Goal: Task Accomplishment & Management: Manage account settings

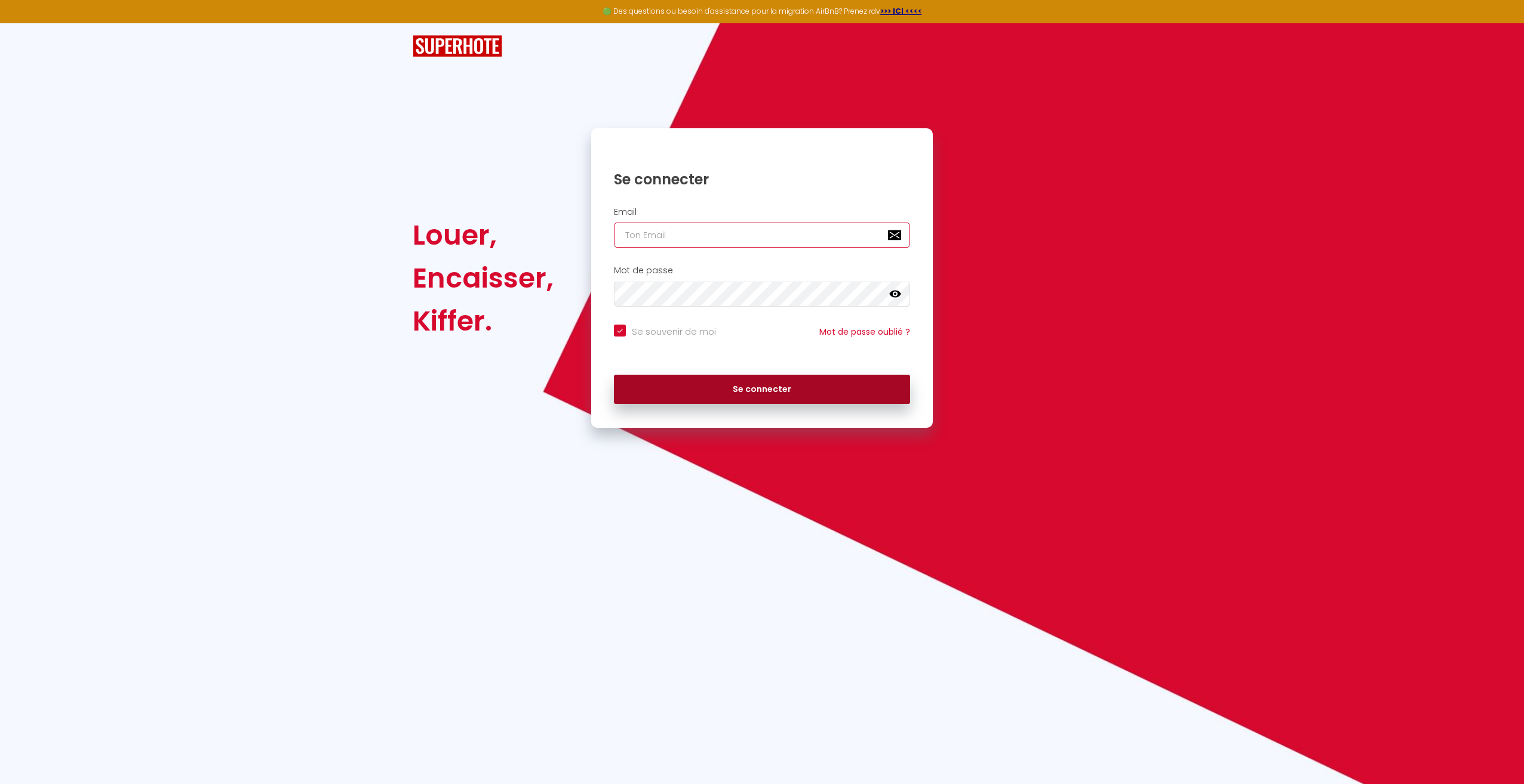
type input "[PERSON_NAME][EMAIL_ADDRESS][DOMAIN_NAME]"
click at [758, 387] on button "Se connecter" at bounding box center [762, 390] width 296 height 30
checkbox input "true"
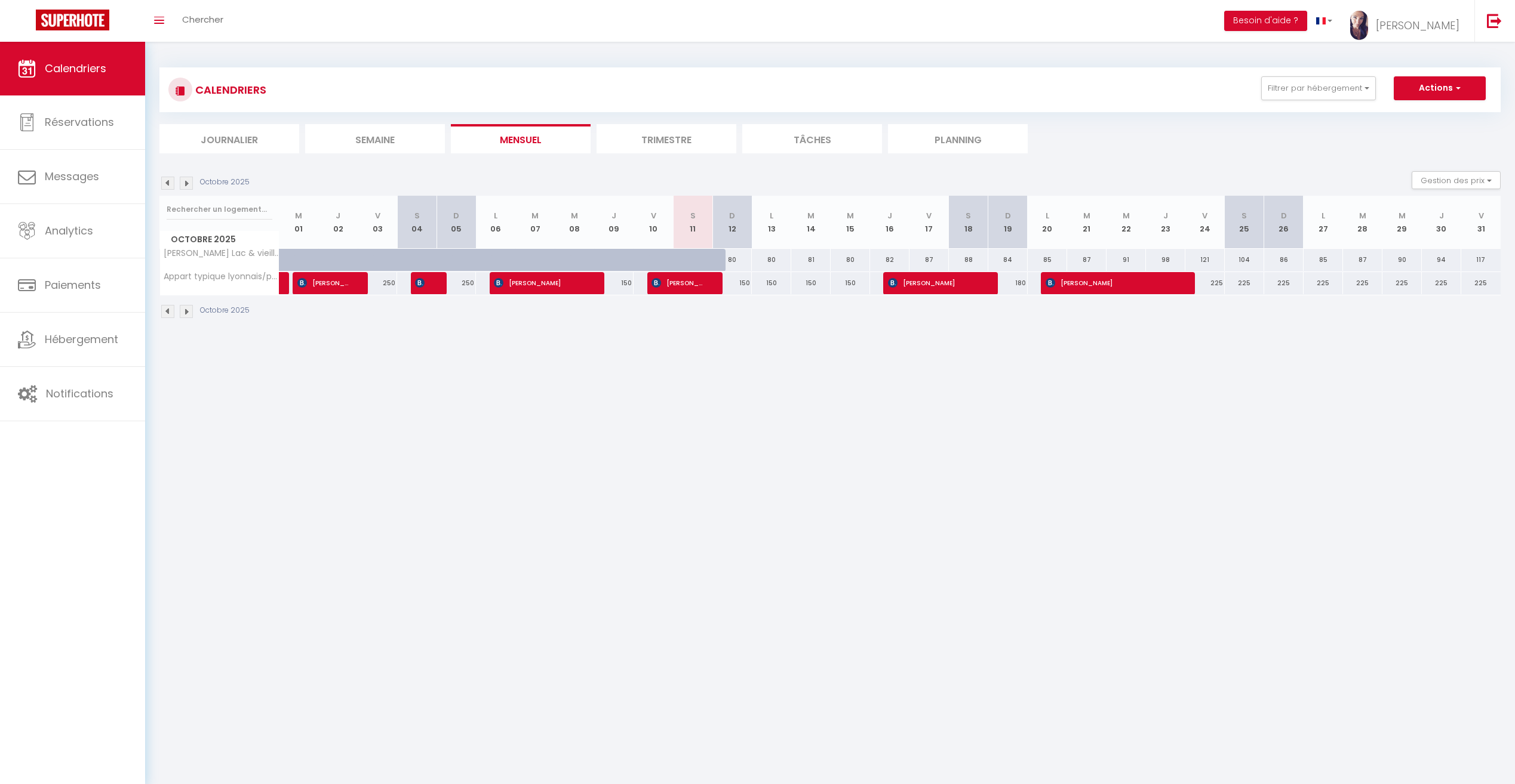
click at [184, 315] on img at bounding box center [186, 312] width 13 height 13
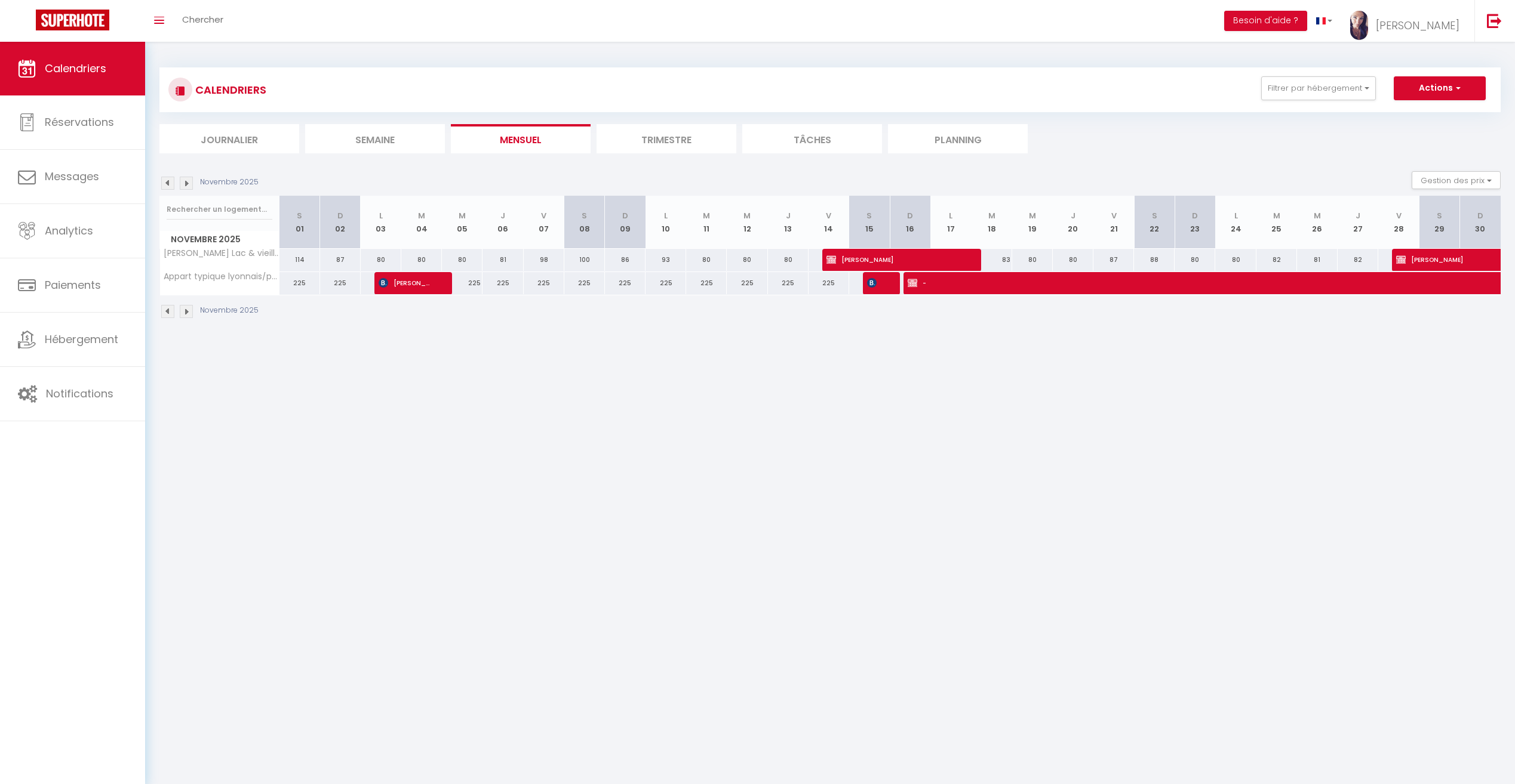
click at [173, 310] on img at bounding box center [167, 312] width 13 height 13
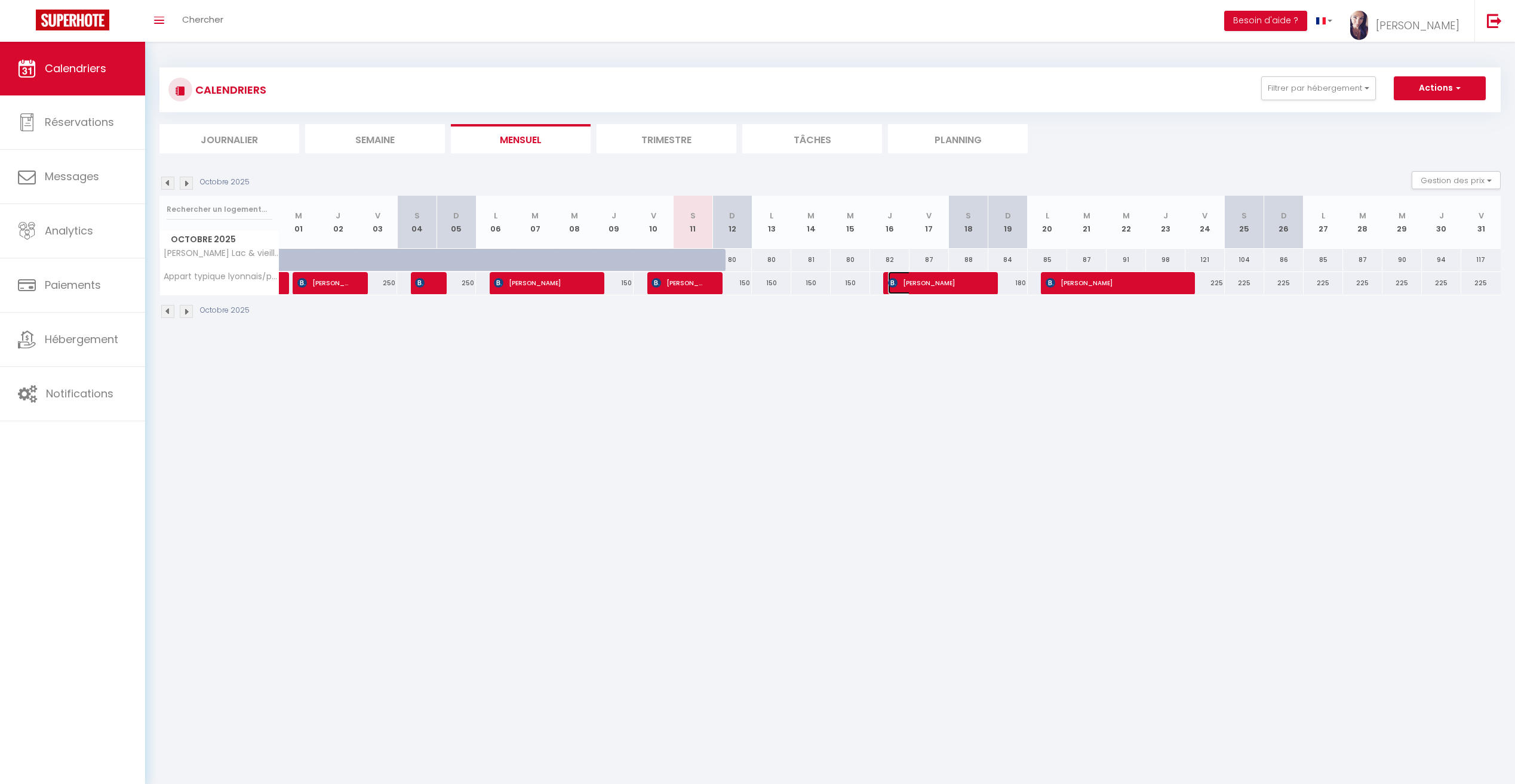
click at [920, 286] on span "[PERSON_NAME]" at bounding box center [934, 283] width 92 height 23
select select "OK"
select select "KO"
select select "0"
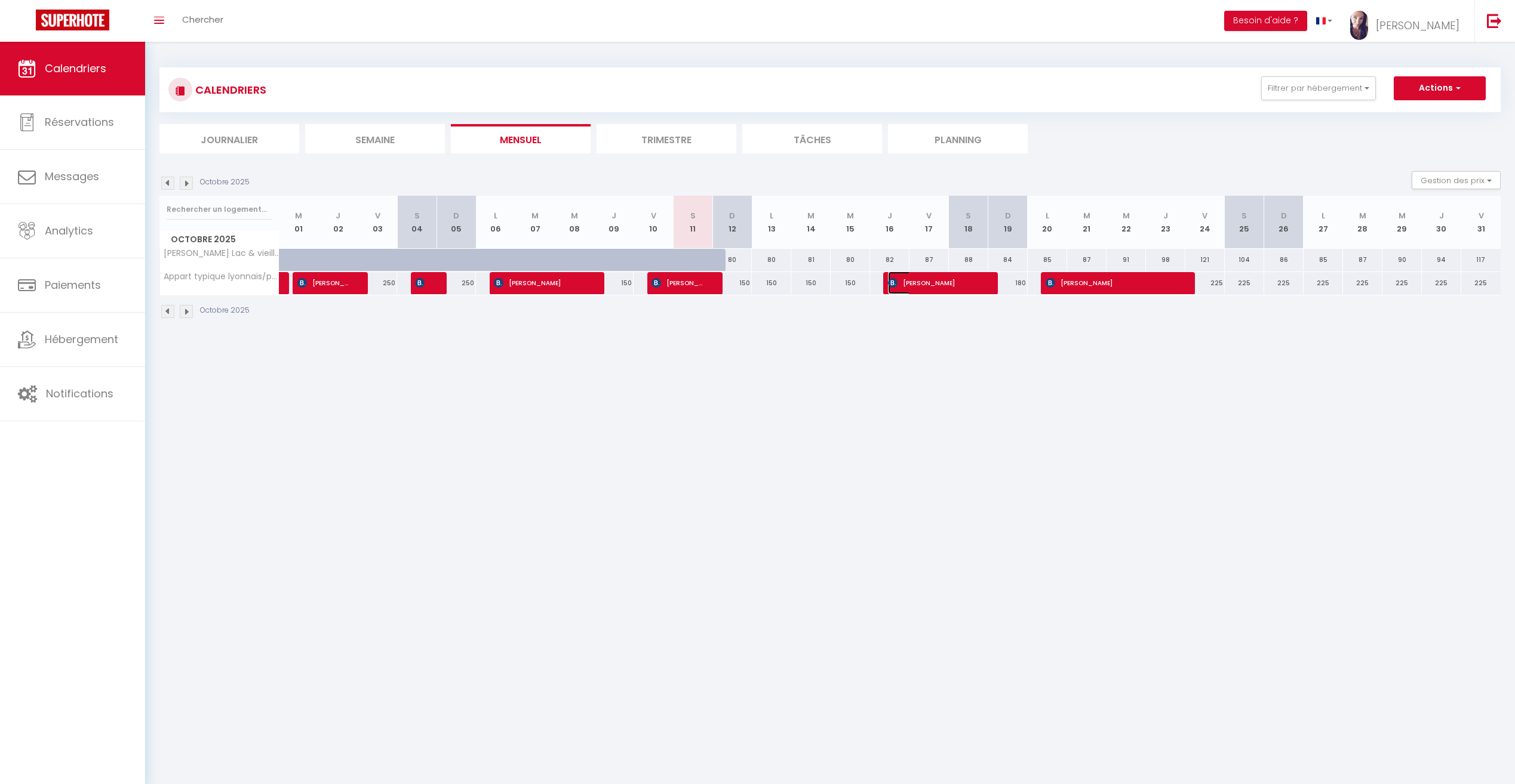
select select "1"
select select
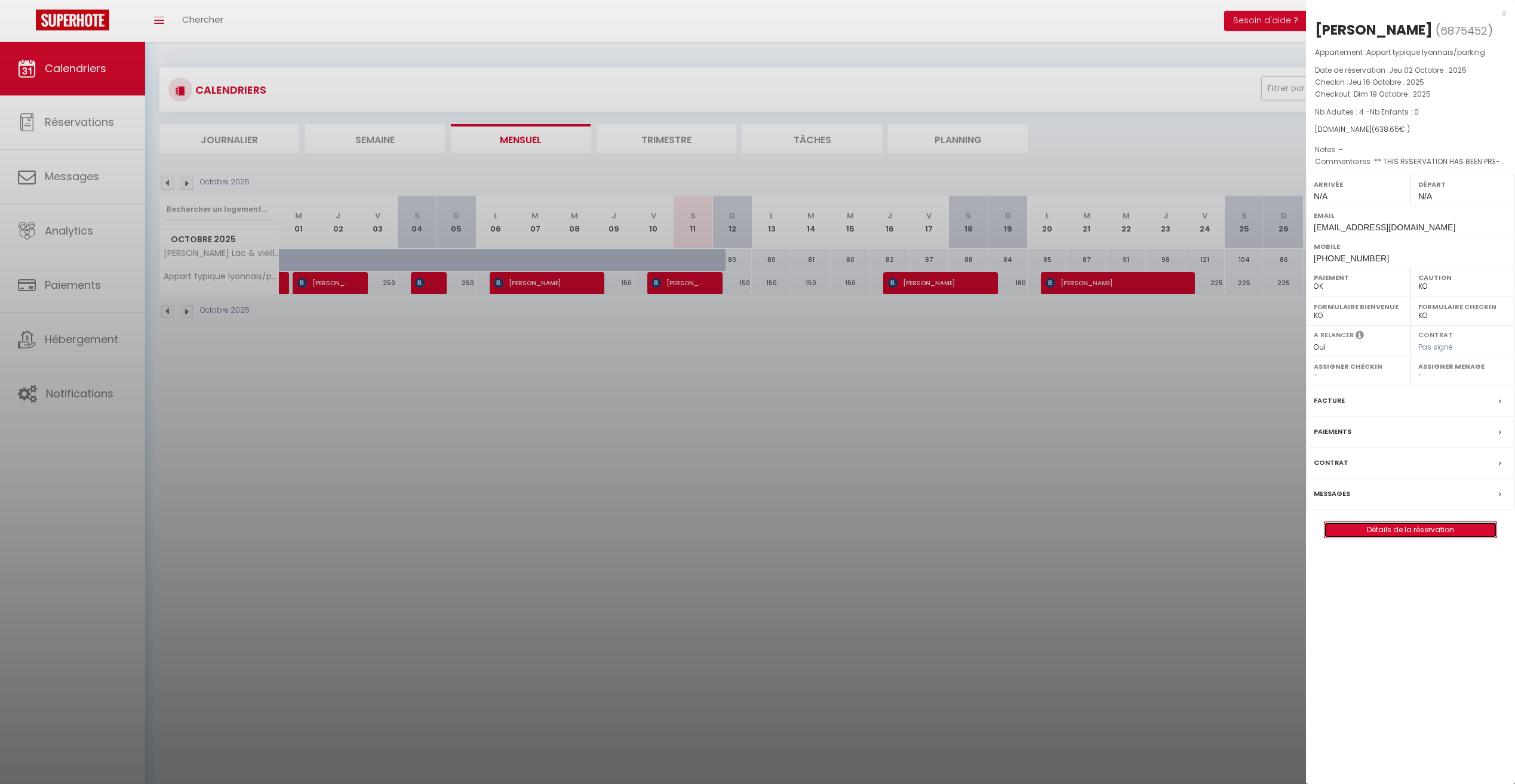
click at [1392, 528] on link "Détails de la réservation" at bounding box center [1410, 530] width 172 height 16
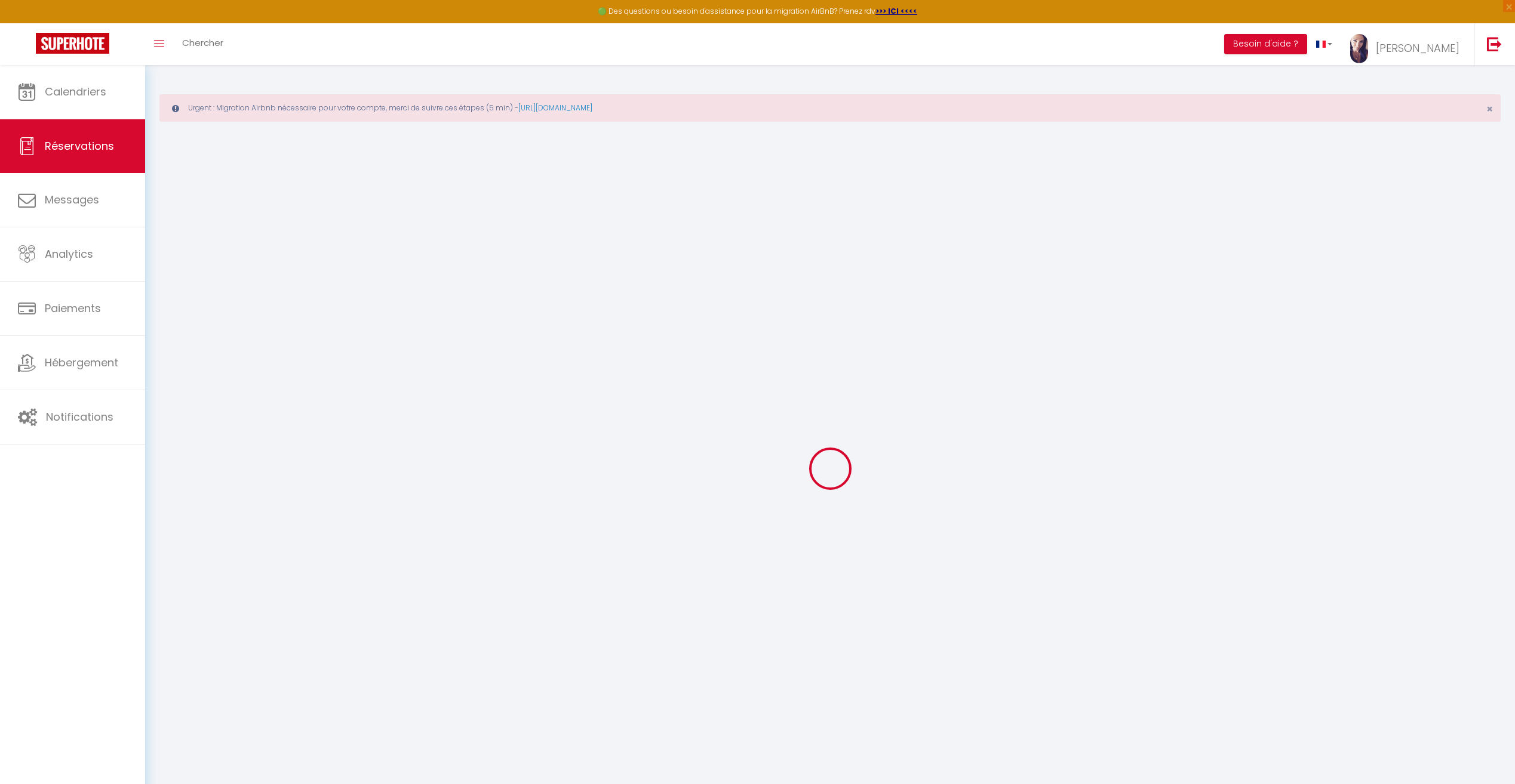
type input "[PERSON_NAME]"
type input "Kohli"
type input "[EMAIL_ADDRESS][DOMAIN_NAME]"
type input "[PHONE_NUMBER]"
type input "8004"
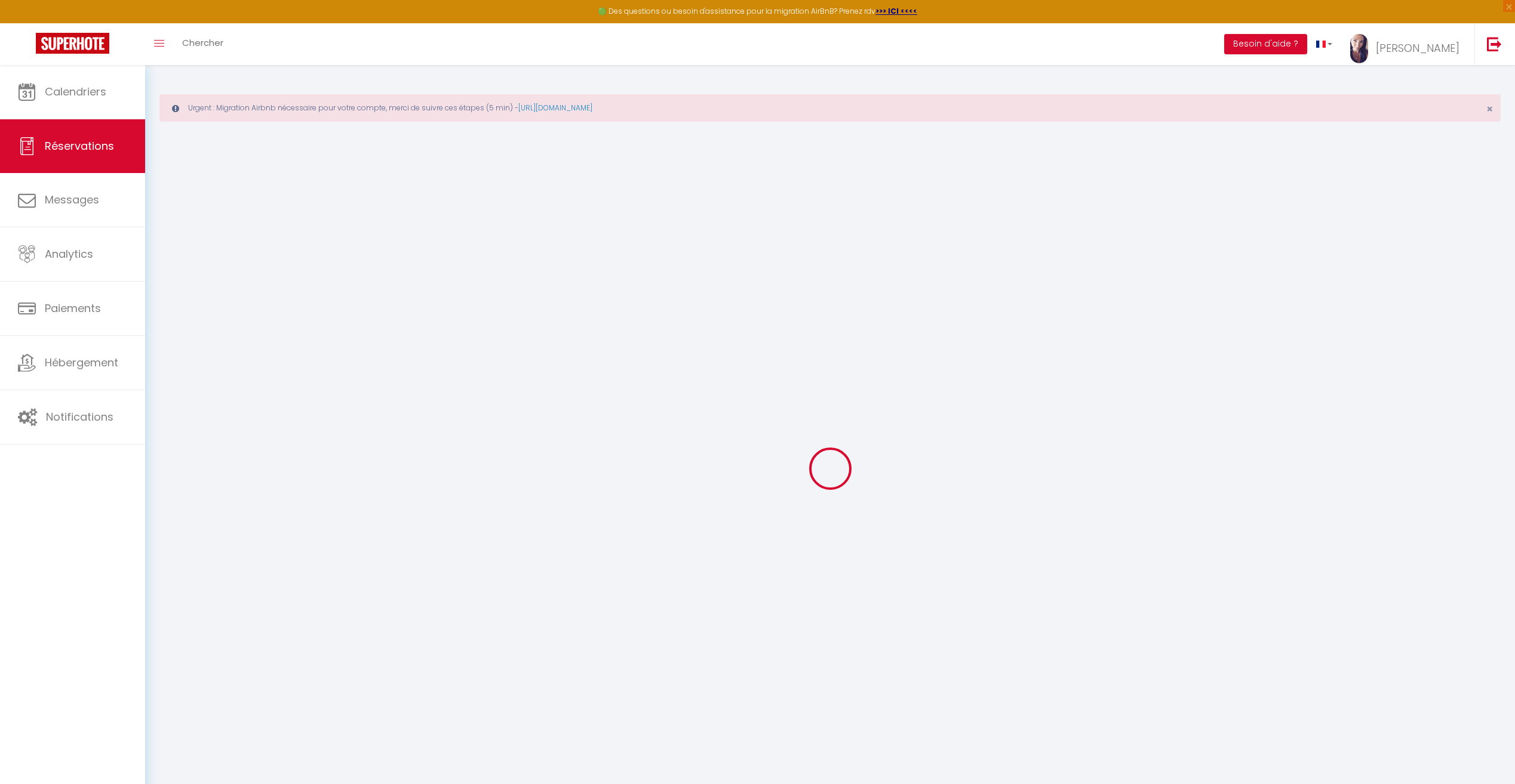
type input "[STREET_ADDRESS]"
type input "[GEOGRAPHIC_DATA]"
select select "CH"
type input "104.21"
type input "8.94"
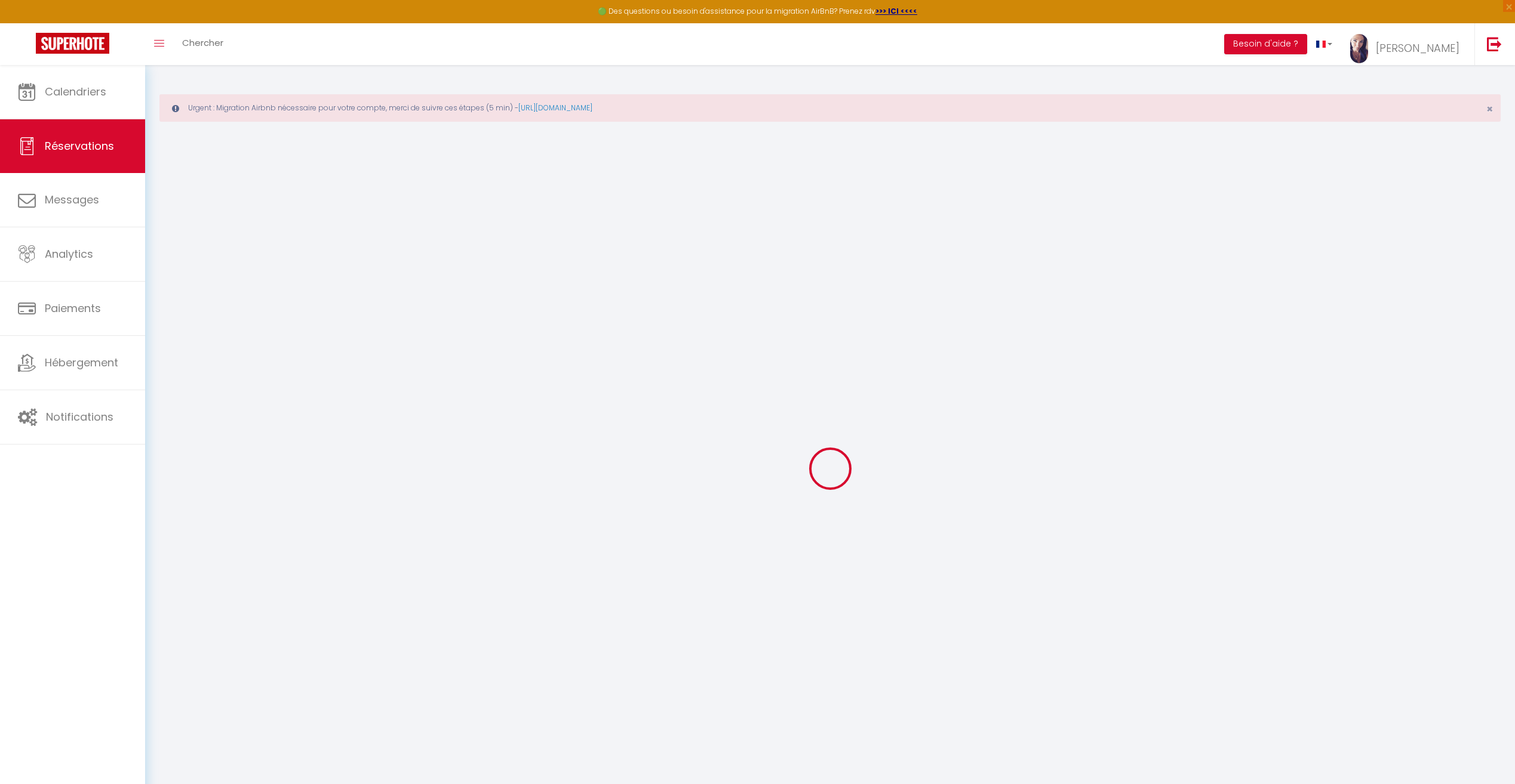
select select "76149"
select select "1"
select select
type input "4"
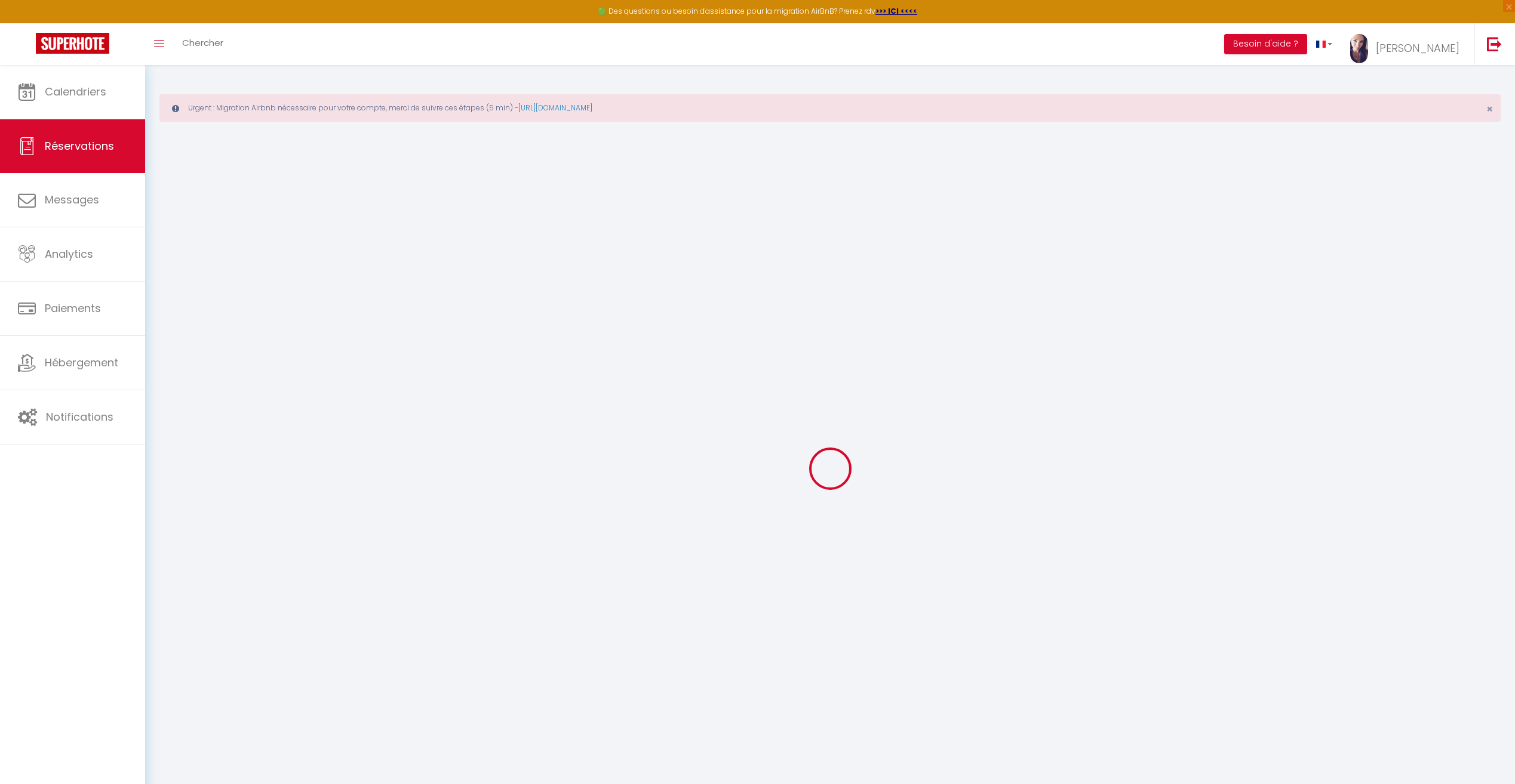
select select "12"
select select
type input "513"
checkbox input "false"
type input "0"
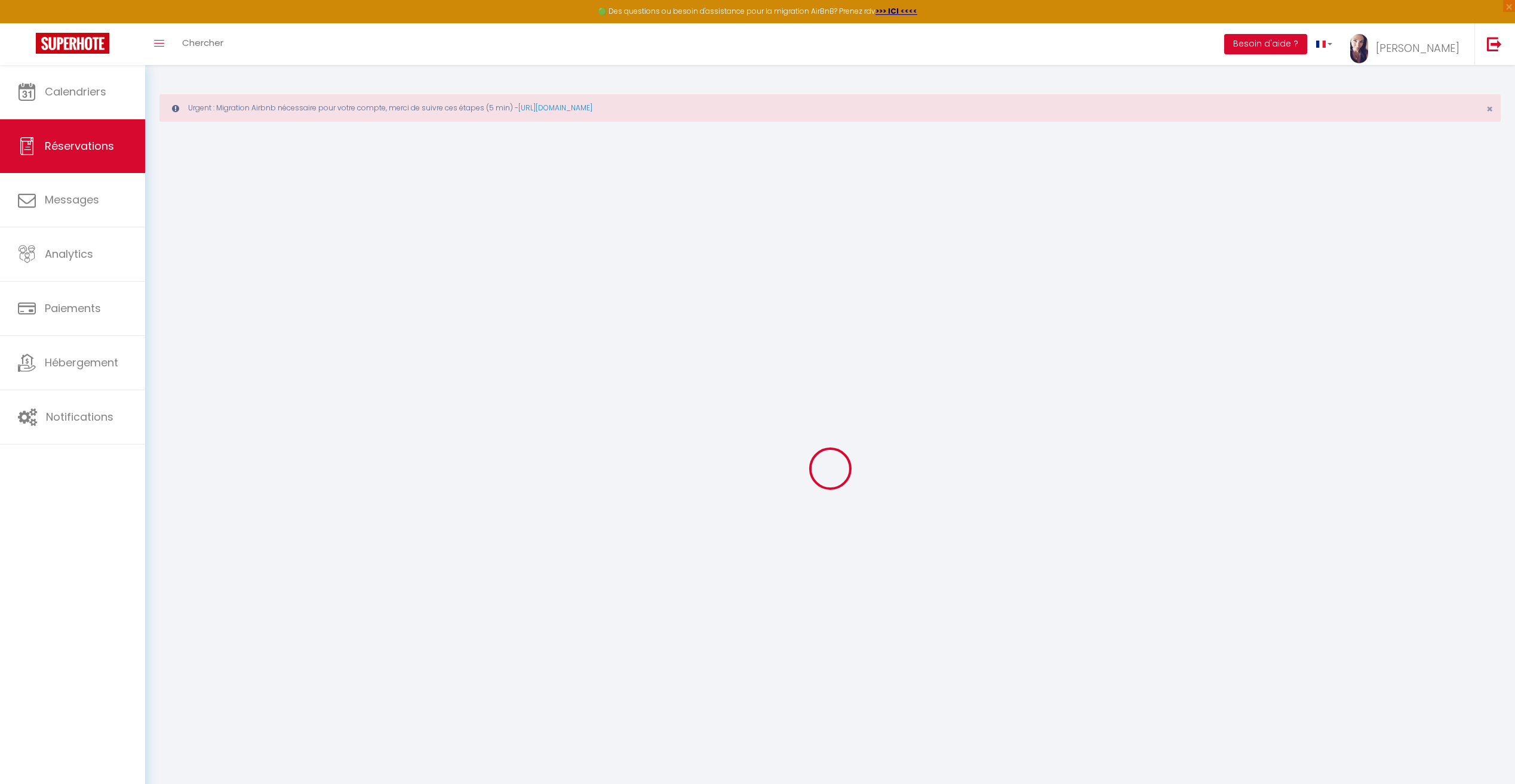
select select "2"
type input "0"
select select
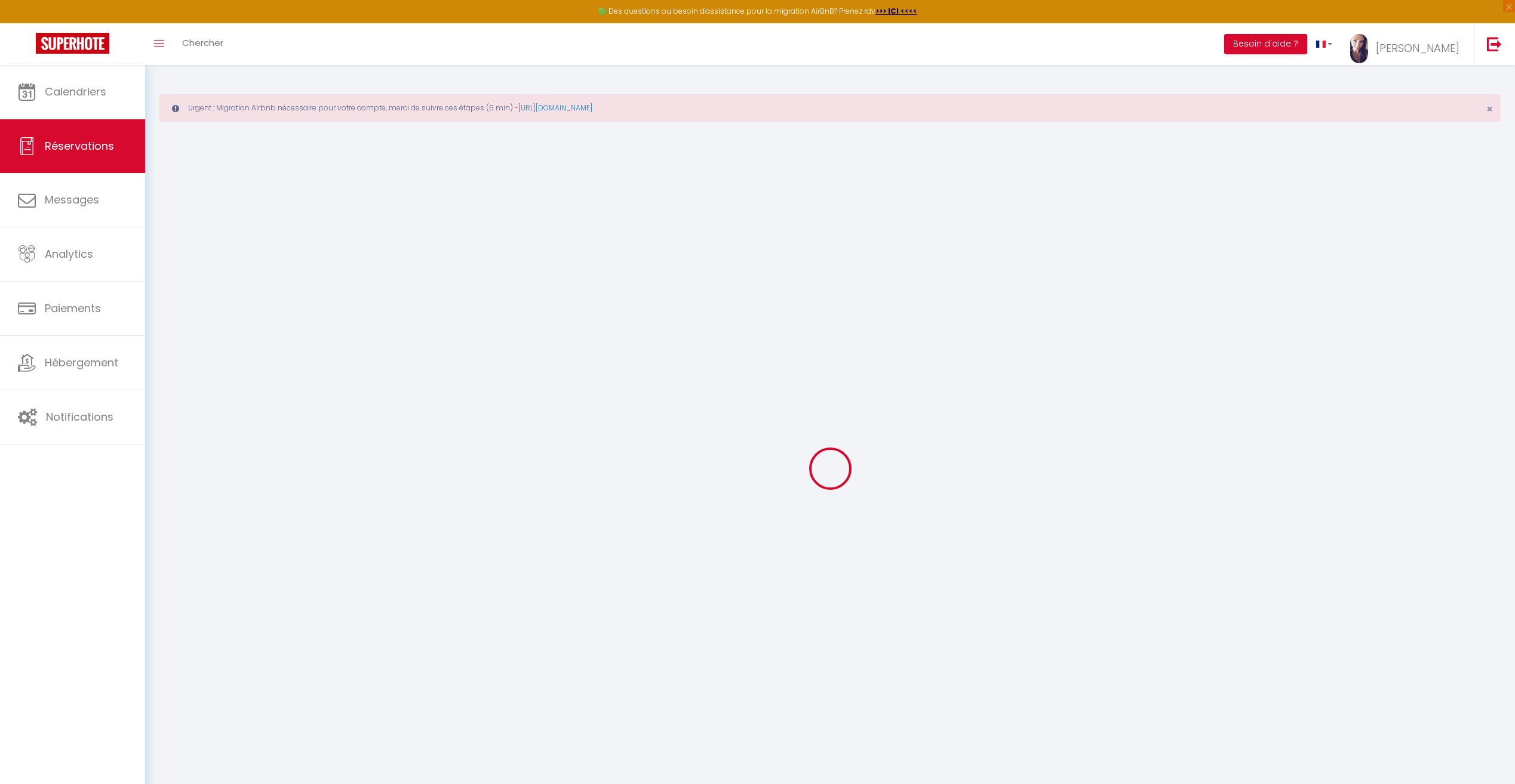
select select
select select "14"
checkbox input "false"
select select
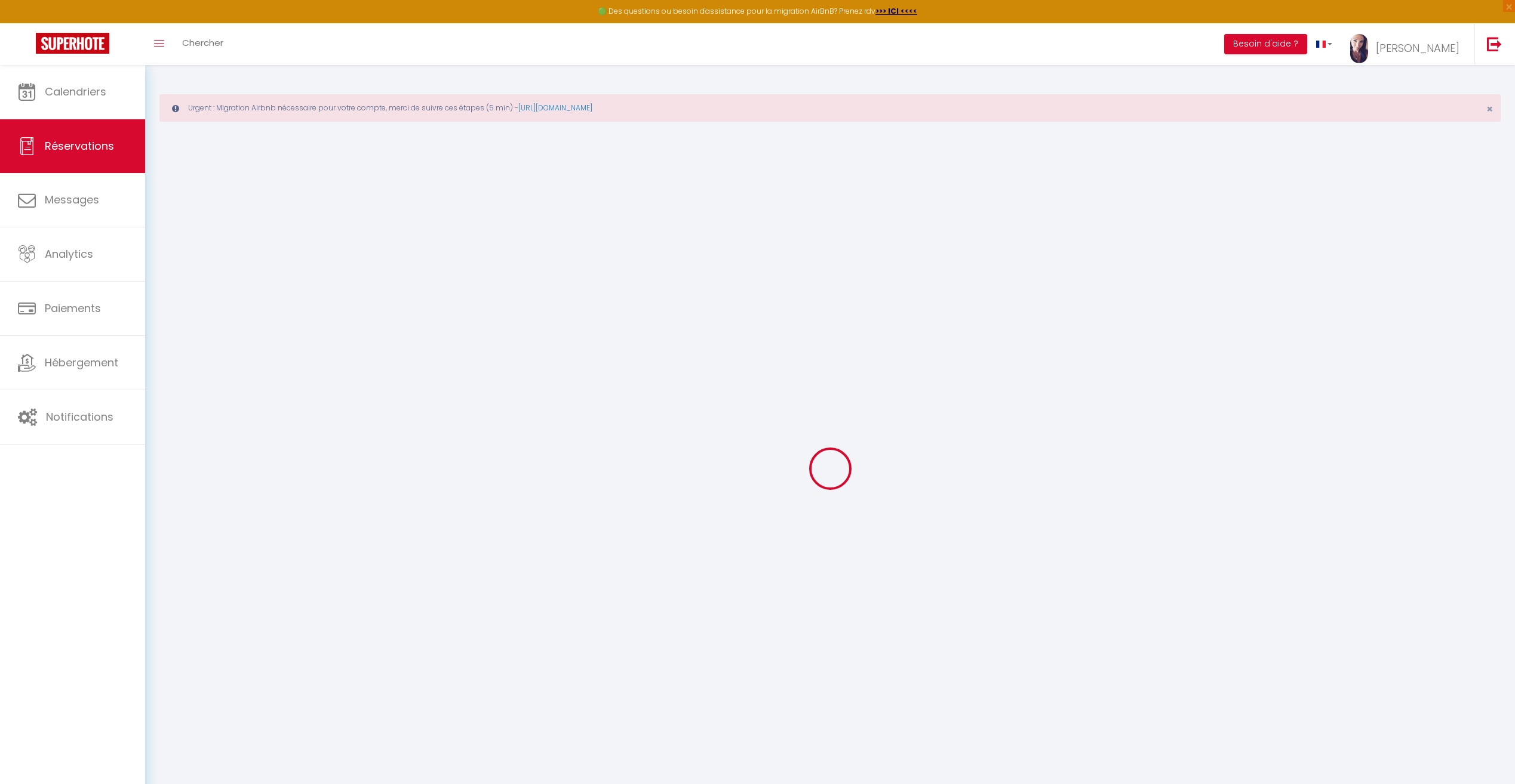
checkbox input "false"
select select
checkbox input "false"
type textarea "** THIS RESERVATION HAS BEEN PRE-PAID ** Reservation has a cancellation grace p…"
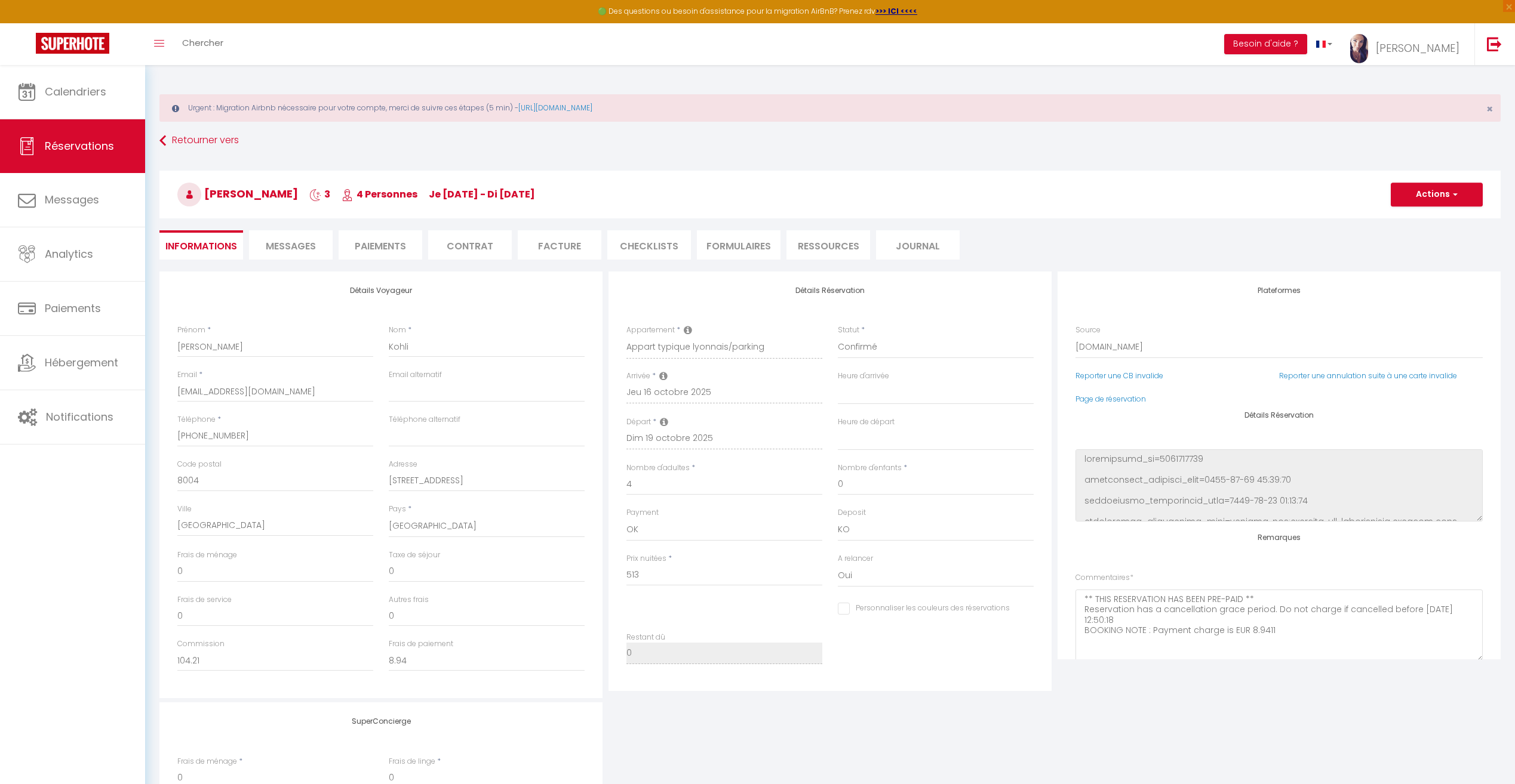
type input "100"
type input "25.65"
select select
checkbox input "false"
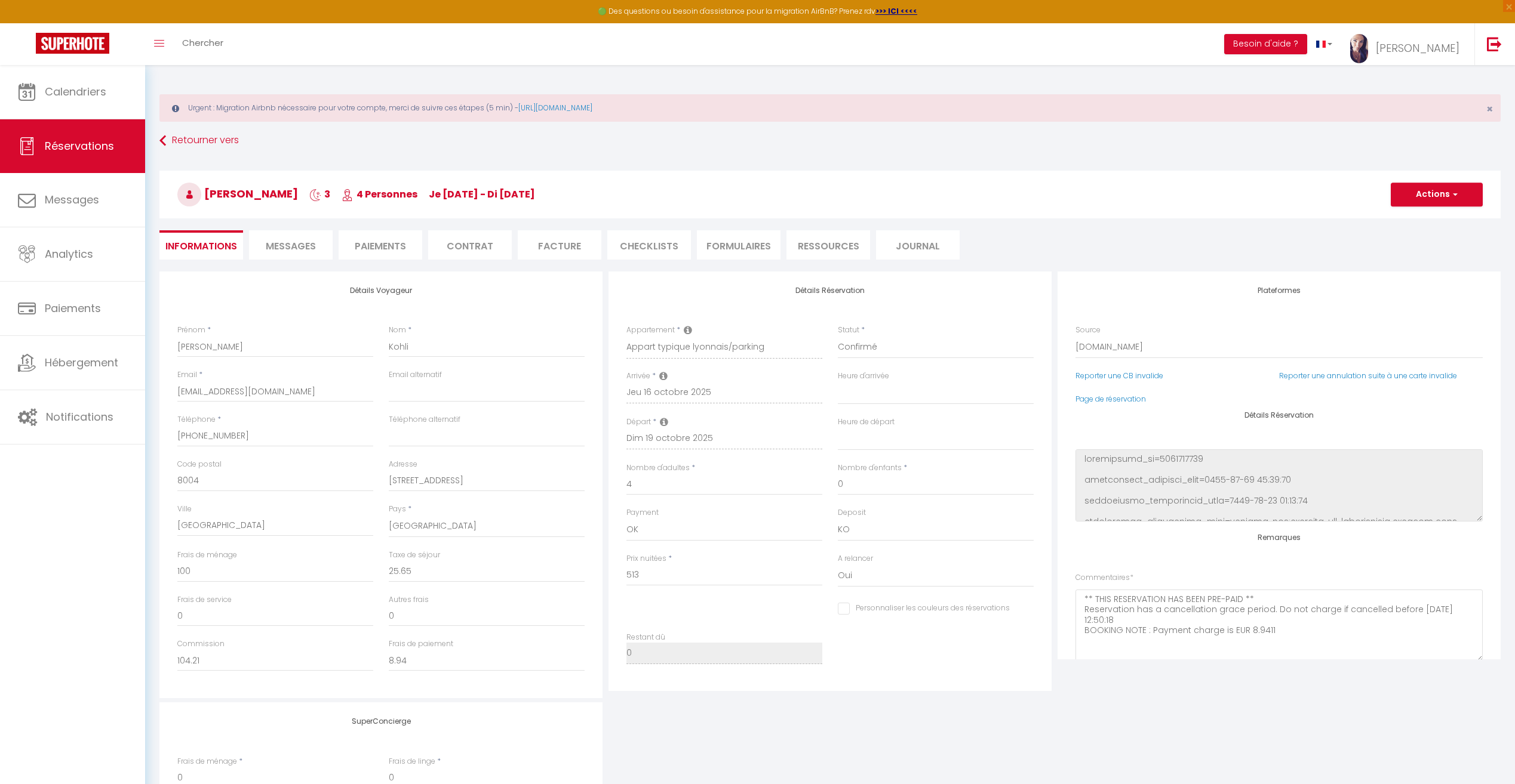
select select
click at [100, 90] on span "Calendriers" at bounding box center [75, 91] width 62 height 15
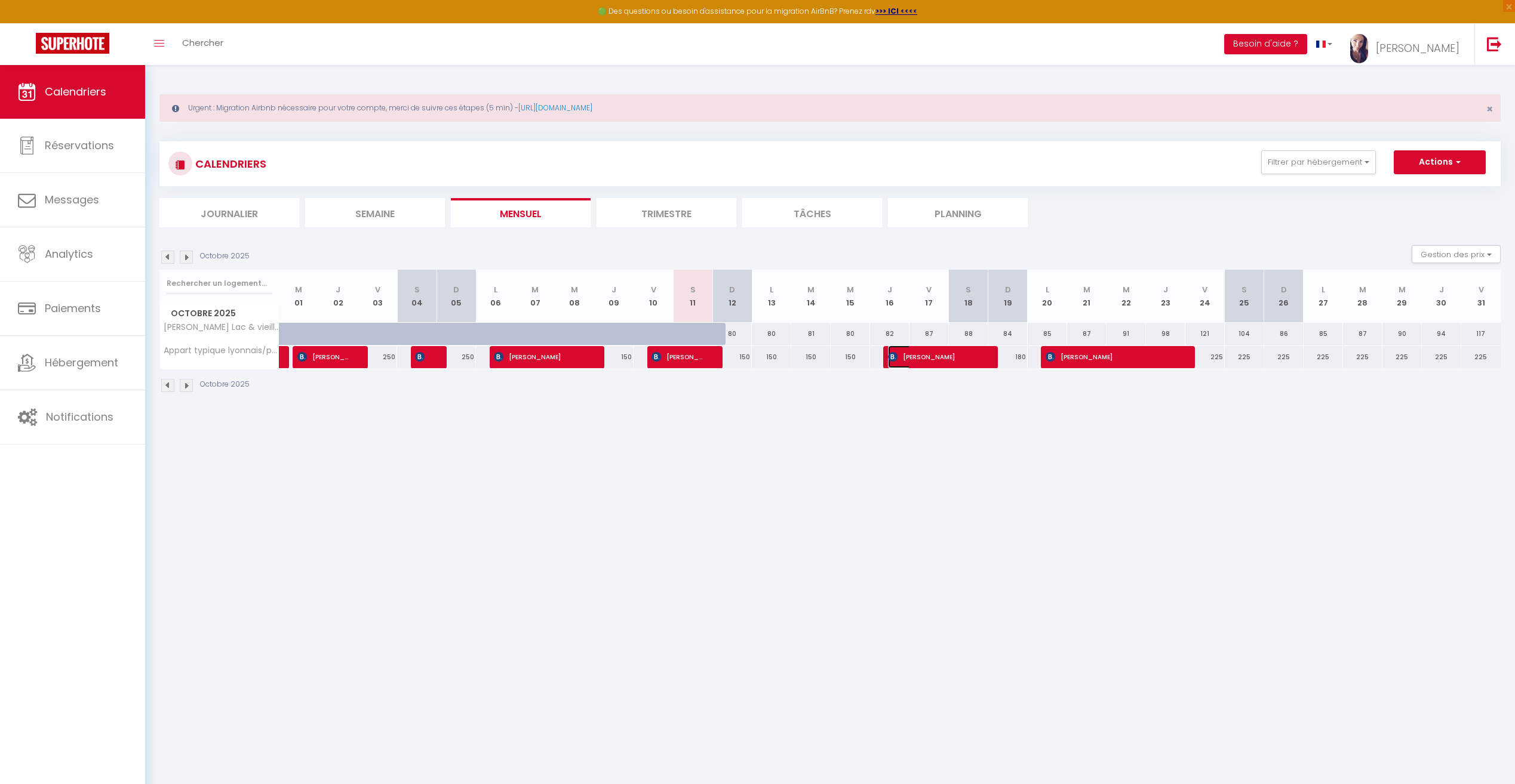
click at [956, 358] on span "[PERSON_NAME]" at bounding box center [934, 357] width 92 height 23
select select "OK"
select select "KO"
select select "0"
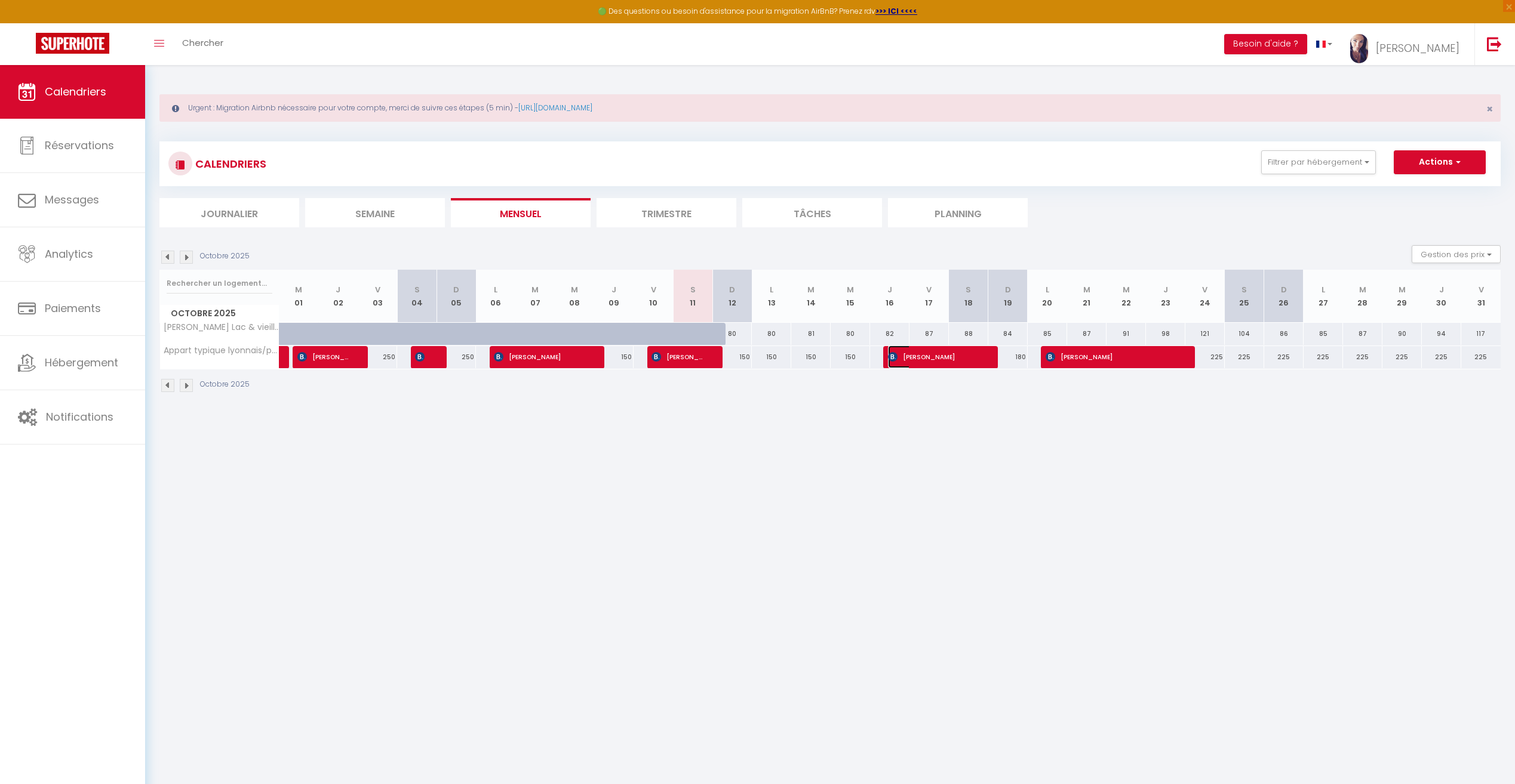
select select "1"
select select
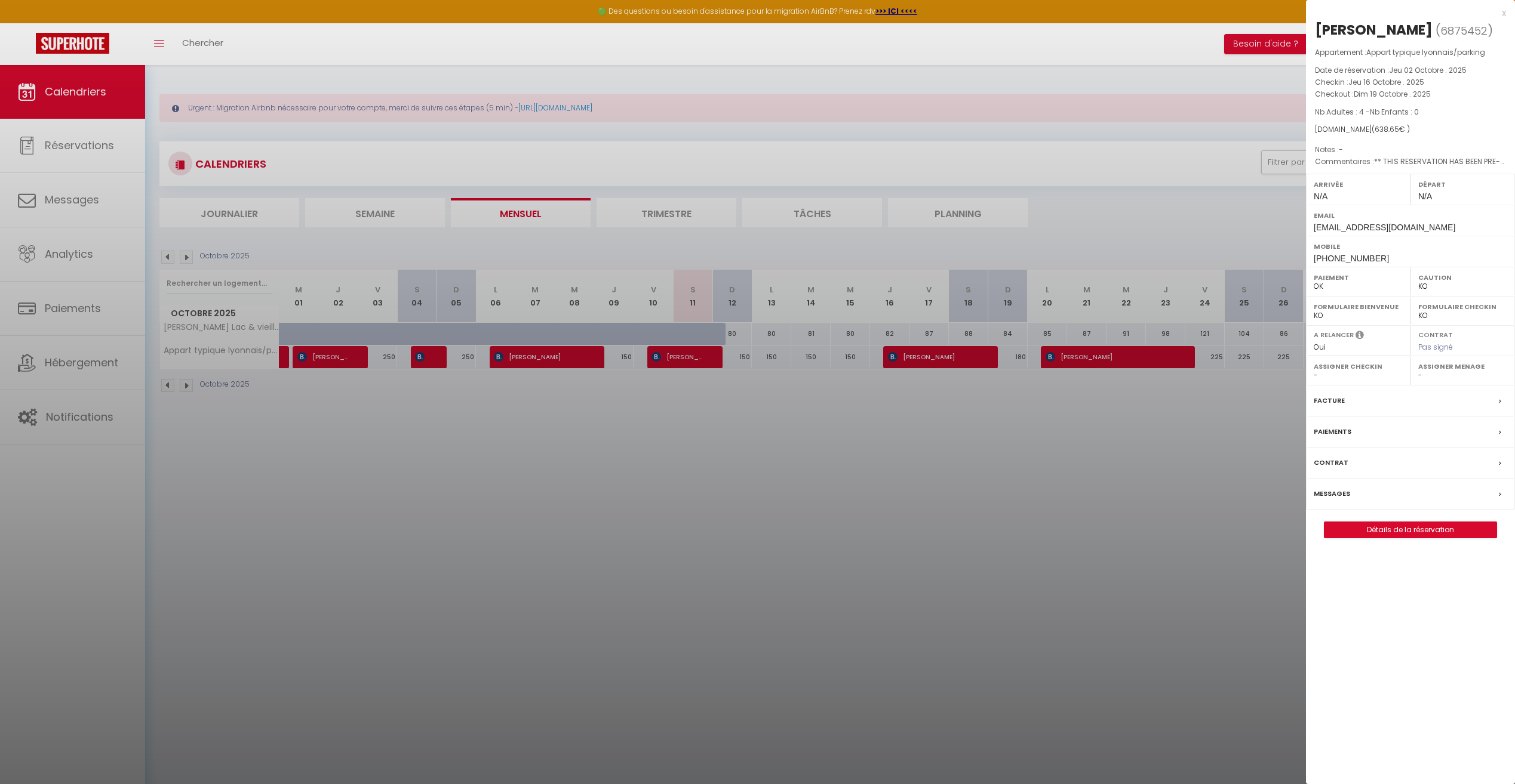
click at [851, 472] on div at bounding box center [757, 392] width 1515 height 784
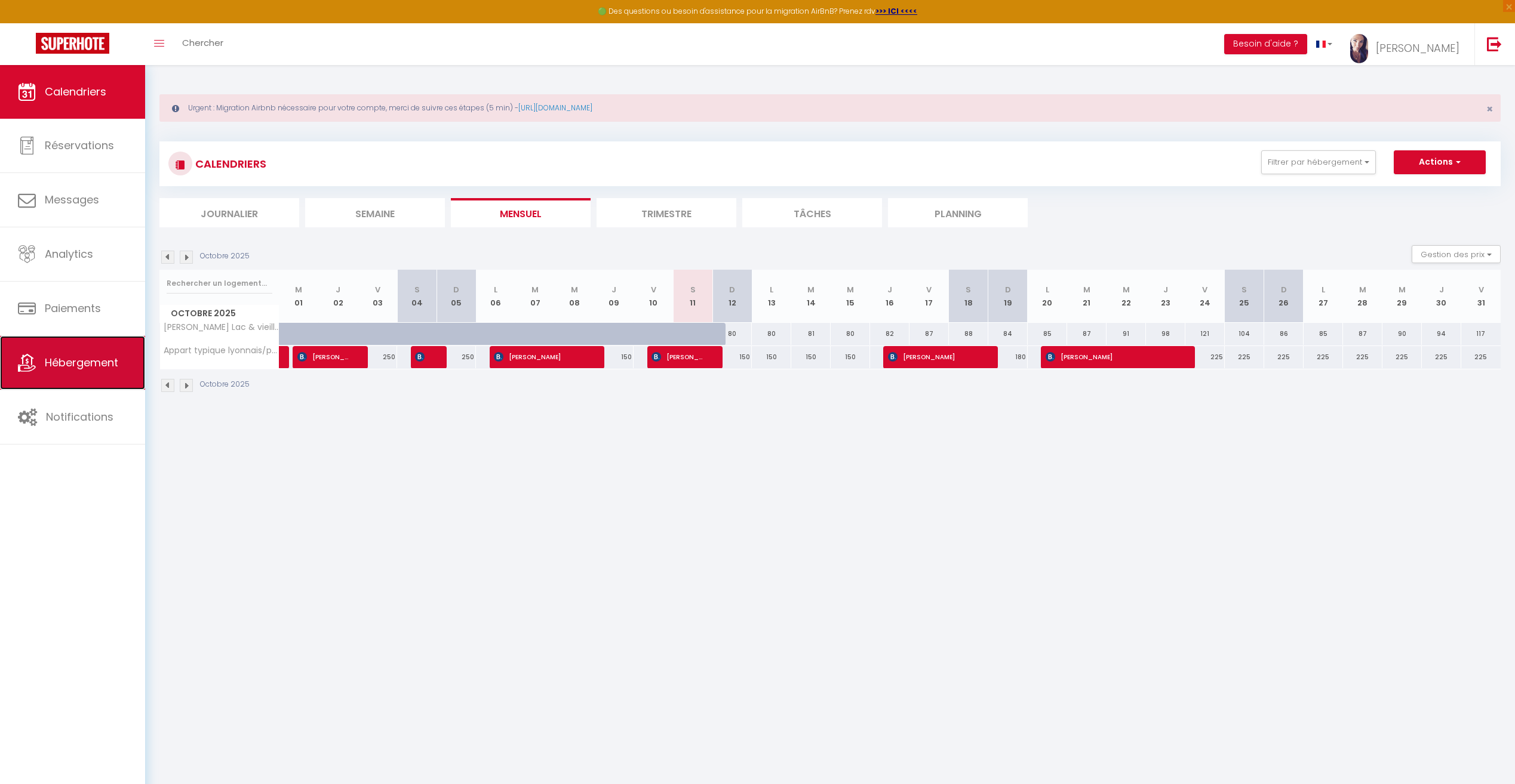
click at [73, 348] on link "Hébergement" at bounding box center [73, 362] width 145 height 54
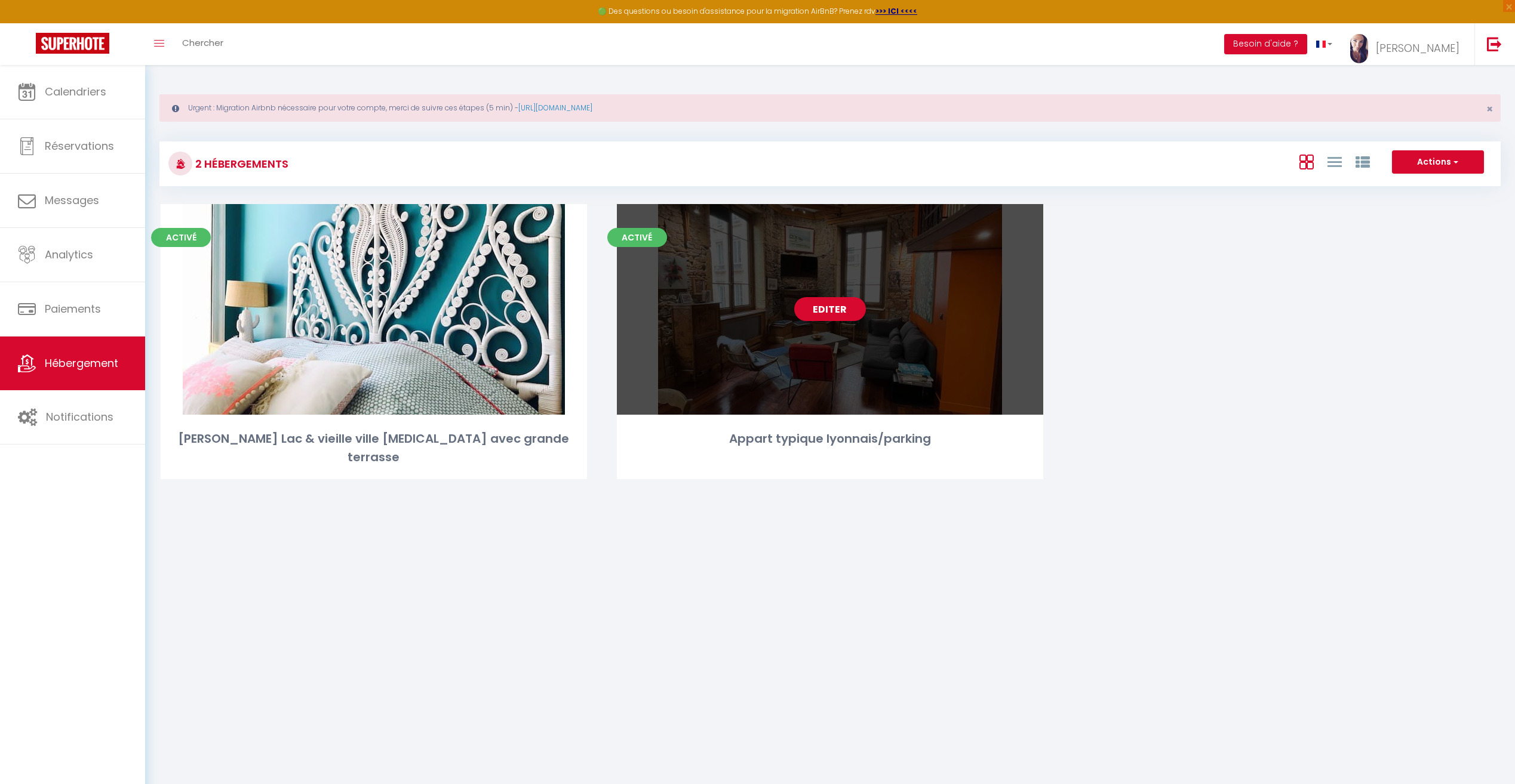
click at [835, 313] on link "Editer" at bounding box center [831, 309] width 72 height 24
select select "3"
select select "2"
select select "1"
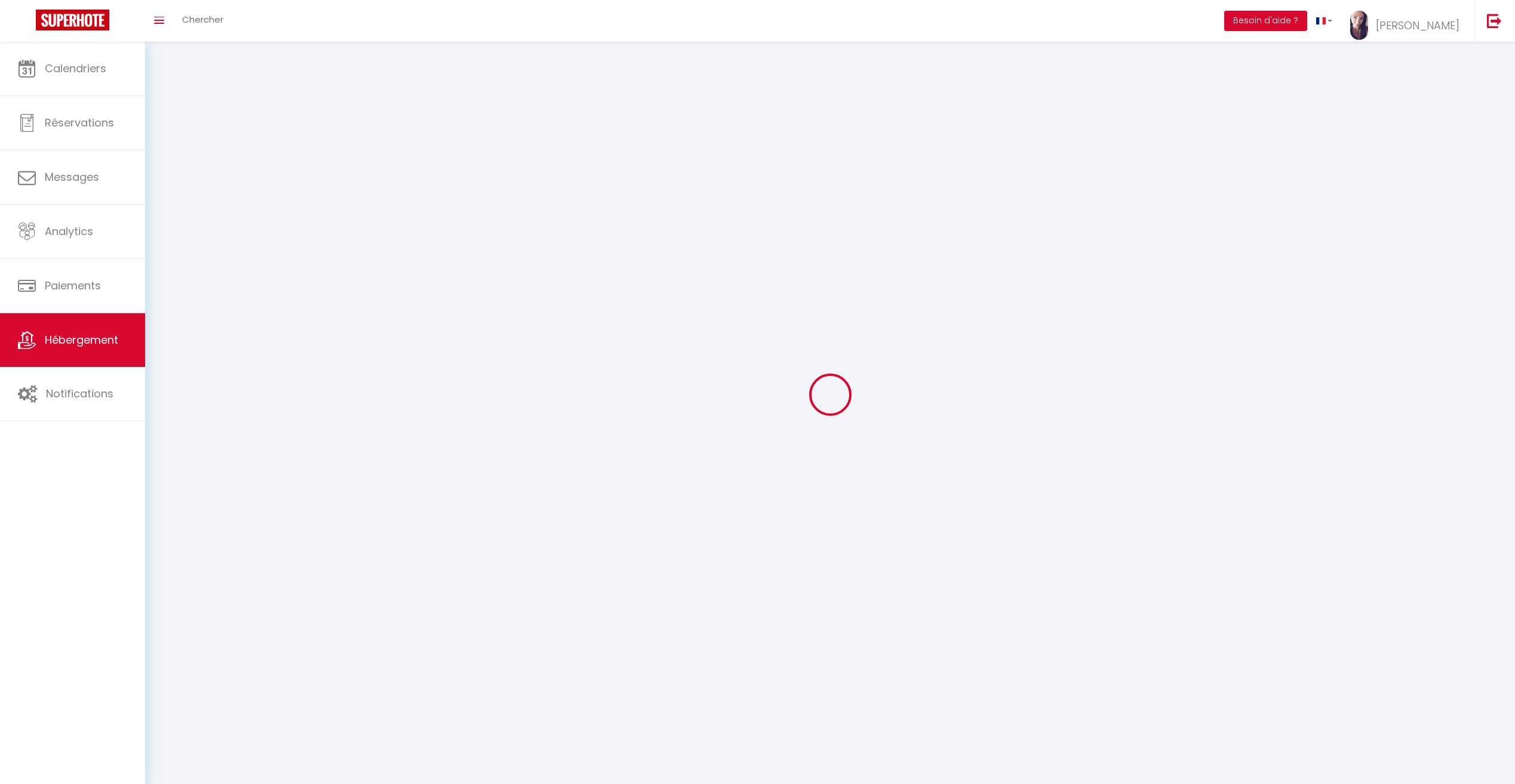
select select
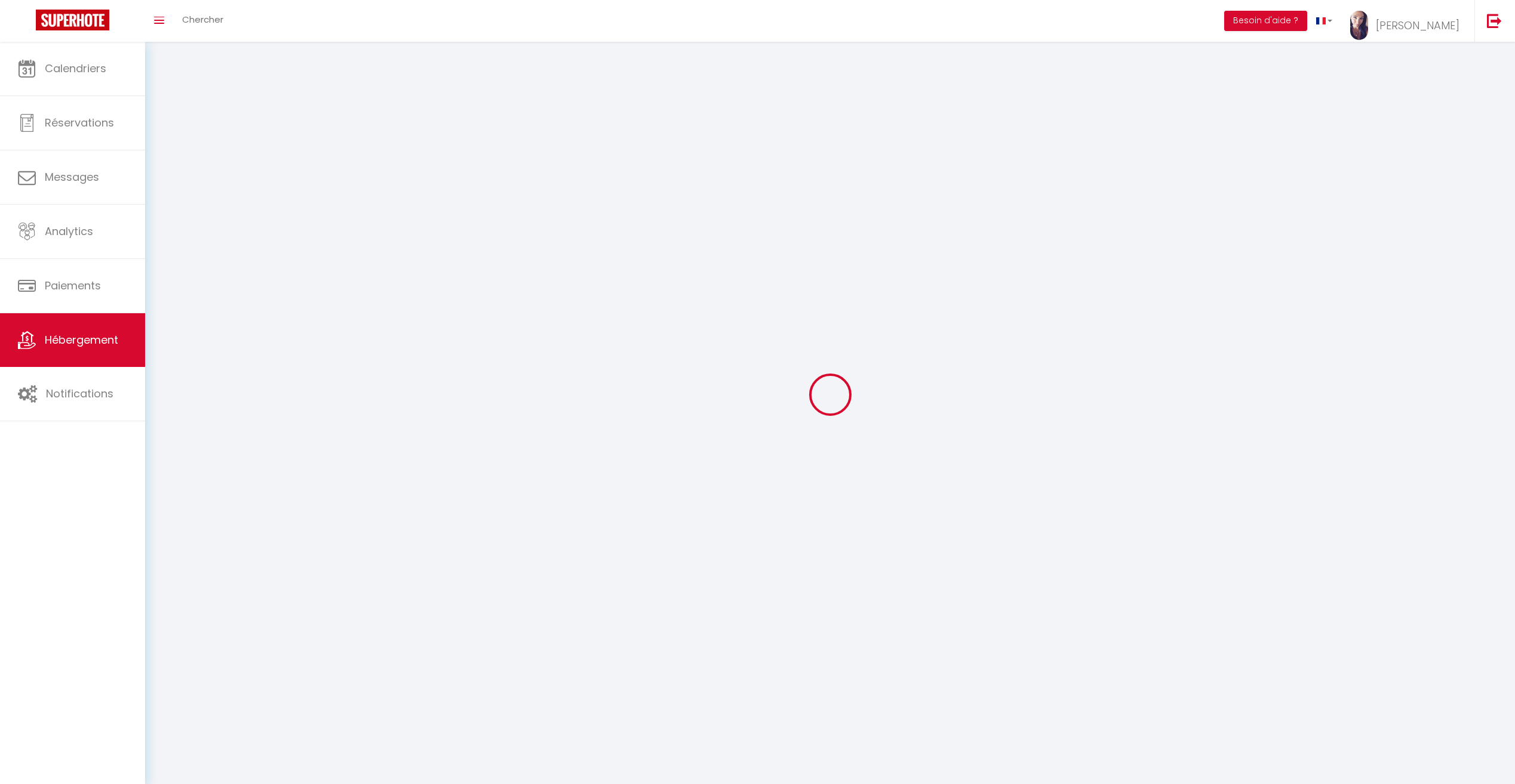
select select
checkbox input "false"
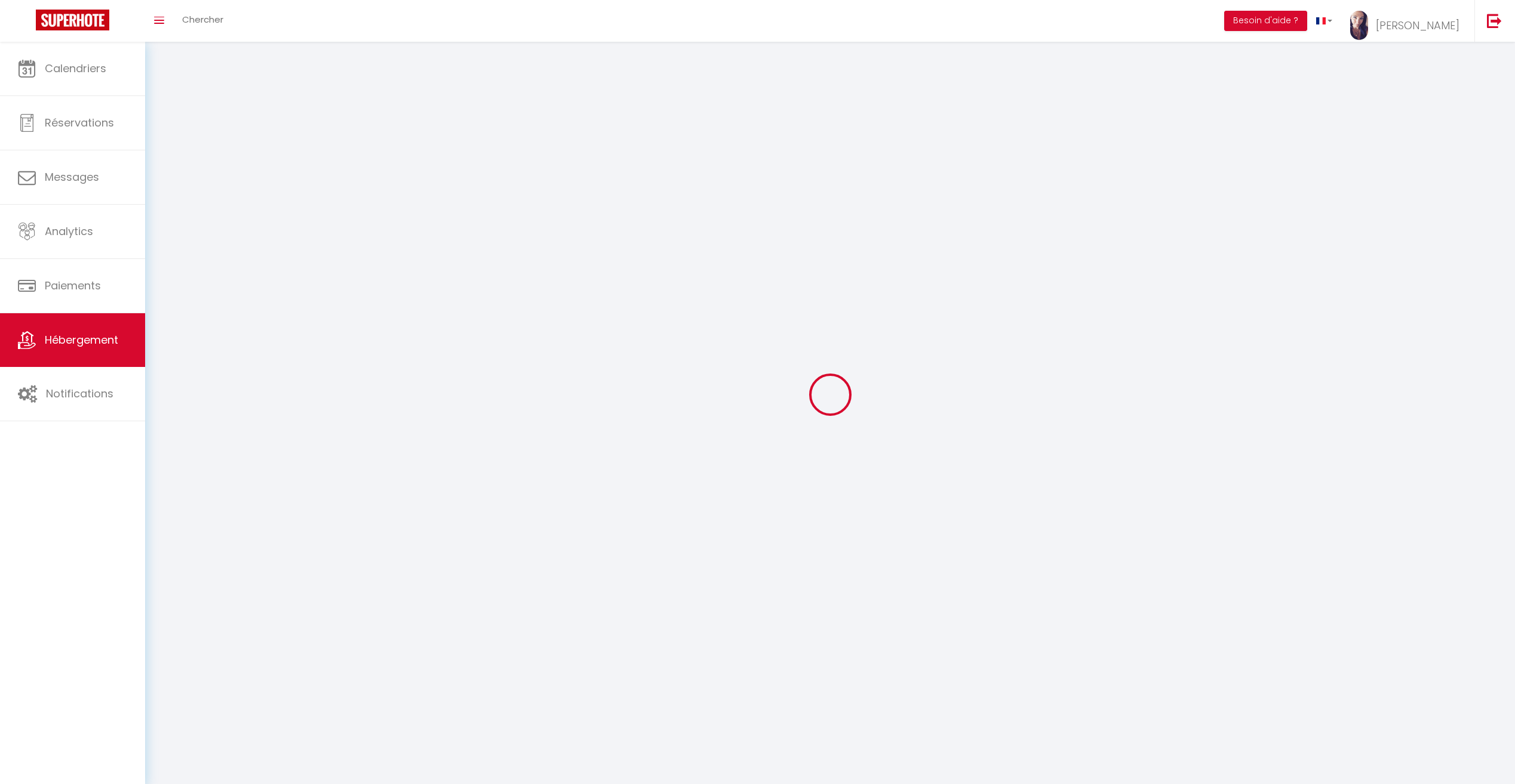
checkbox input "false"
select select
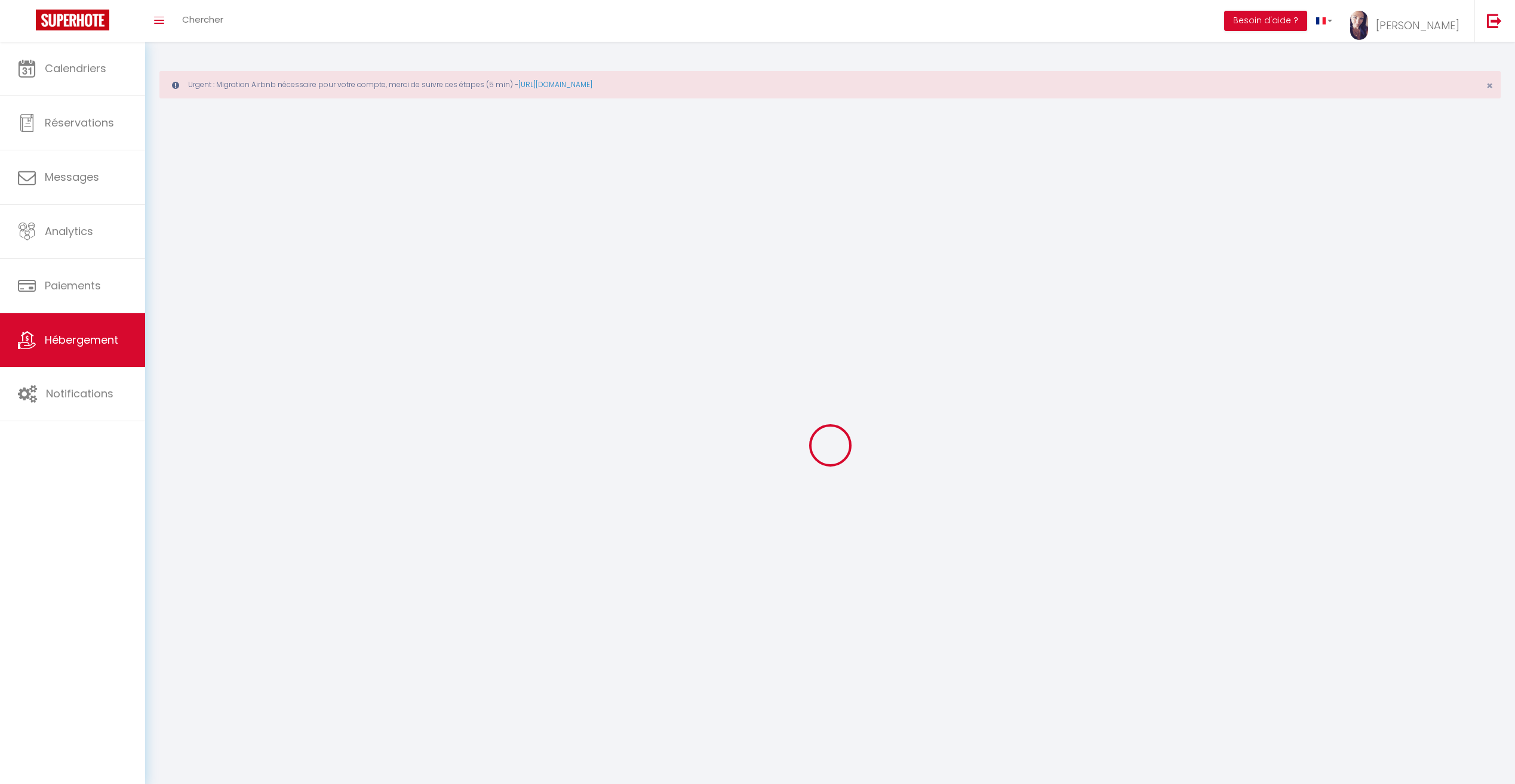
select select
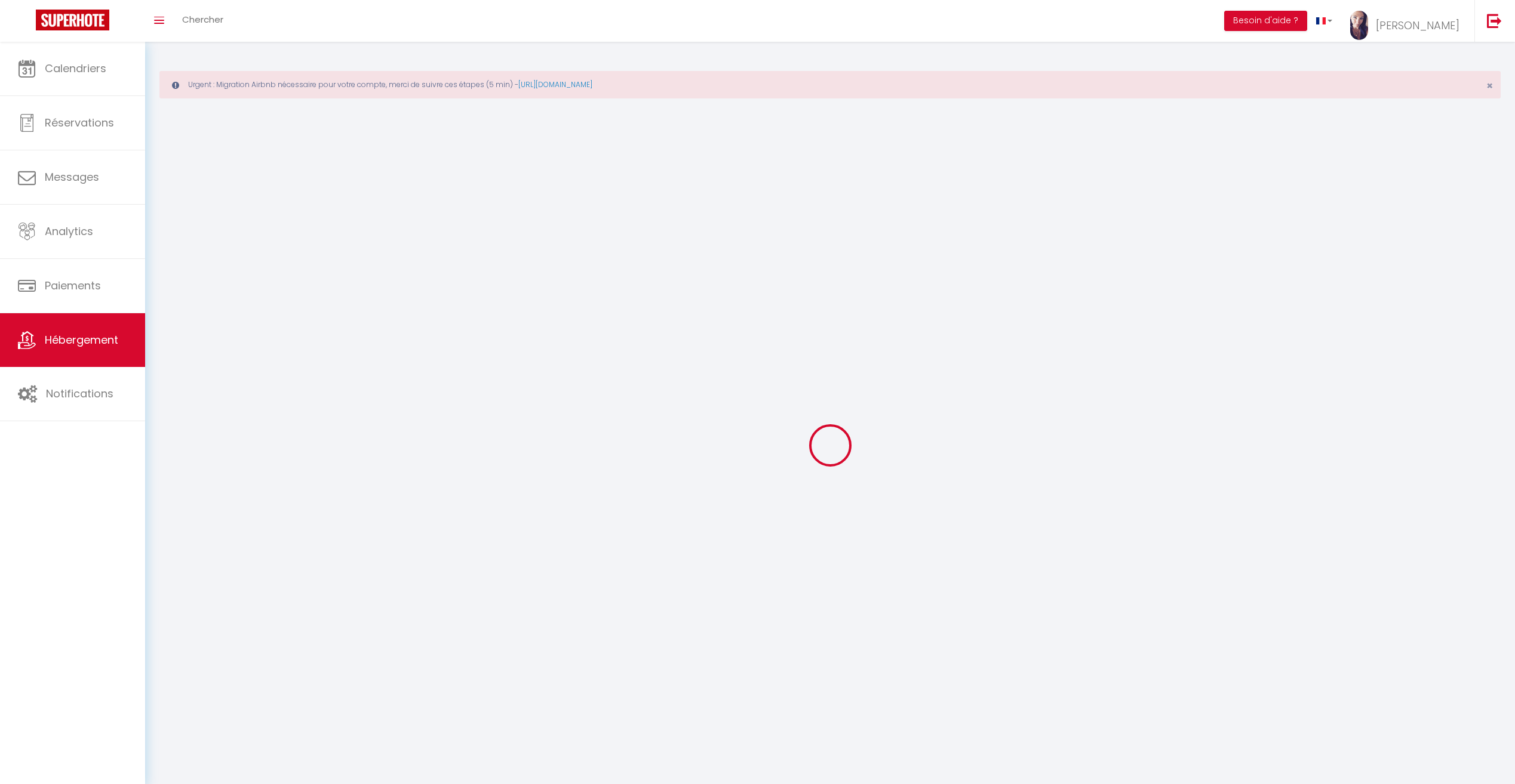
select select
checkbox input "false"
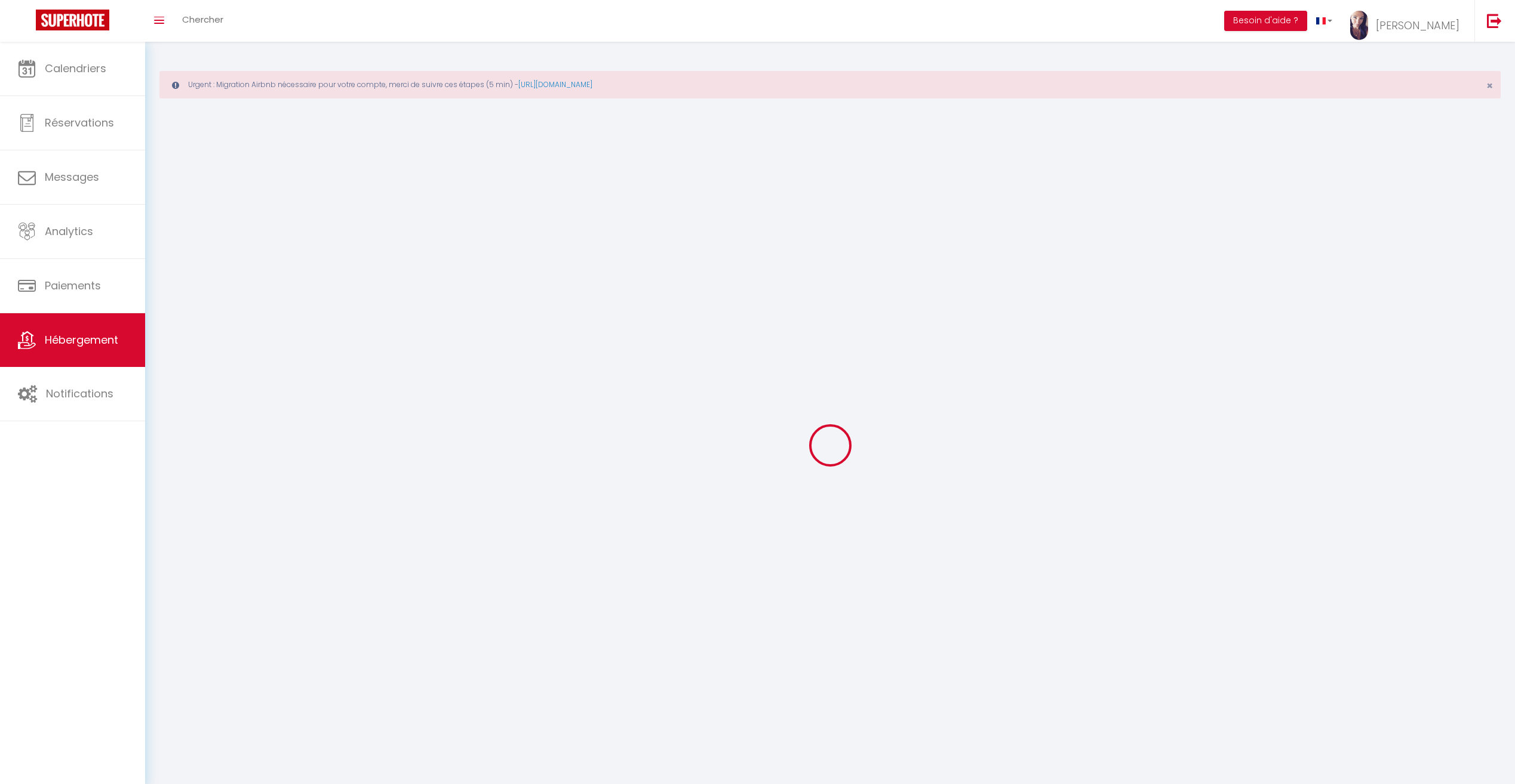
select select
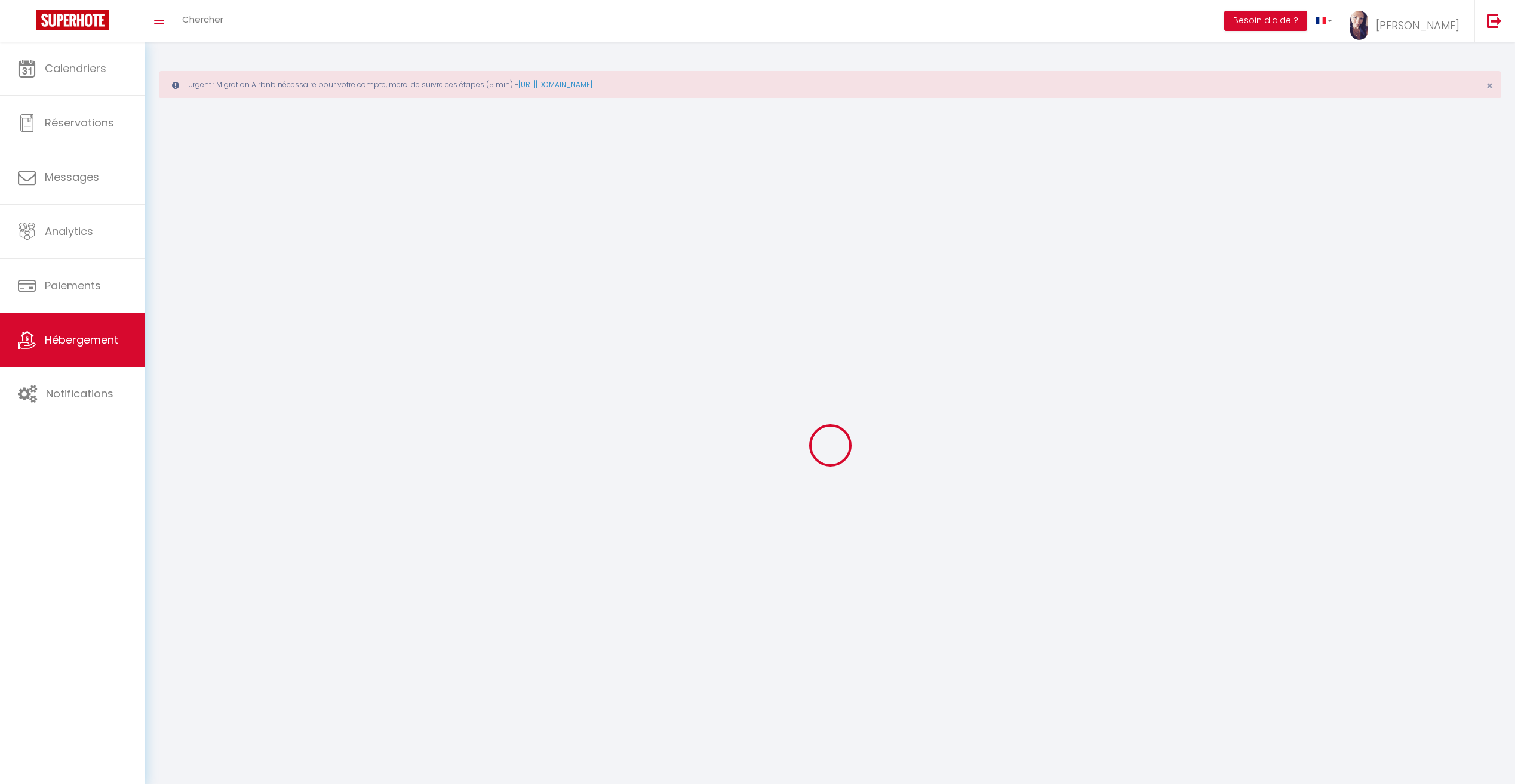
select select
checkbox input "false"
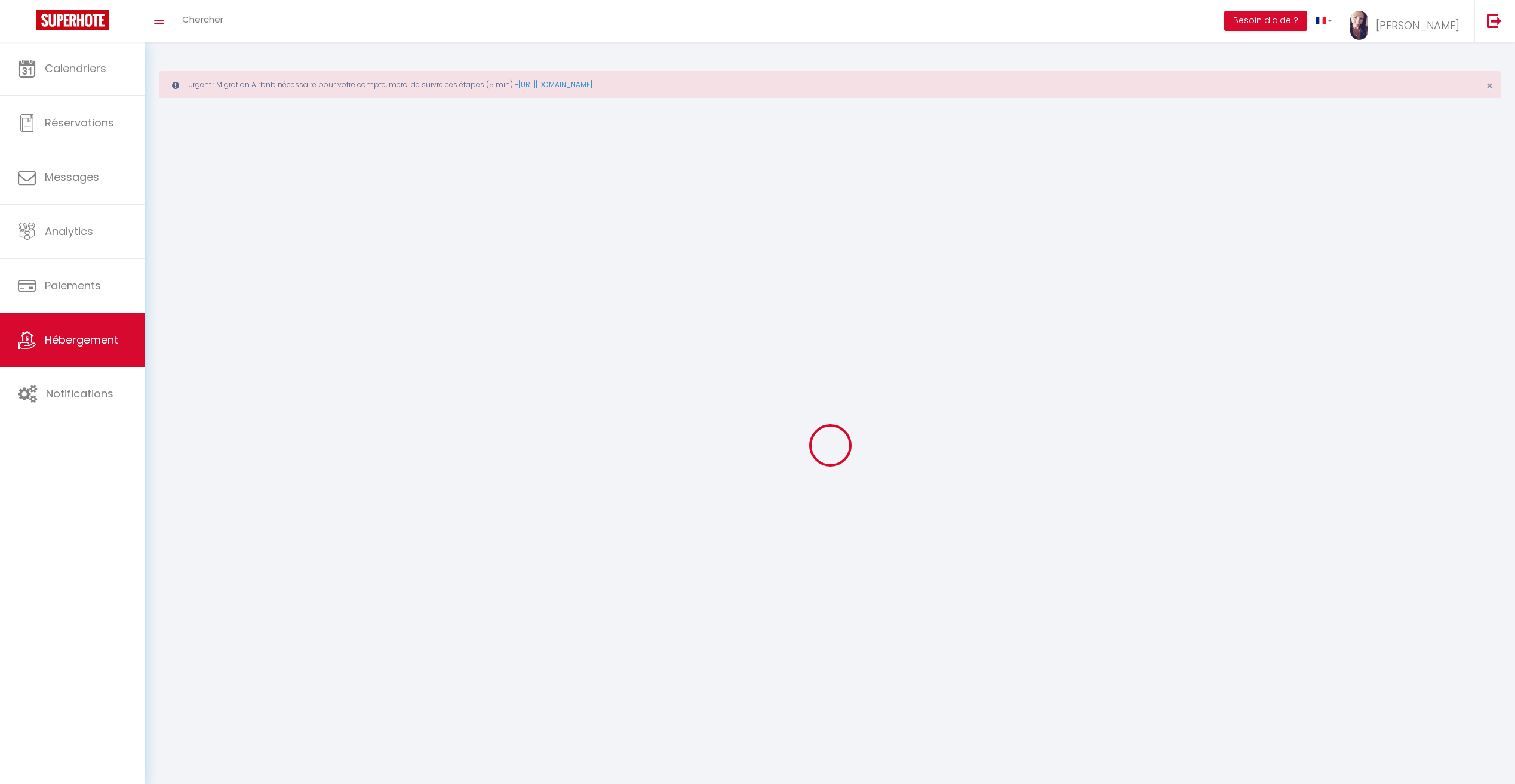
checkbox input "false"
select select
select select "28"
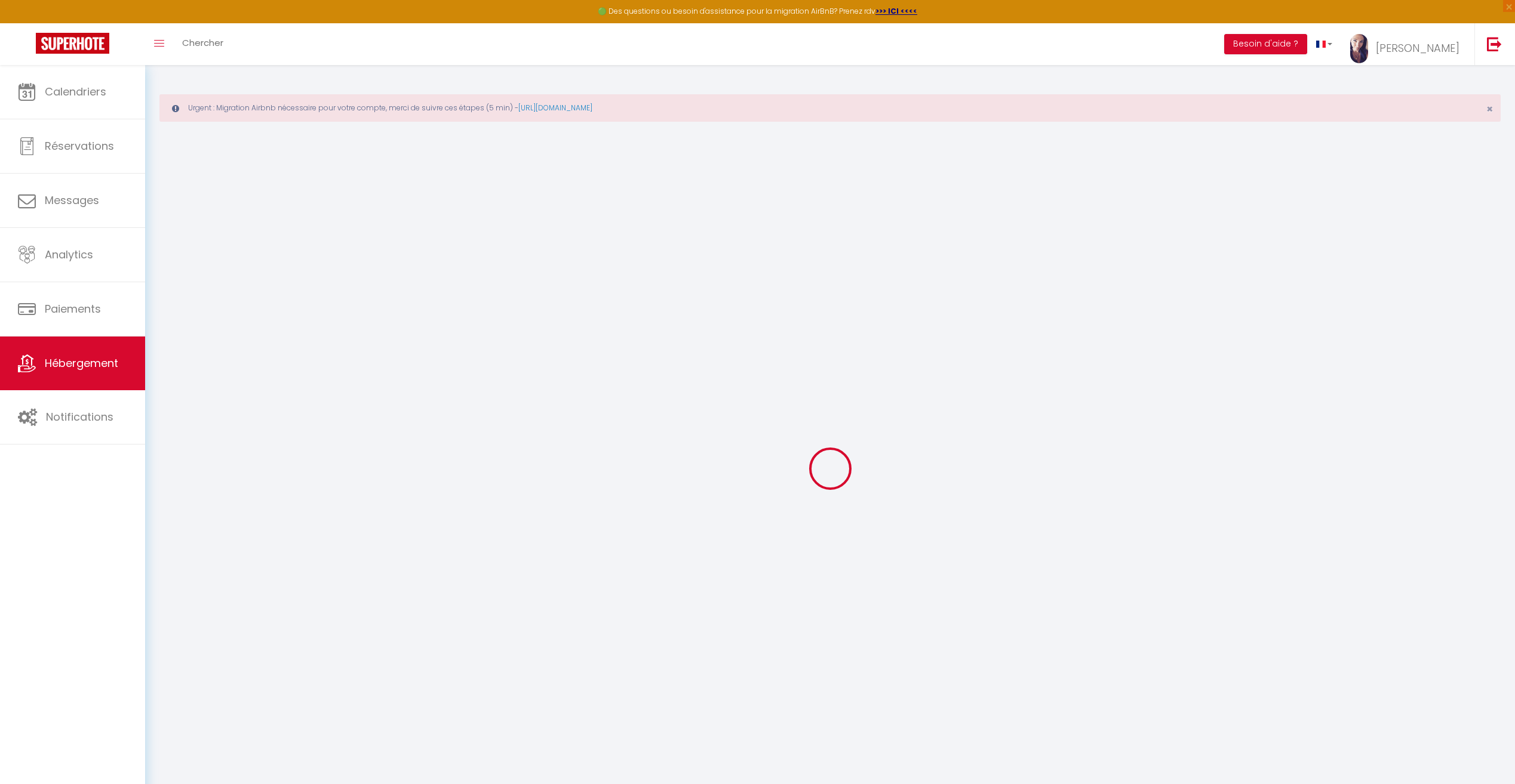
select select
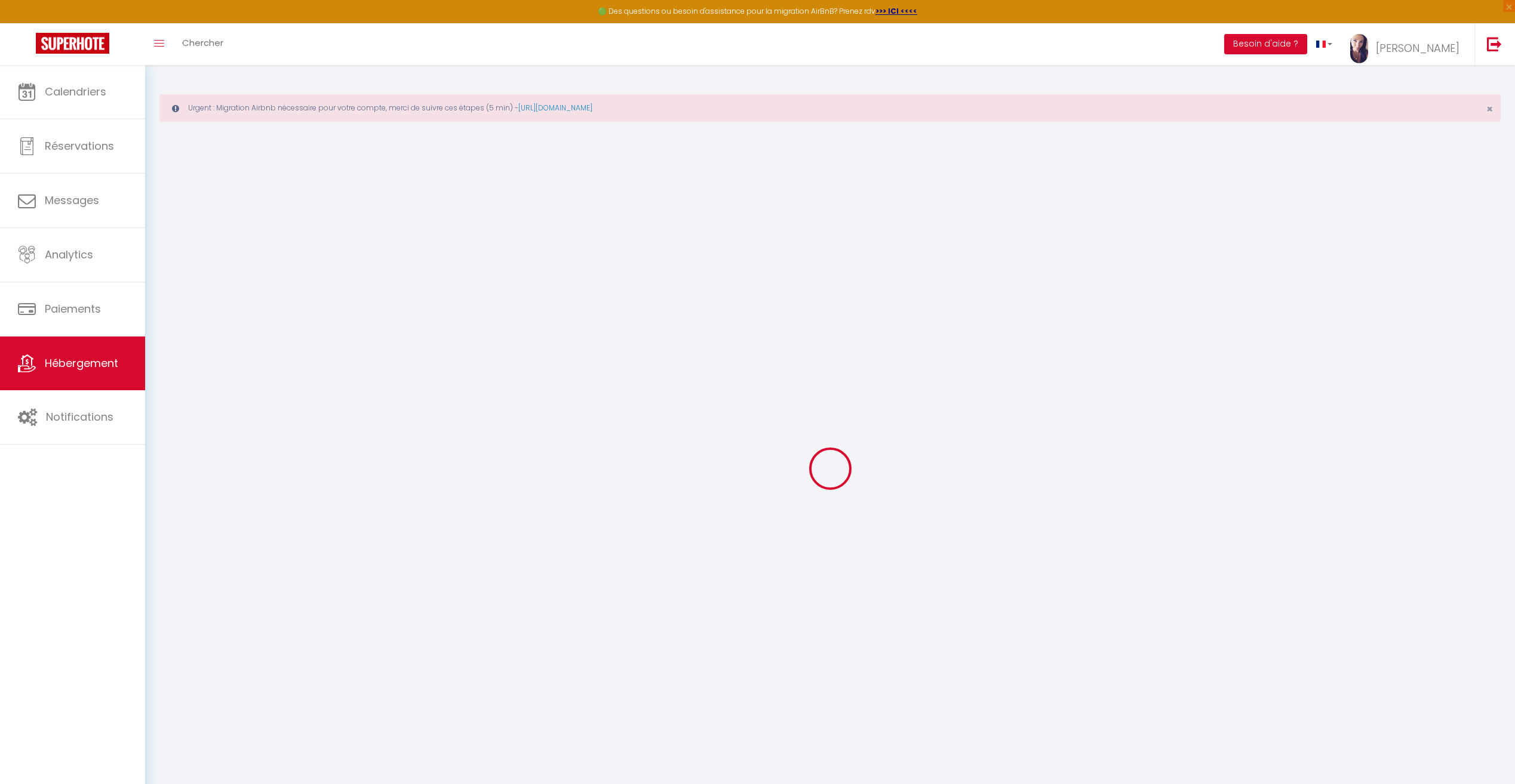
select select
checkbox input "false"
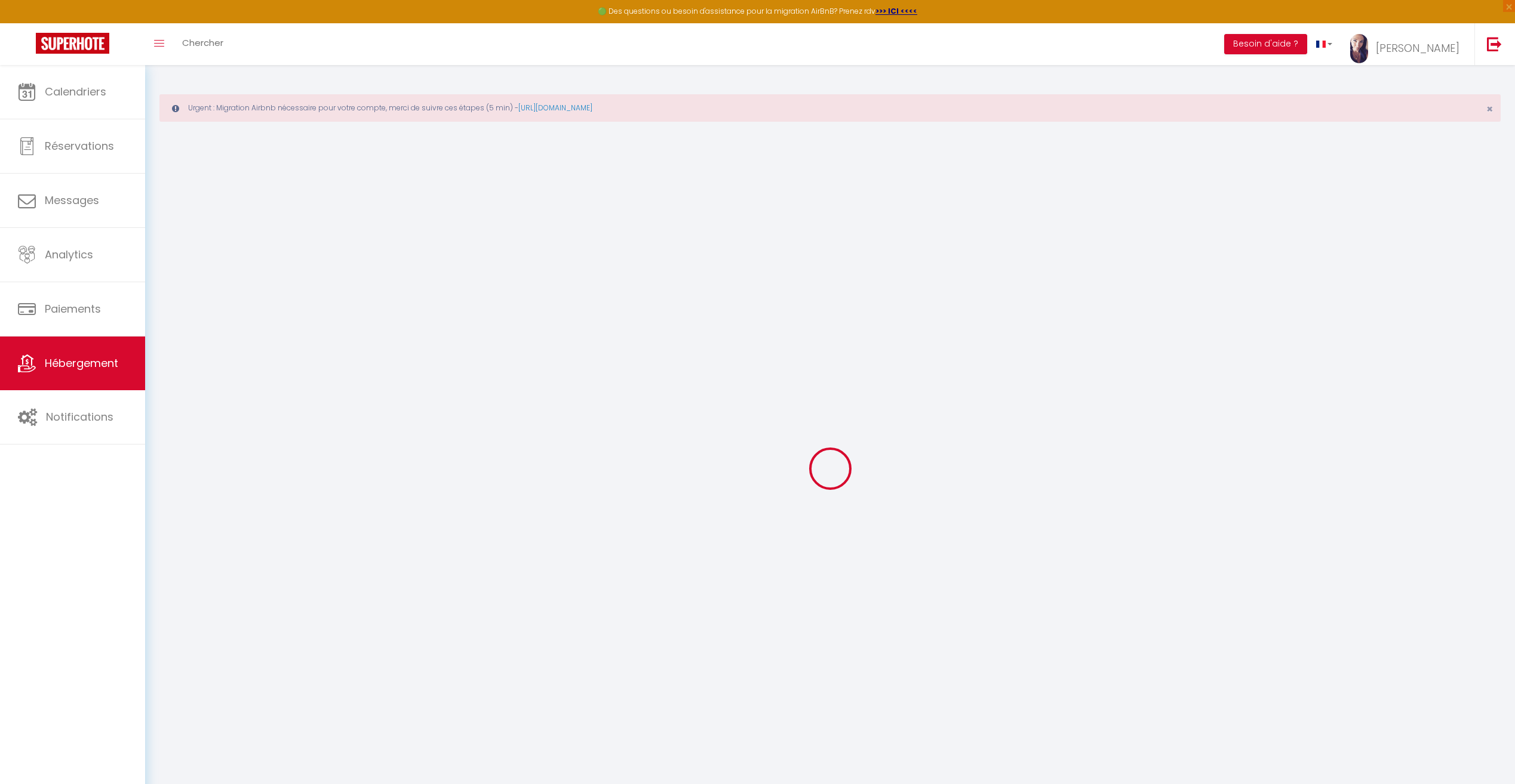
select select
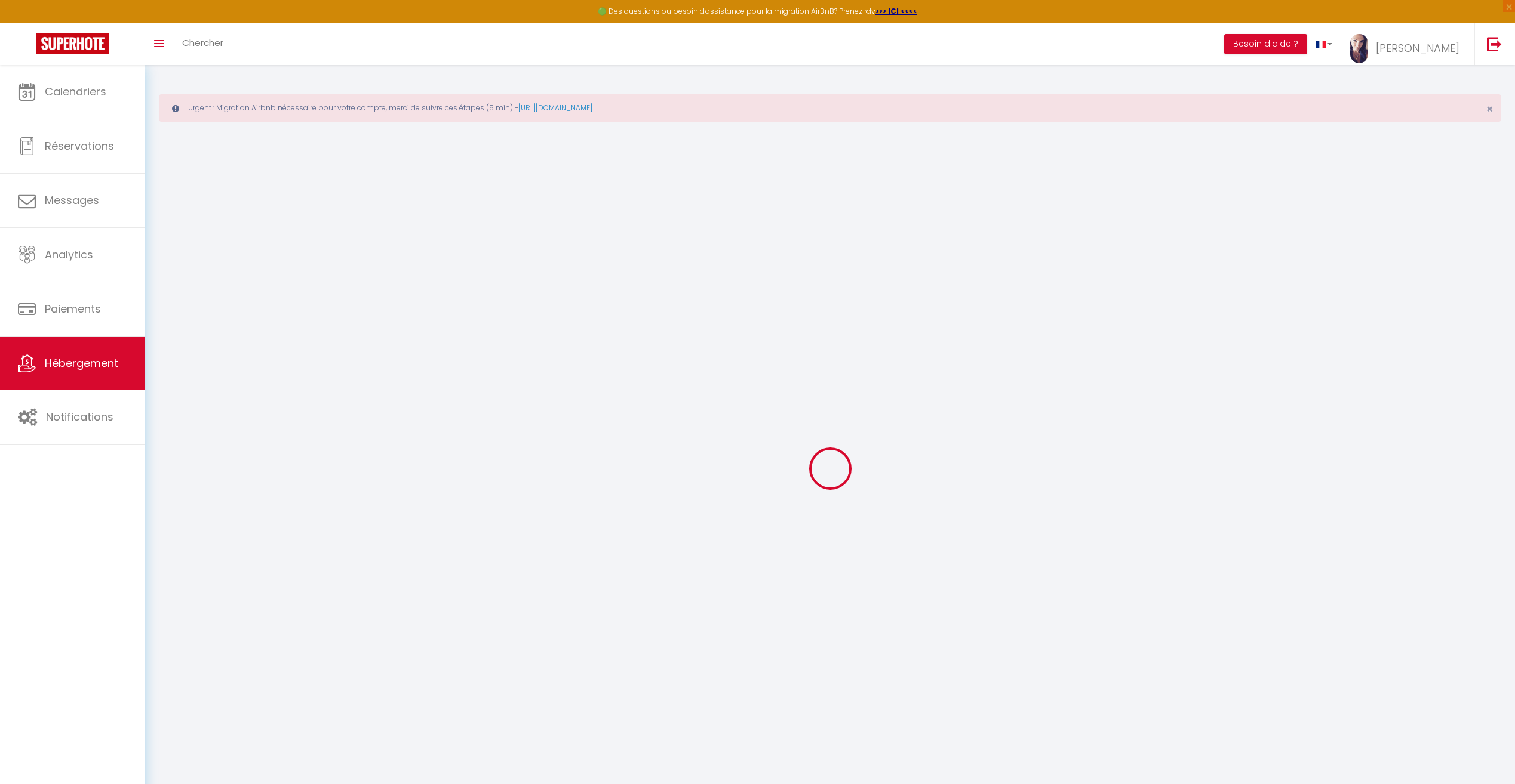
select select
checkbox input "false"
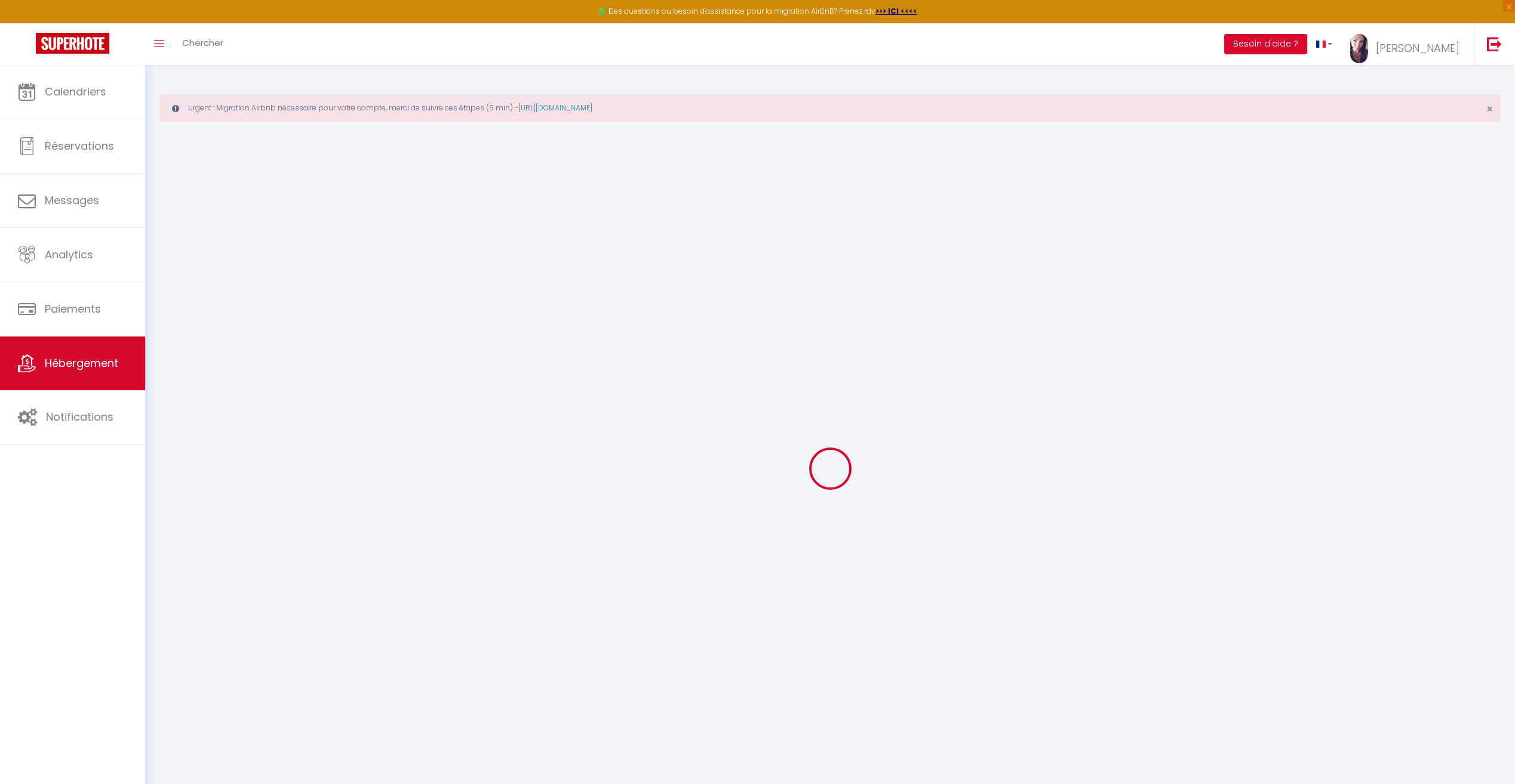
checkbox input "false"
select select
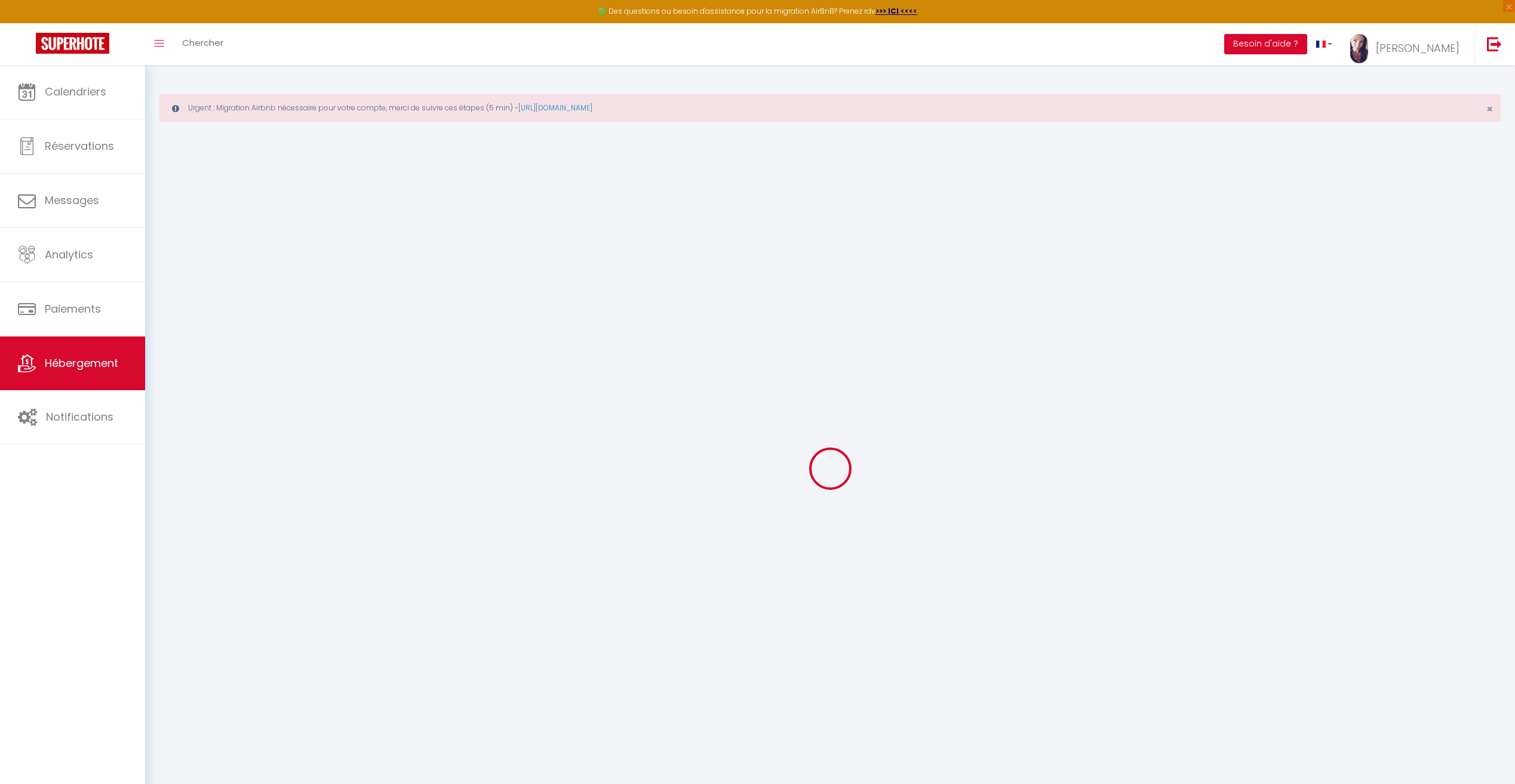
select select
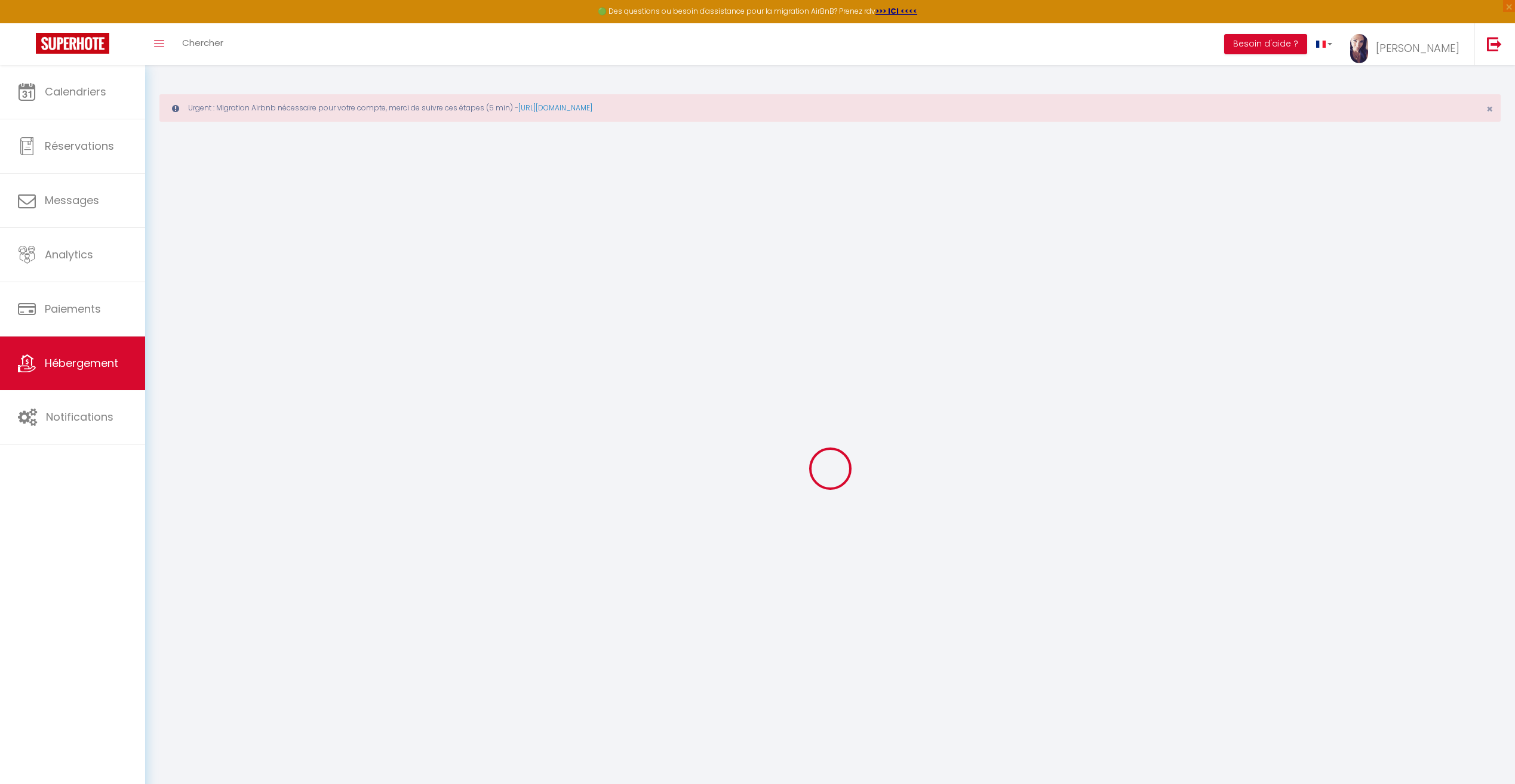
checkbox input "false"
select select
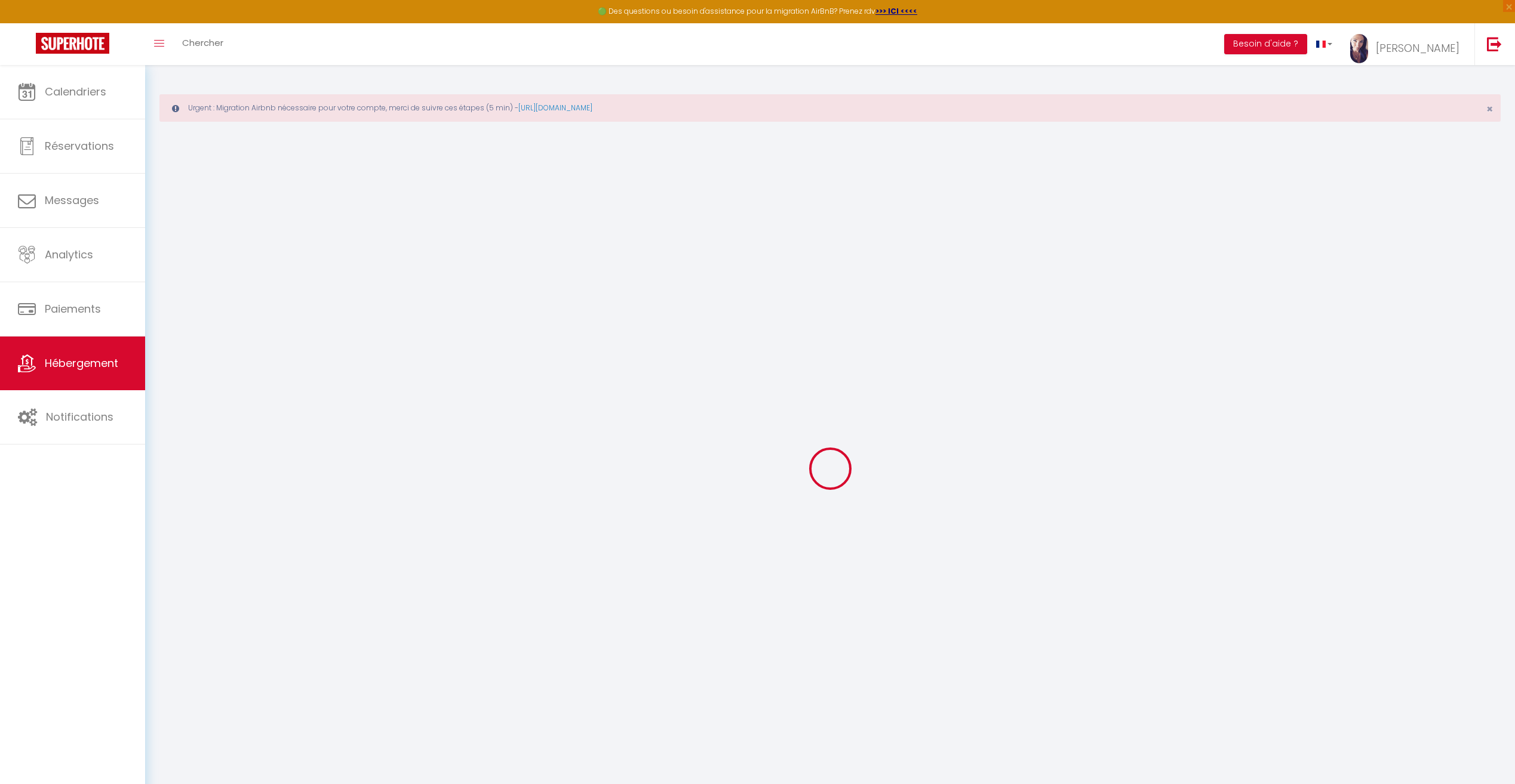
select select
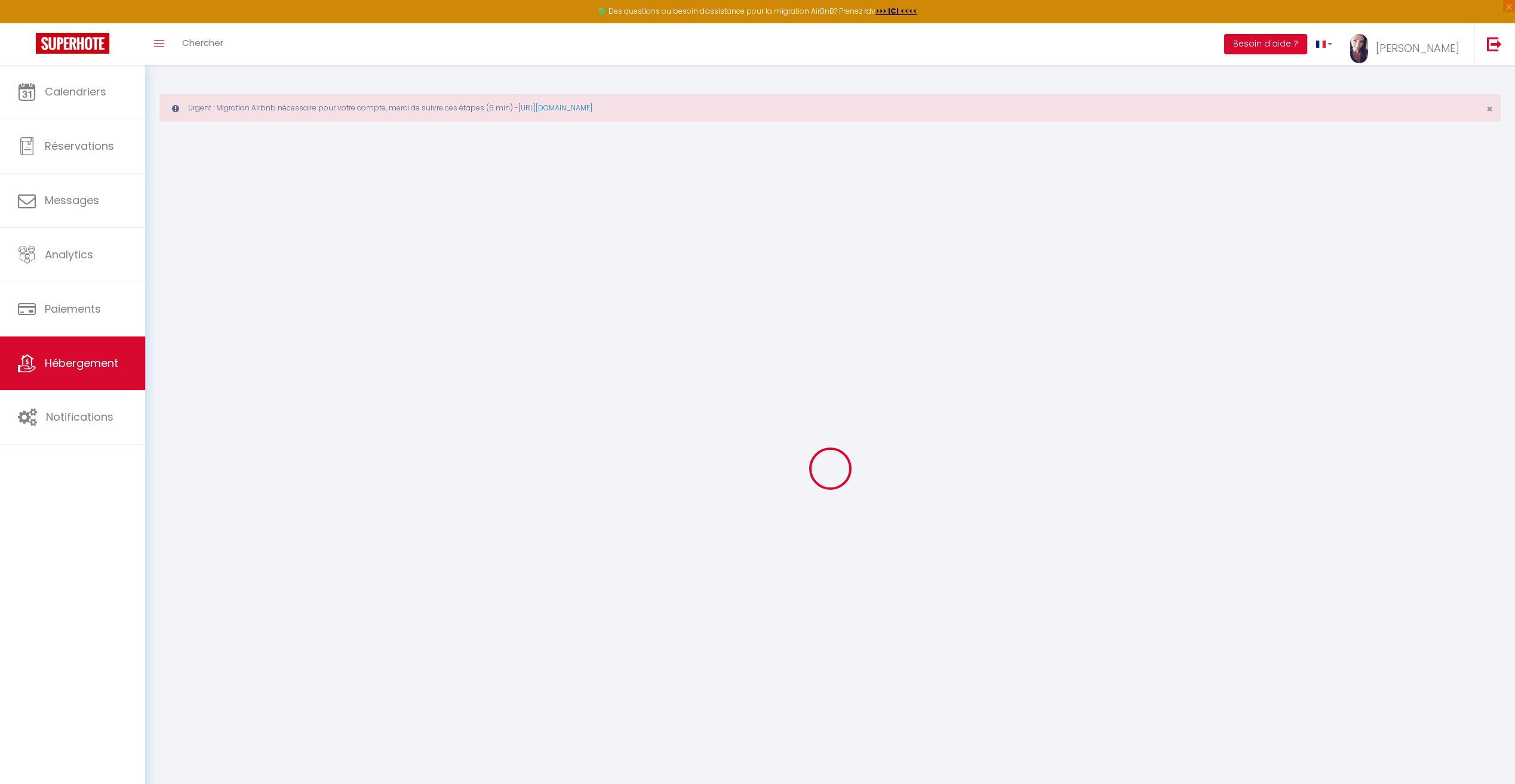
select select
checkbox input "false"
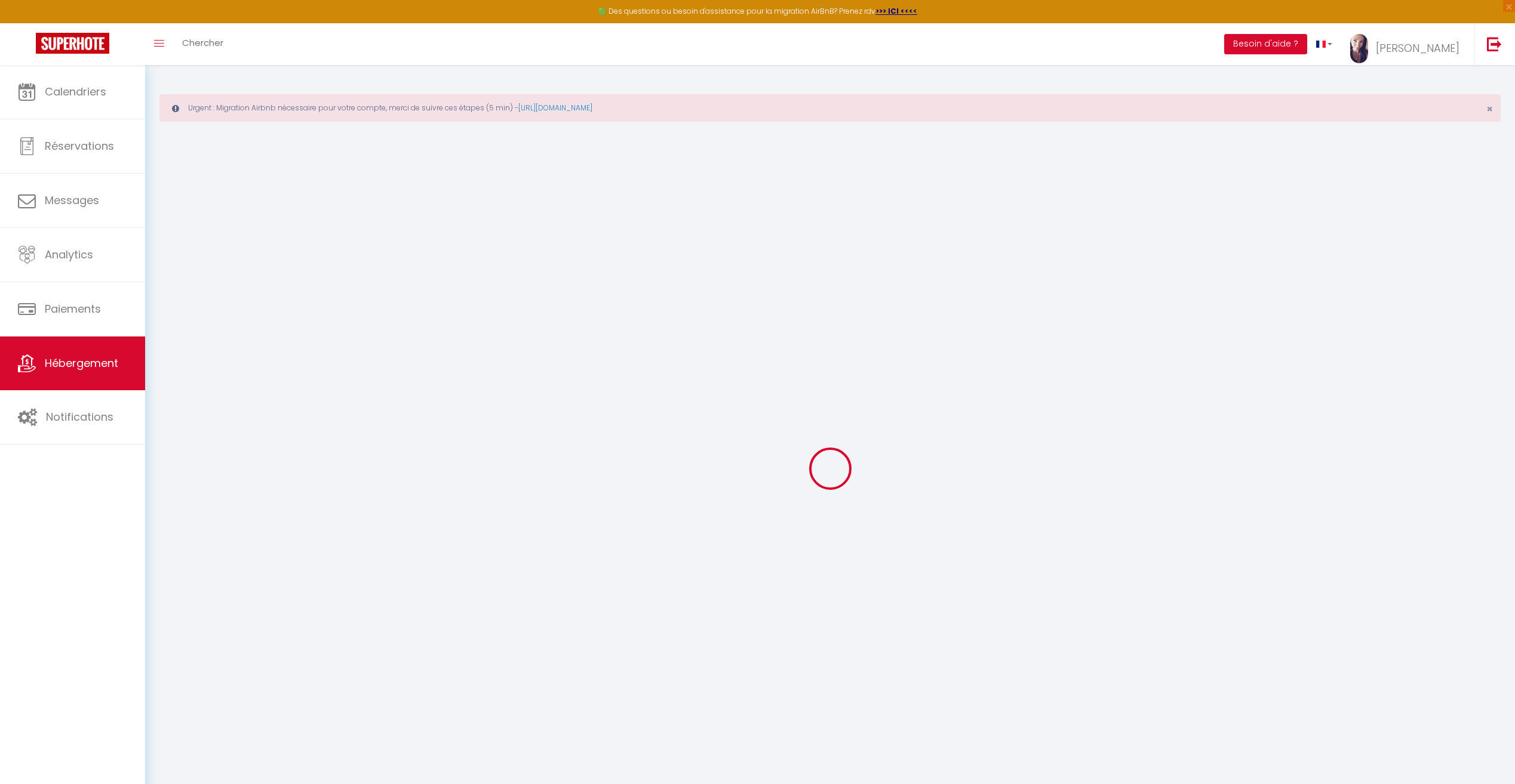
checkbox input "false"
select select
type input "Appart typique lyonnais/parking"
type input "[PERSON_NAME]"
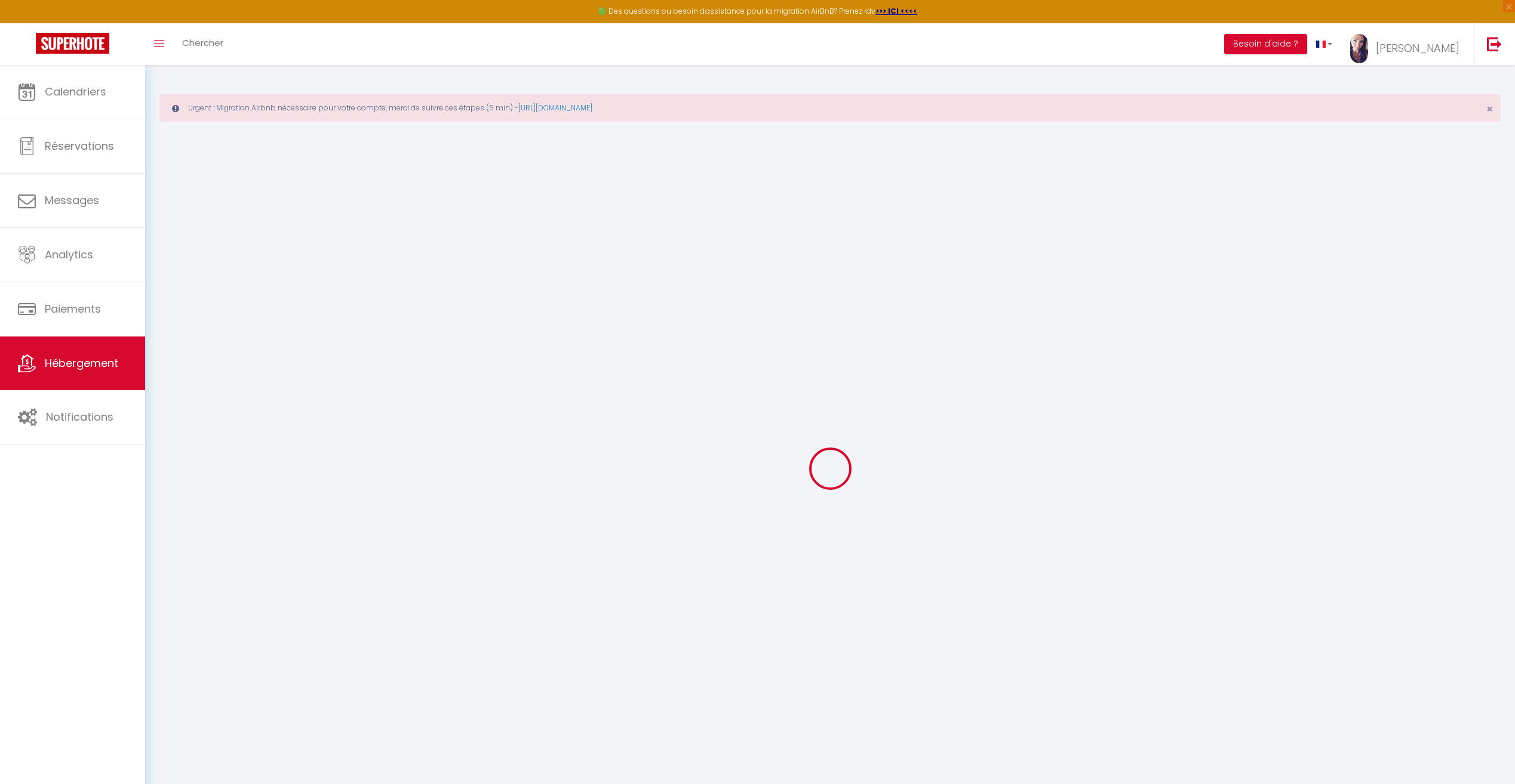
type input "PUECH"
type input "[STREET_ADDRESS]"
type input "74320"
type input "Sevrier"
select select "5"
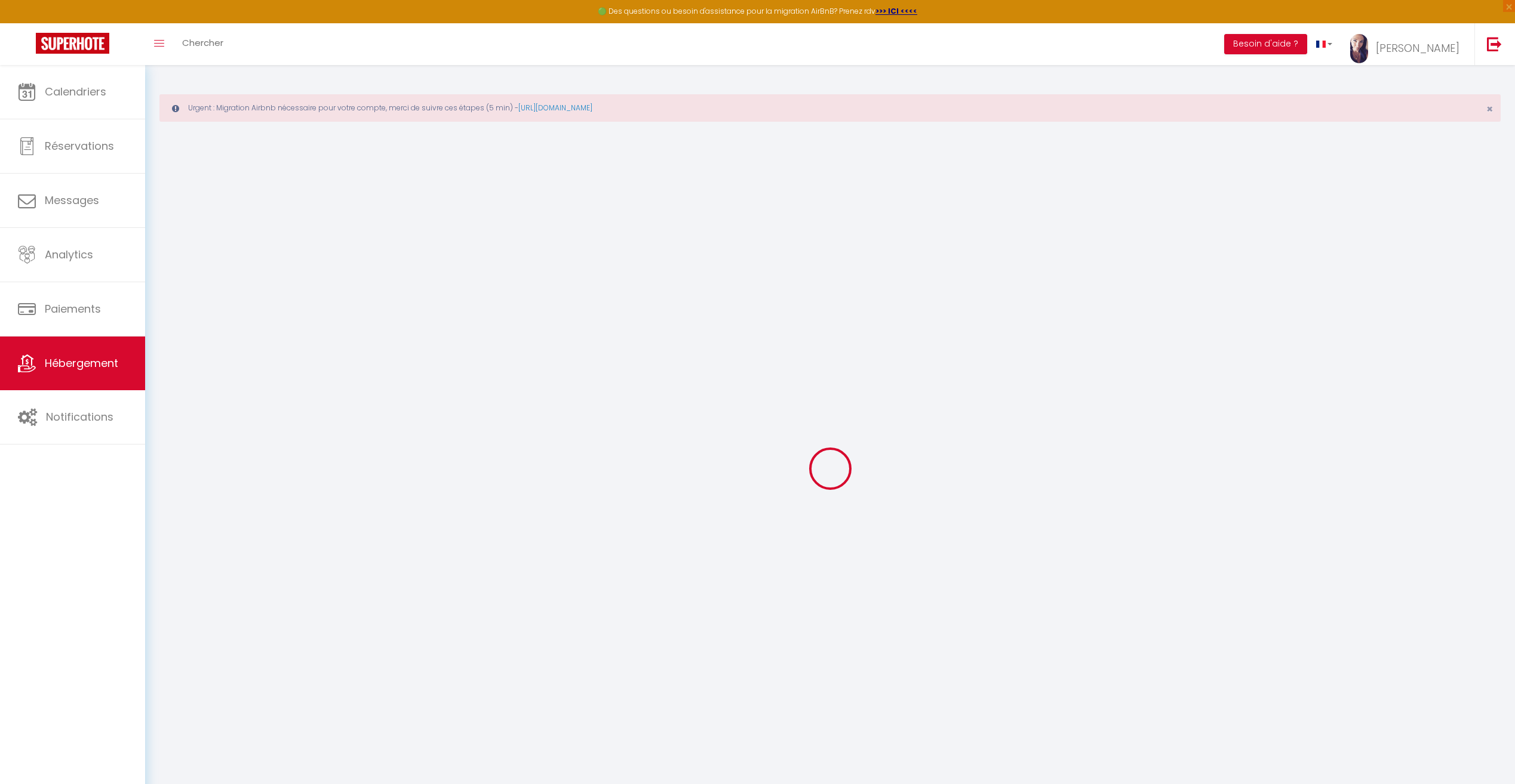
select select "5"
select select "2"
type input "140"
type input "105"
type input "500"
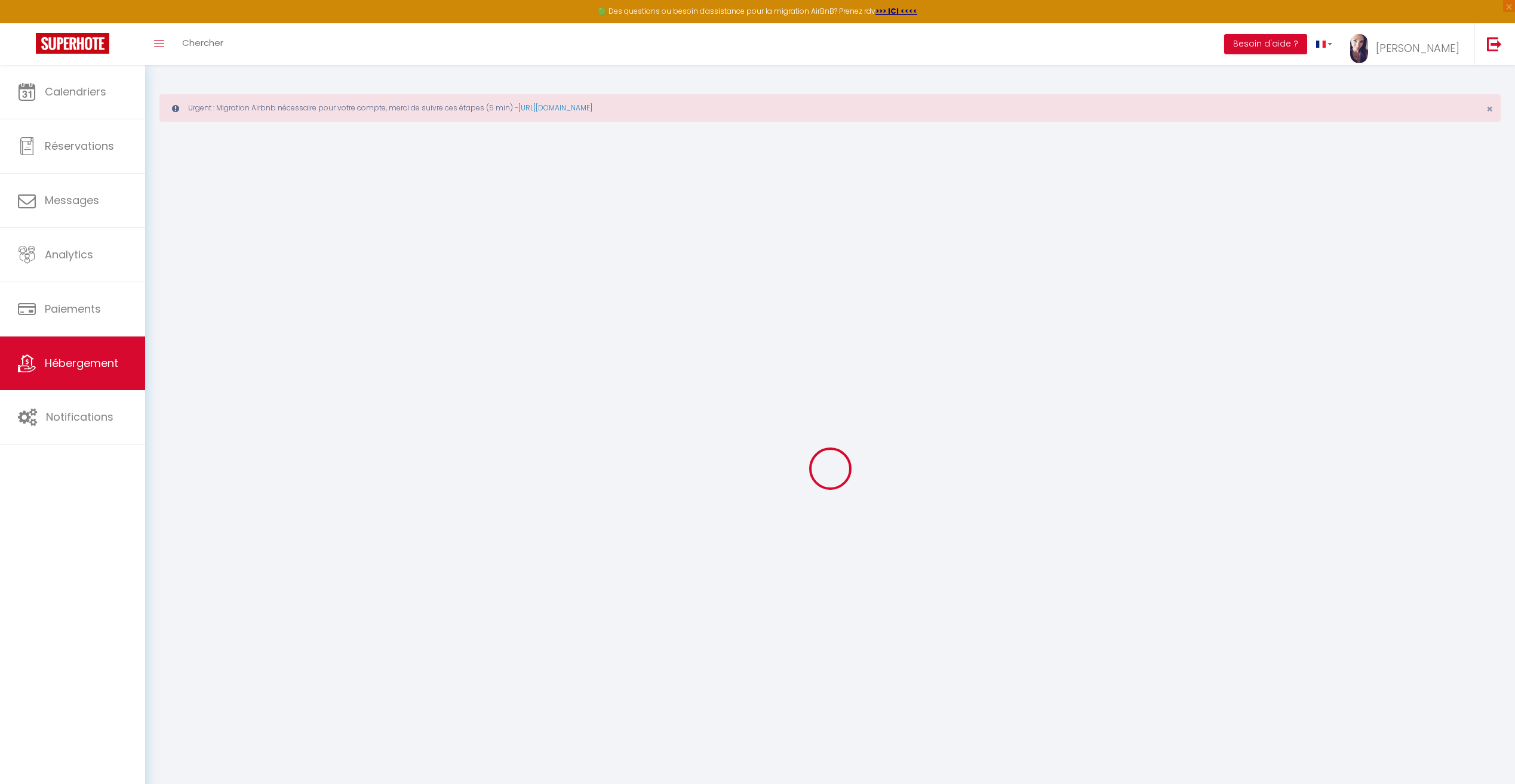
select select
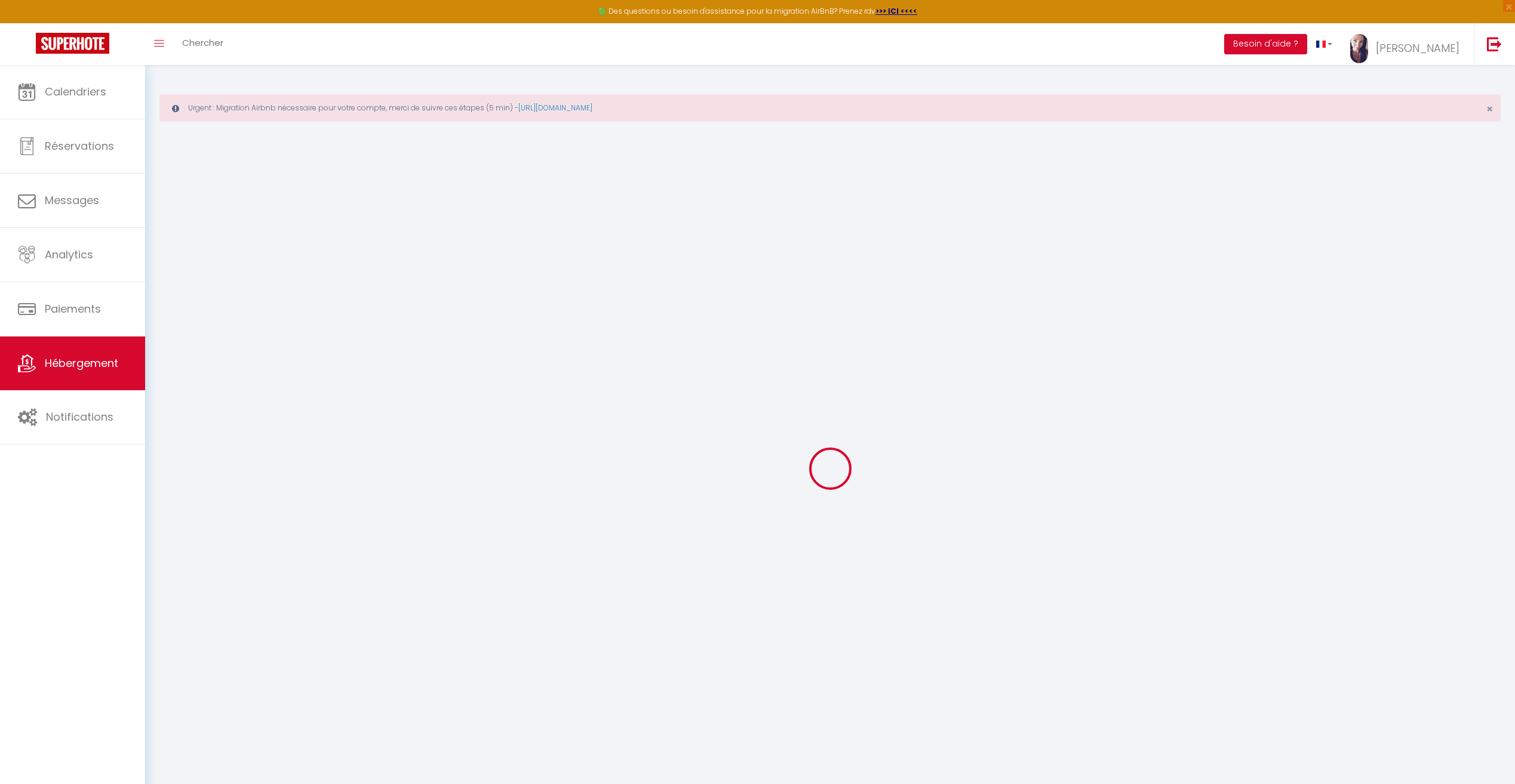
type input "[STREET_ADDRESS]"
type input "60001"
type input "[GEOGRAPHIC_DATA]"
type input "[PERSON_NAME][EMAIL_ADDRESS][DOMAIN_NAME]"
select select "1935"
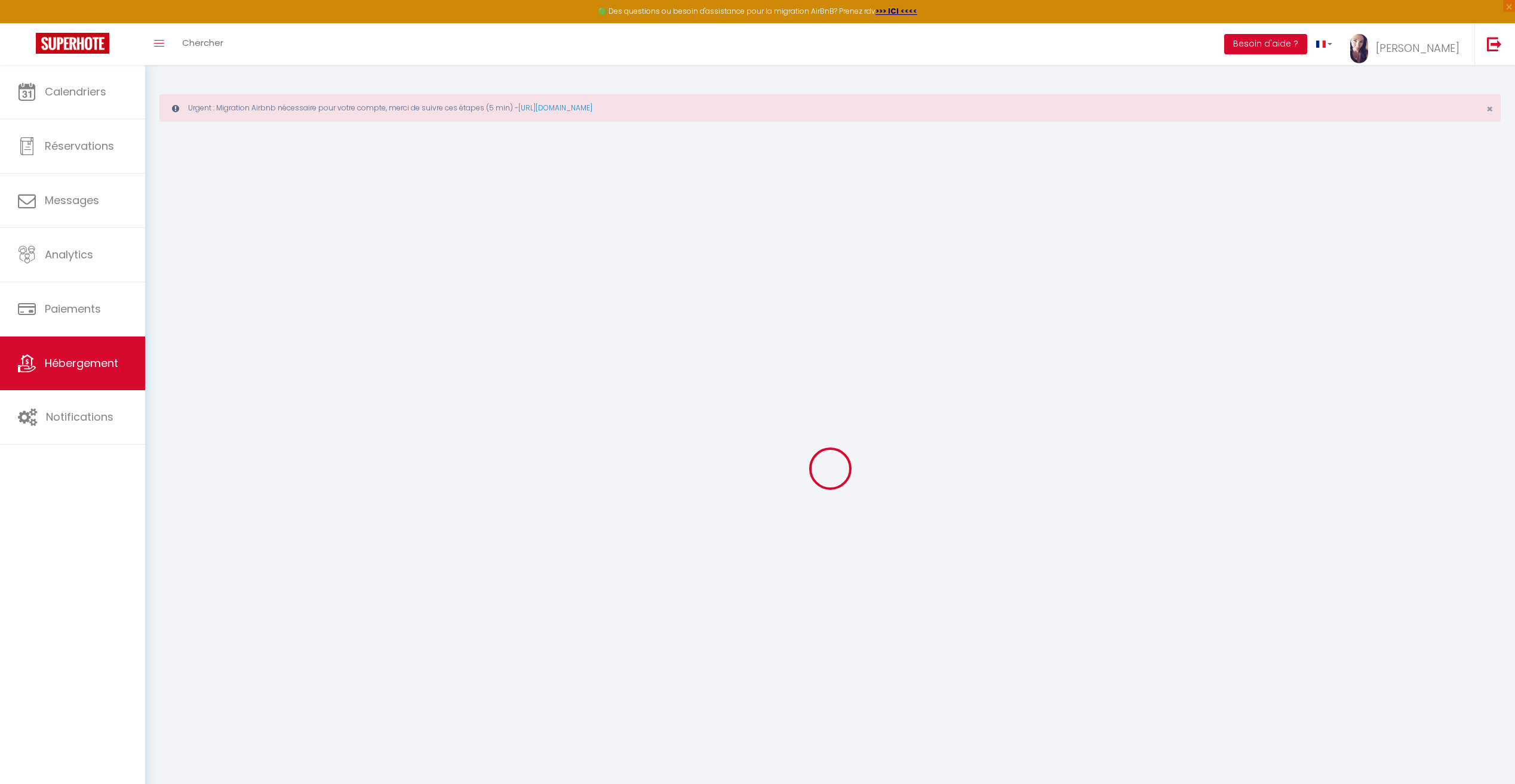
checkbox input "false"
type input "0"
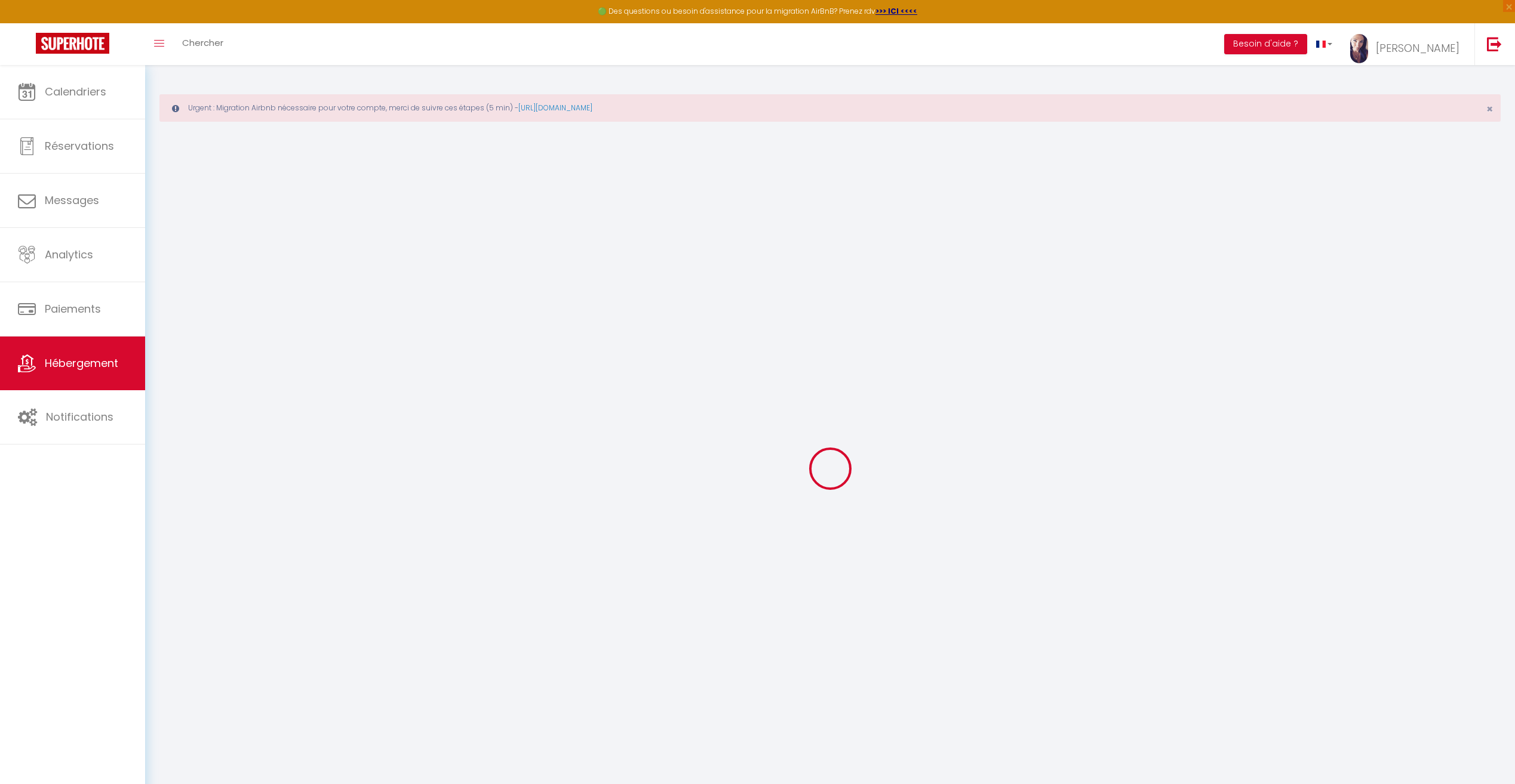
type input "0"
select select
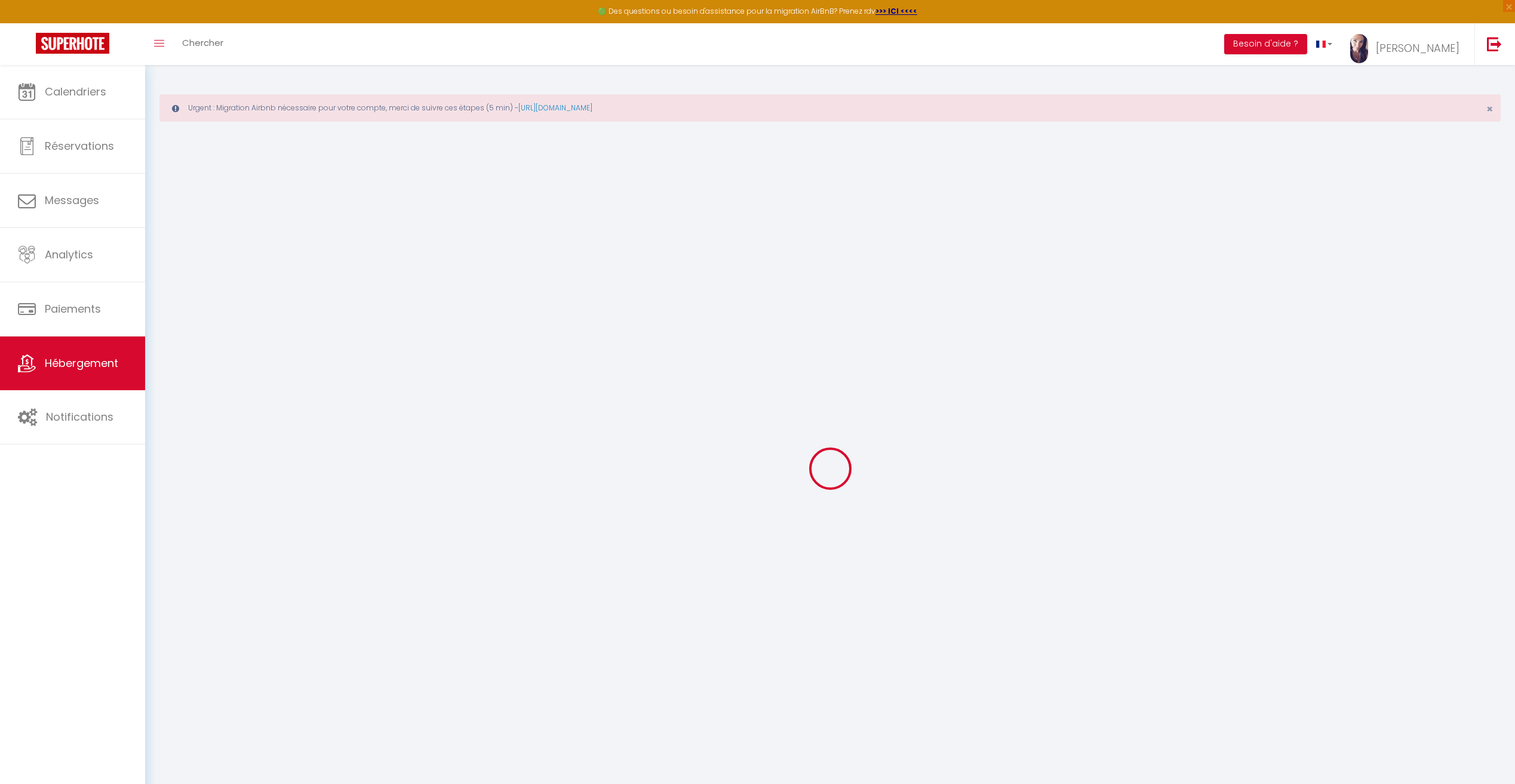
select select
checkbox input "false"
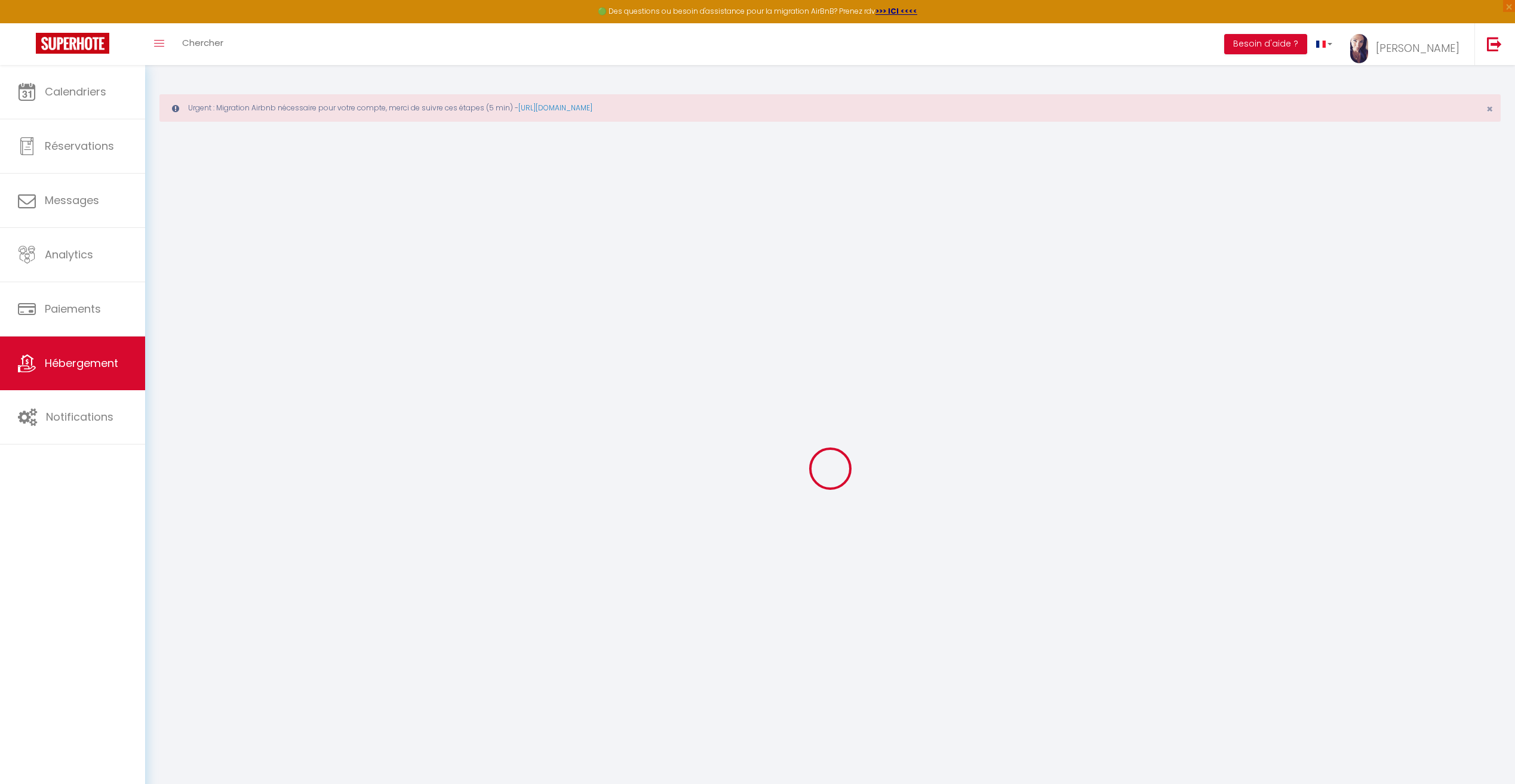
select select
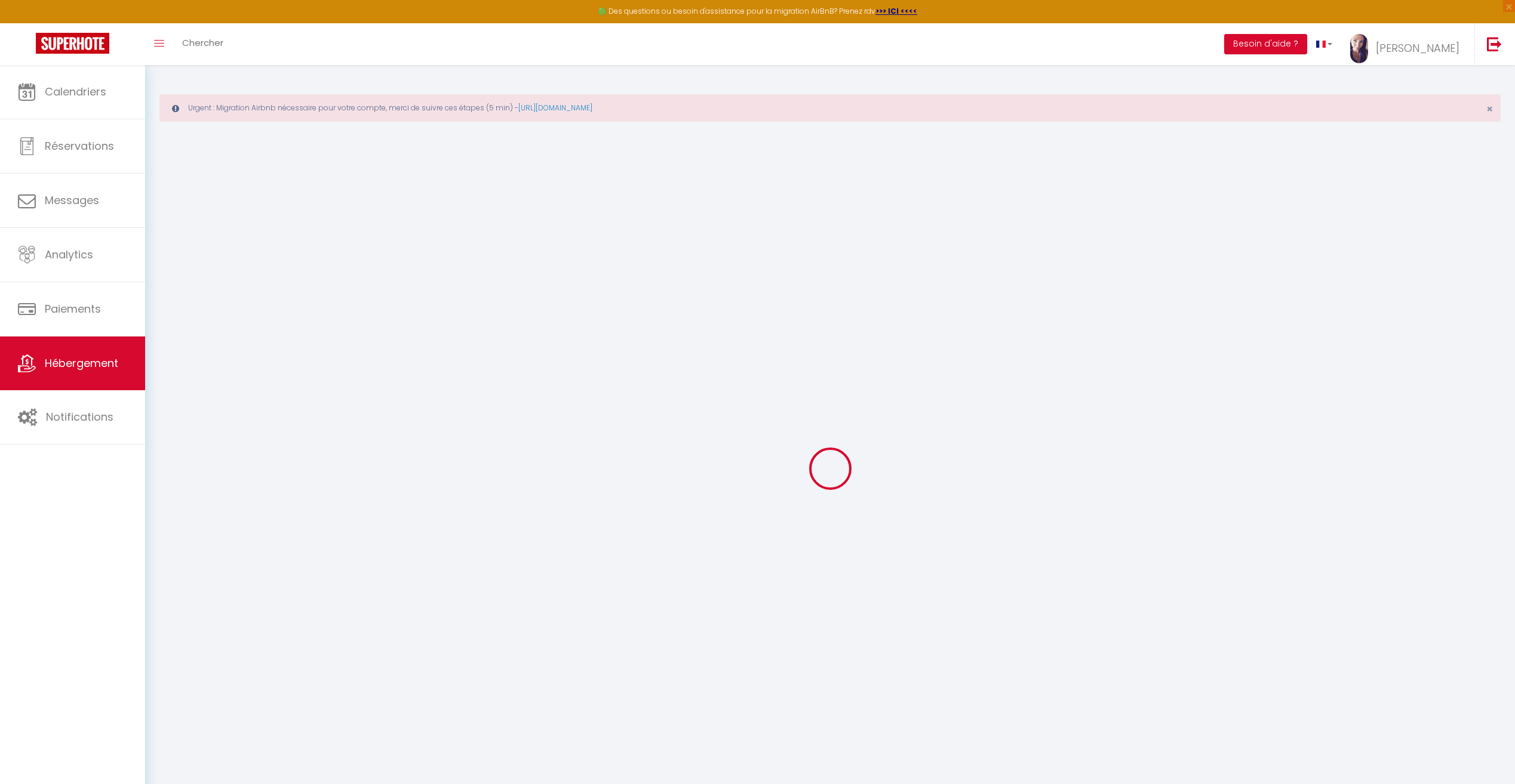
checkbox input "false"
select select
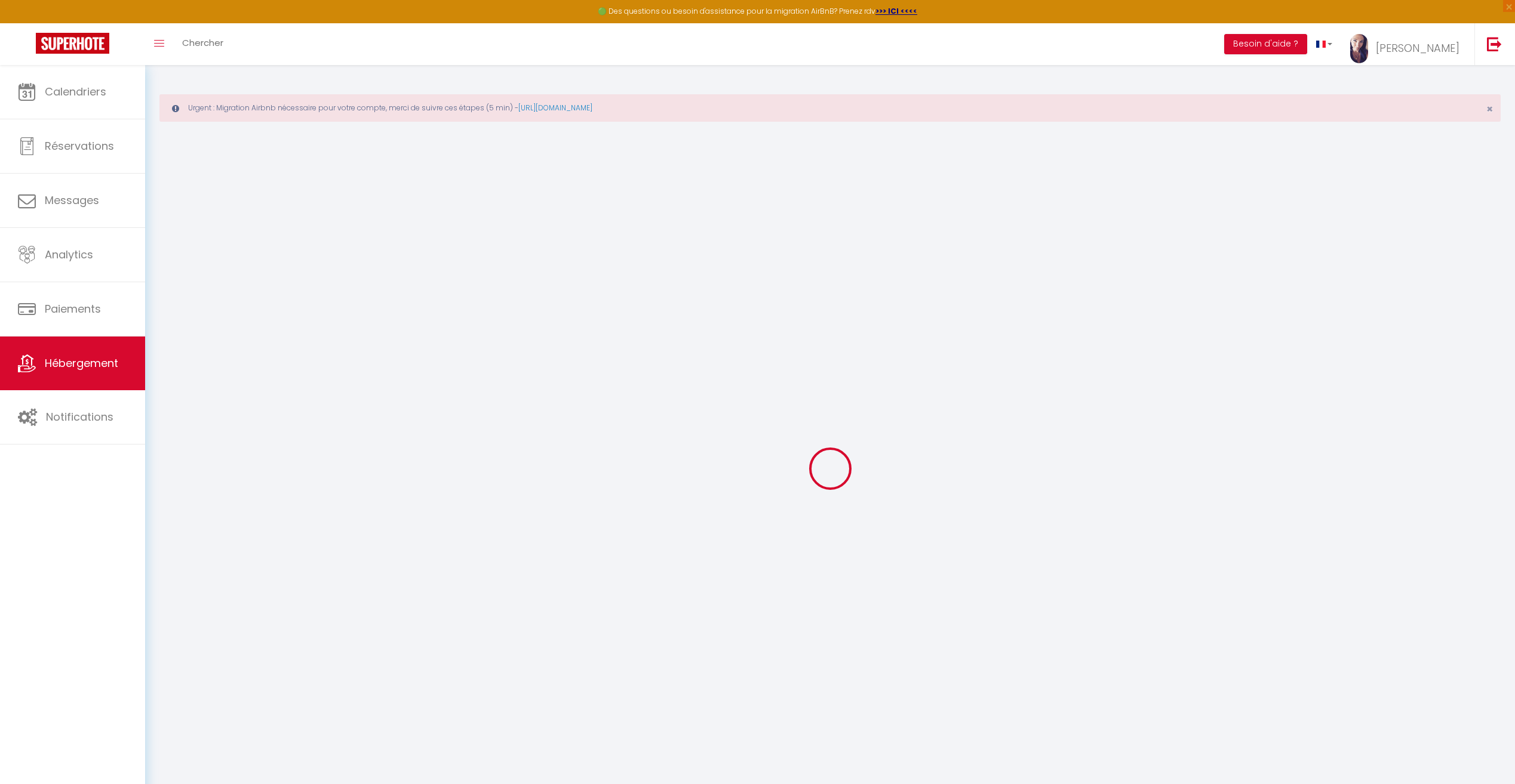
select select
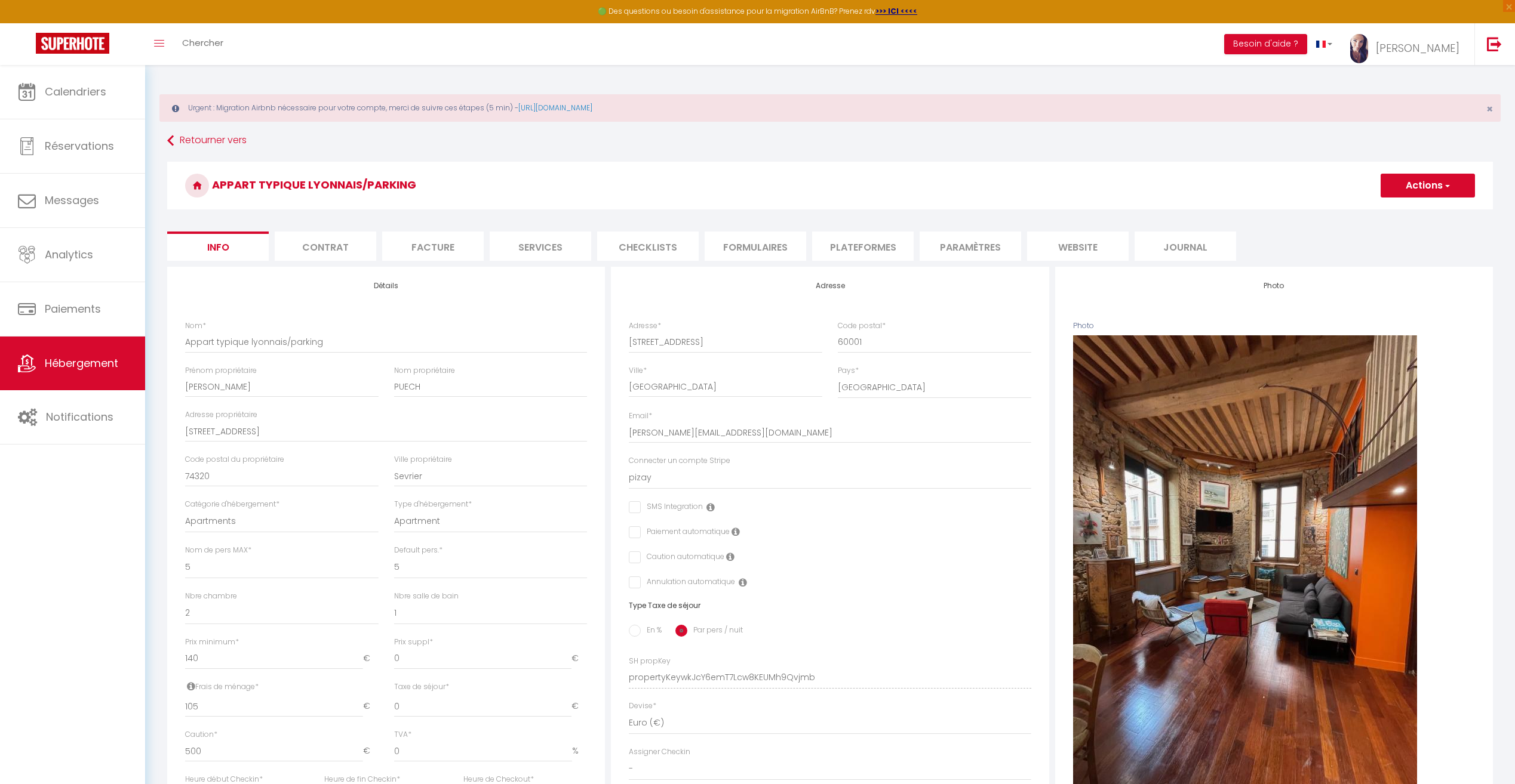
click at [573, 249] on li "Services" at bounding box center [541, 246] width 102 height 29
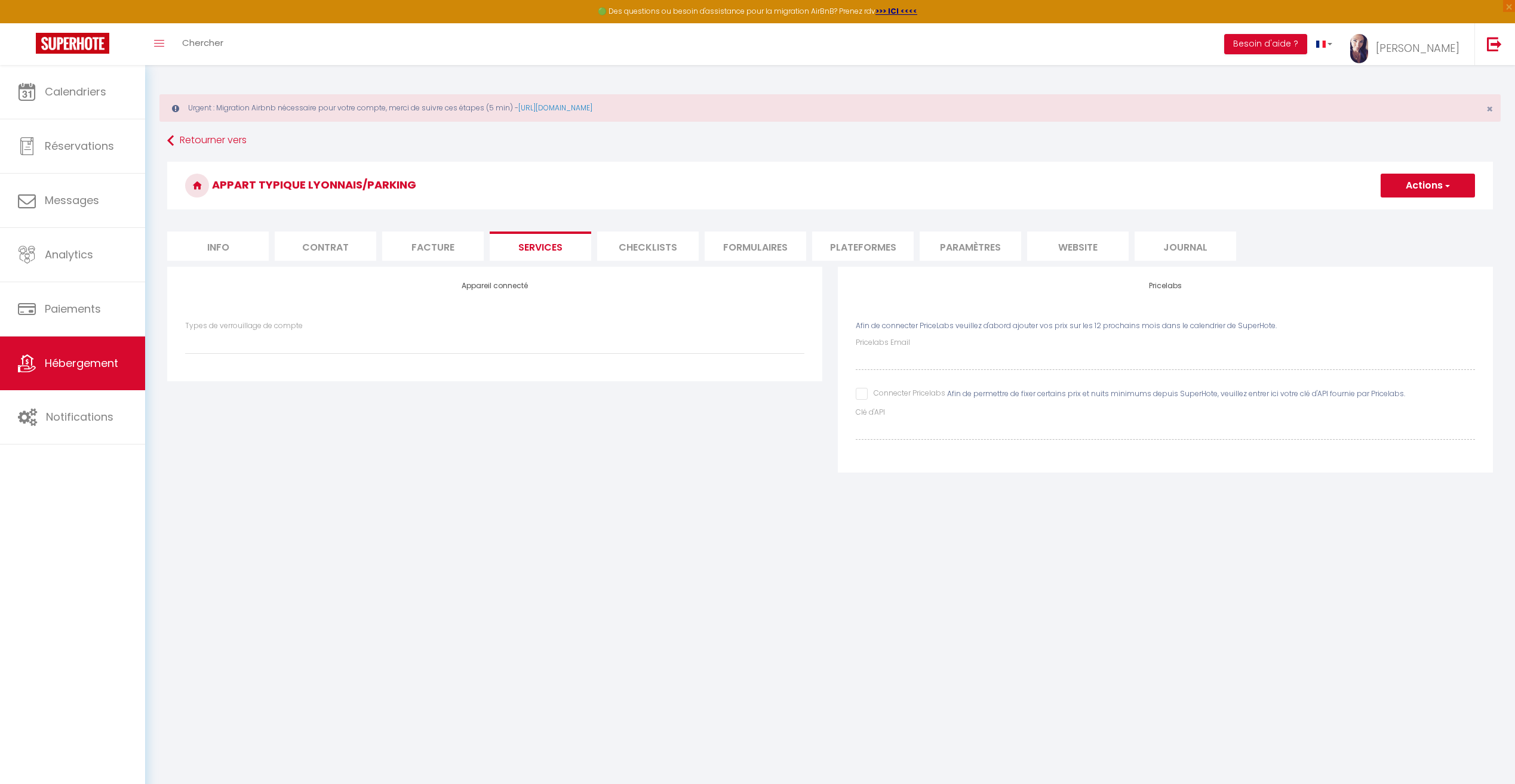
click at [234, 254] on li "Info" at bounding box center [218, 246] width 102 height 29
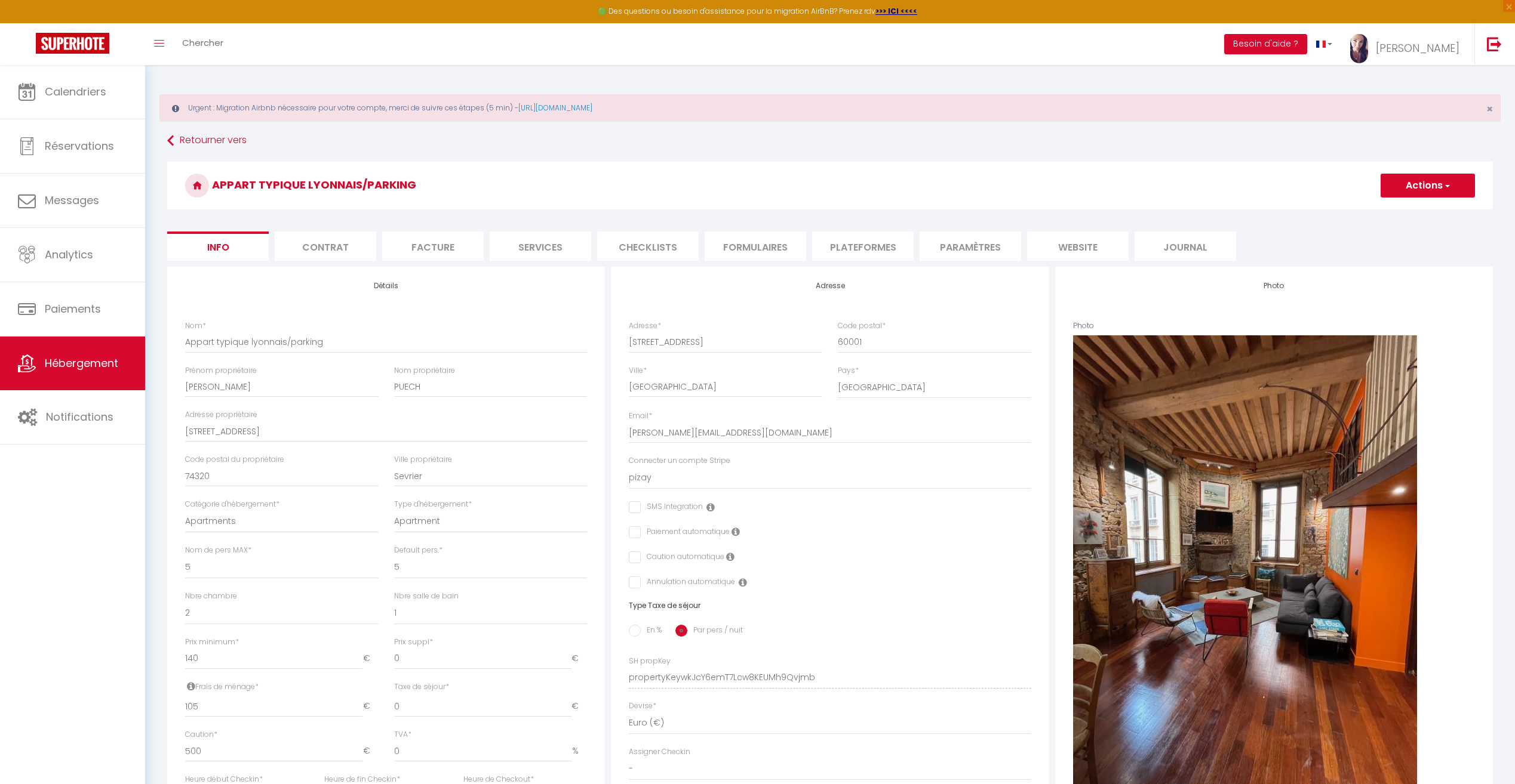
click at [328, 242] on li "Contrat" at bounding box center [326, 246] width 102 height 29
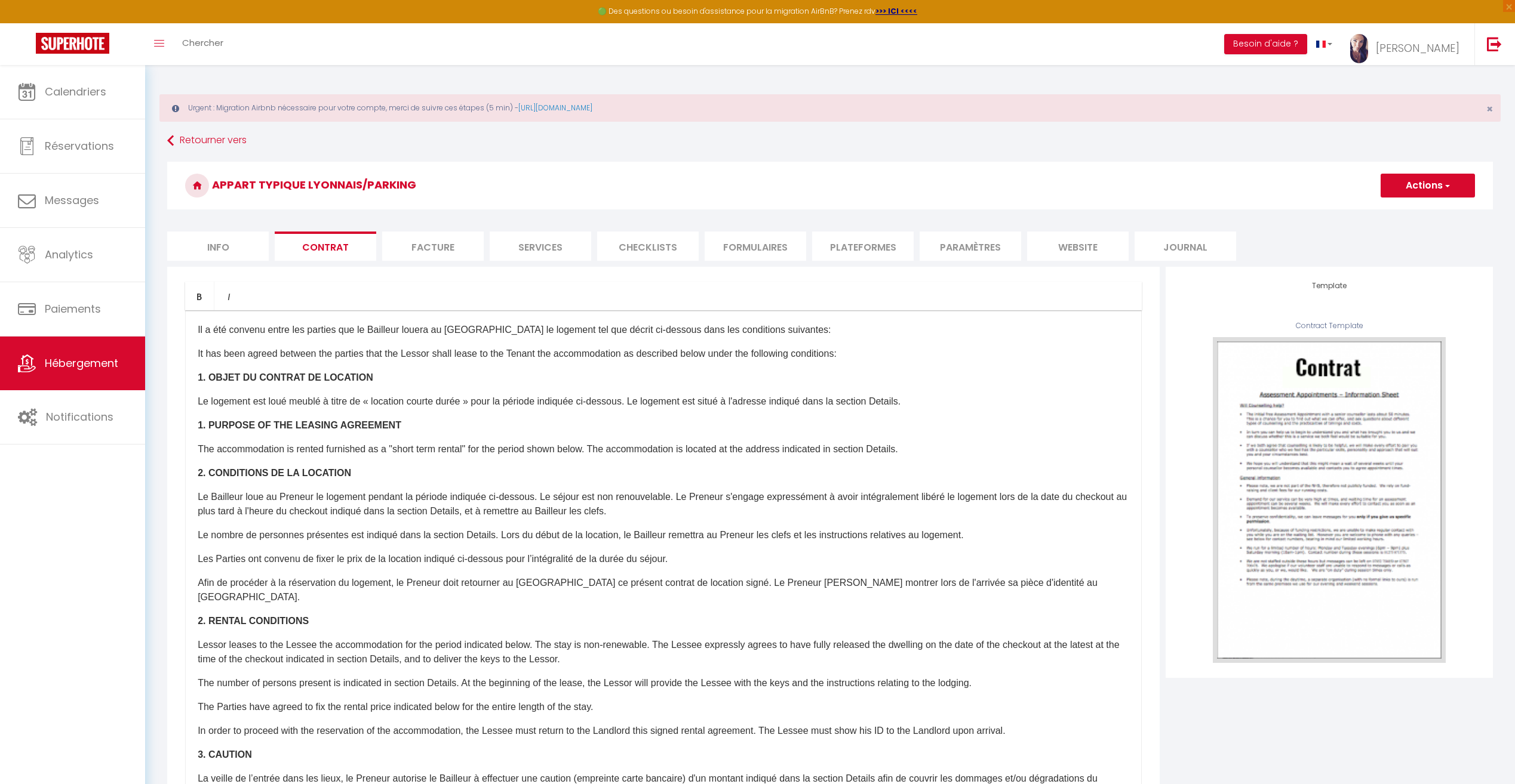
click at [435, 252] on li "Facture" at bounding box center [433, 246] width 102 height 29
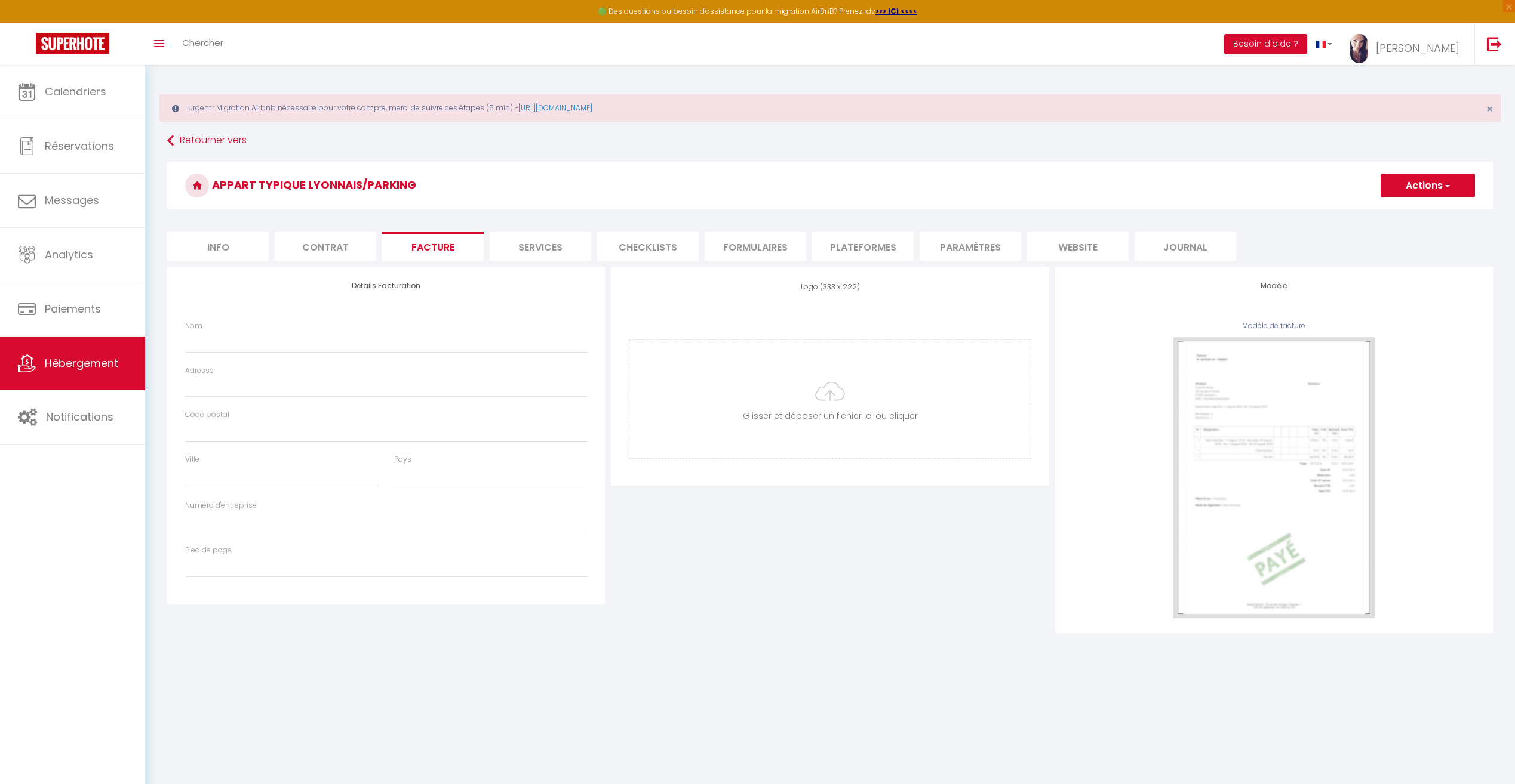
click at [538, 247] on li "Services" at bounding box center [541, 246] width 102 height 29
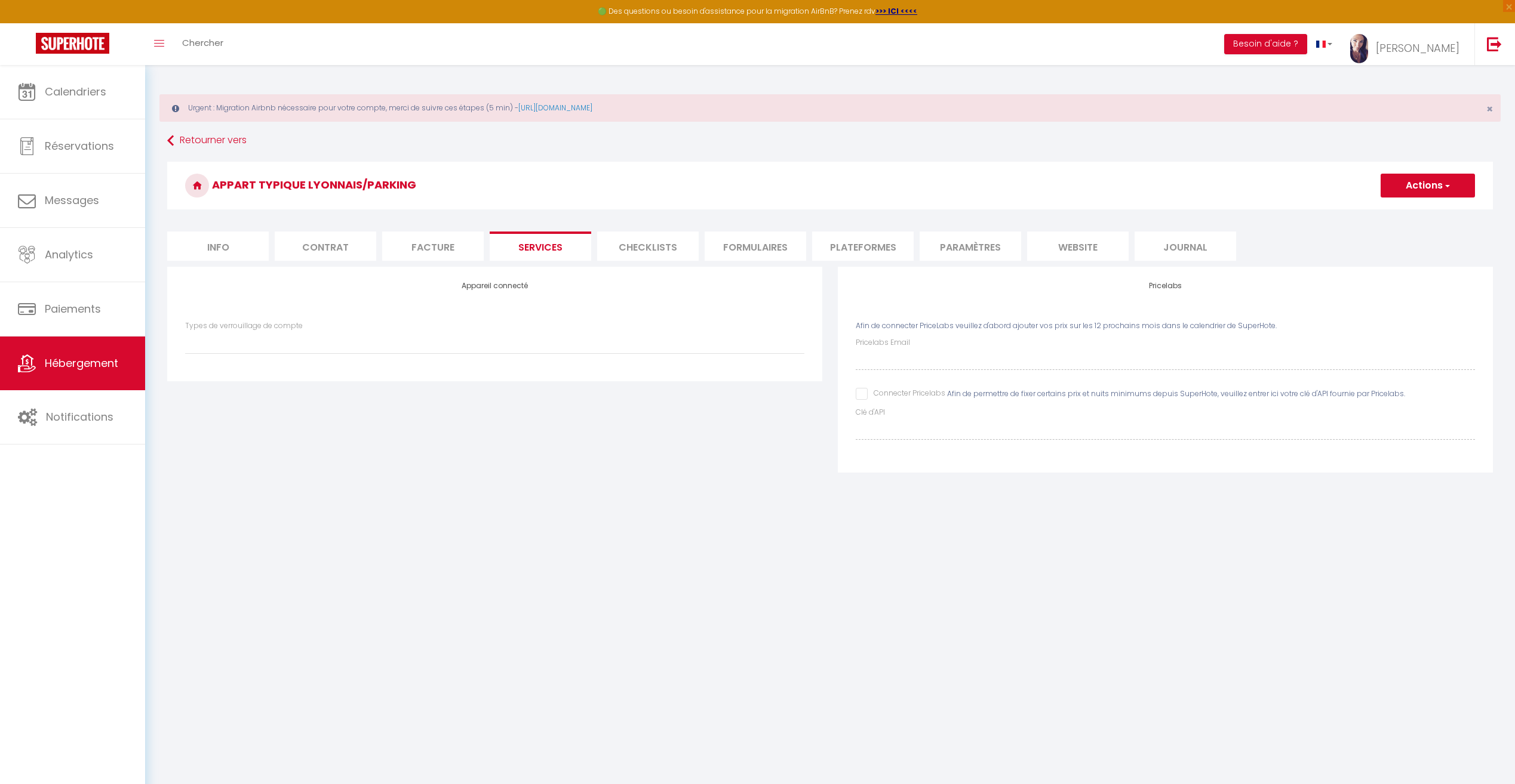
click at [655, 248] on li "Checklists" at bounding box center [648, 246] width 102 height 29
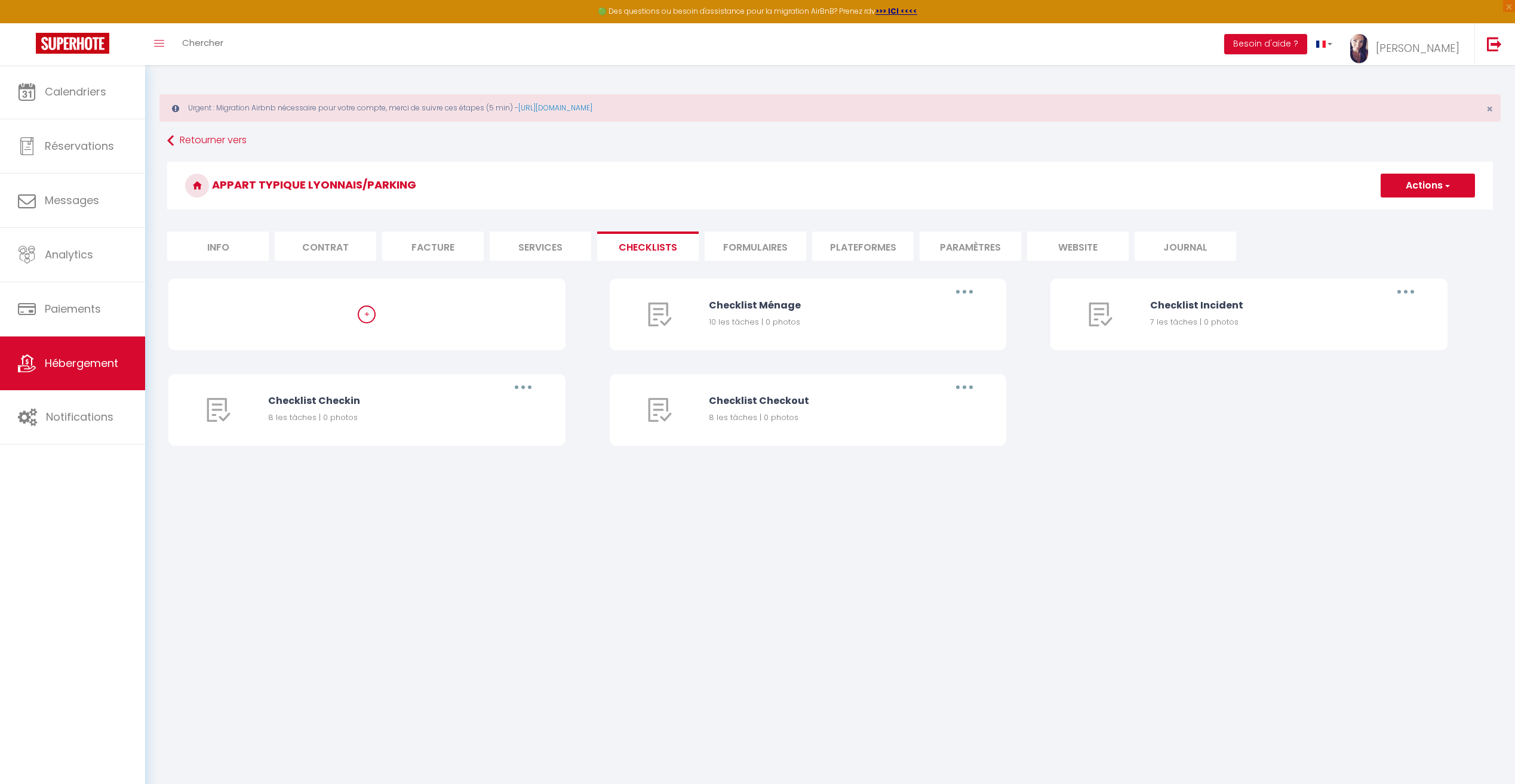
click at [763, 250] on li "Formulaires" at bounding box center [756, 246] width 102 height 29
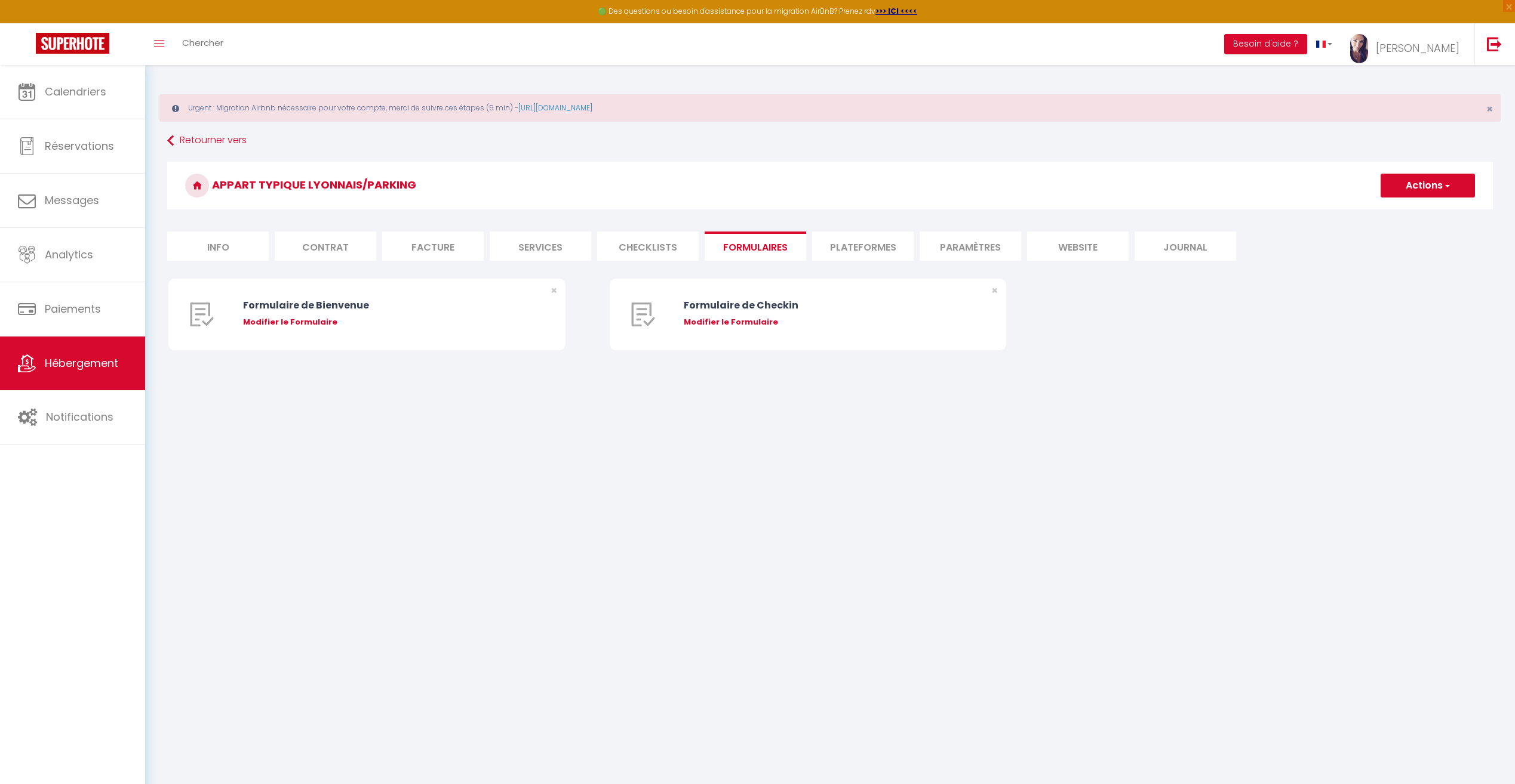
click at [874, 249] on li "Plateformes" at bounding box center [863, 246] width 102 height 29
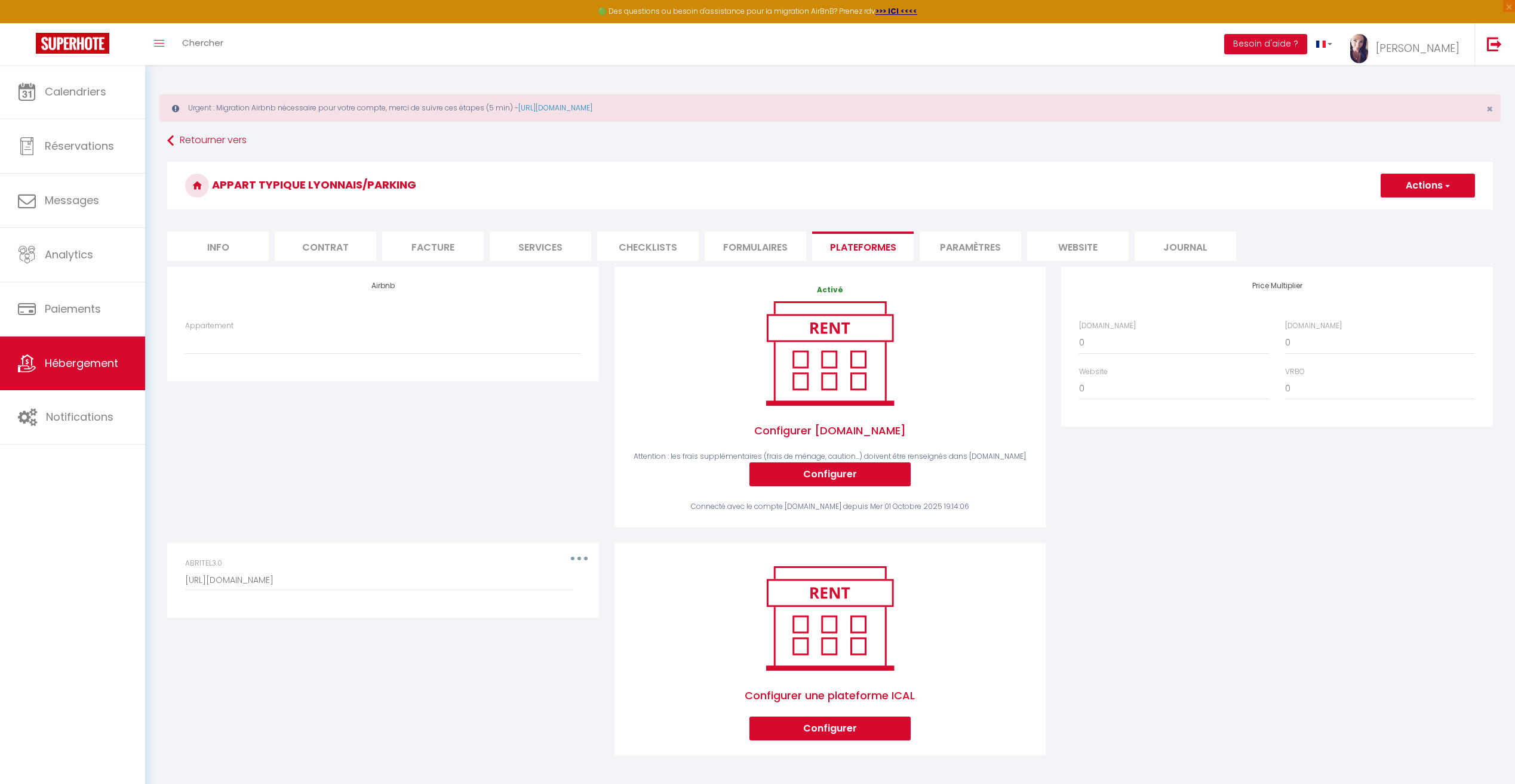
click at [981, 251] on li "Paramètres" at bounding box center [970, 246] width 102 height 29
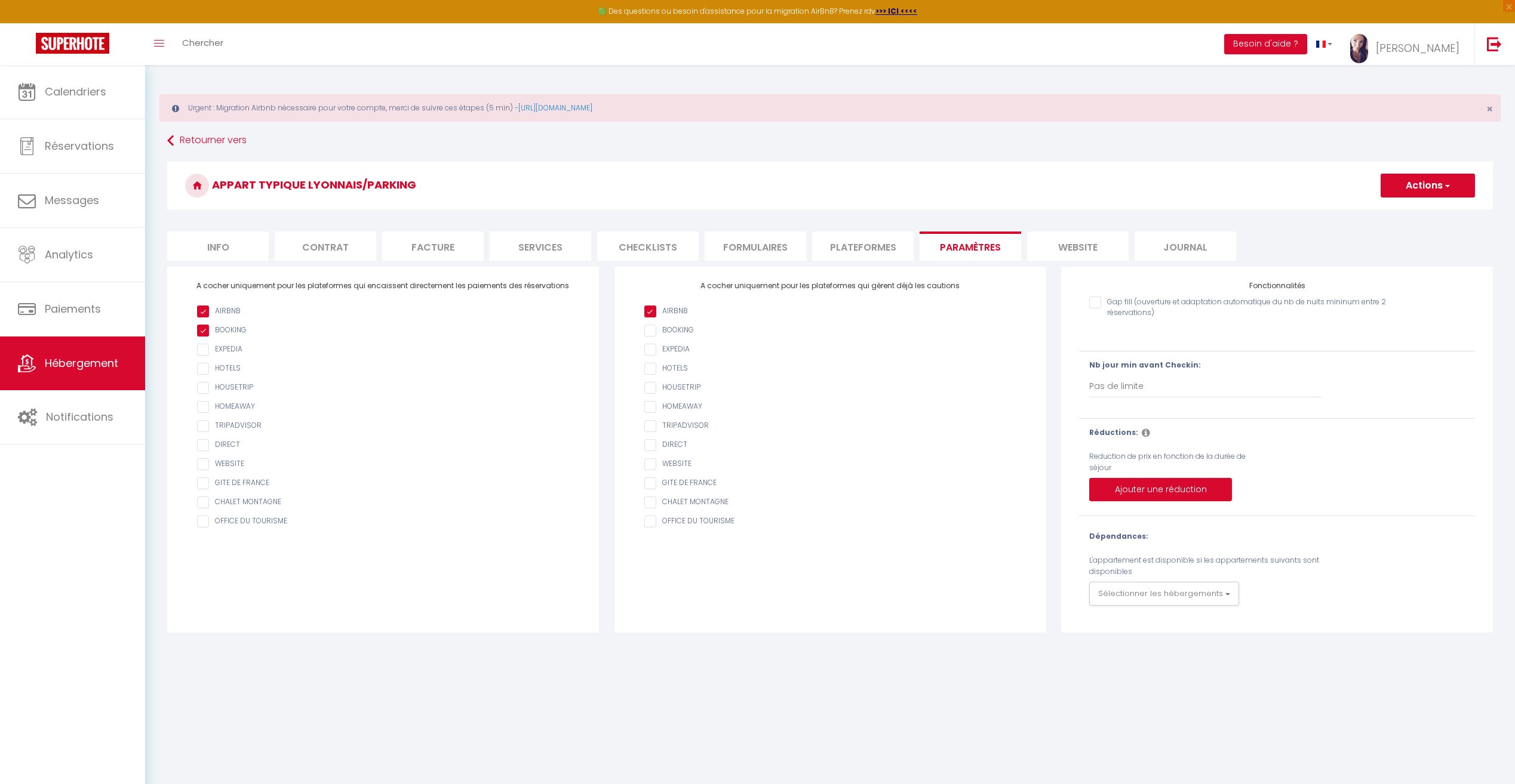
click at [1088, 251] on li "website" at bounding box center [1078, 246] width 102 height 29
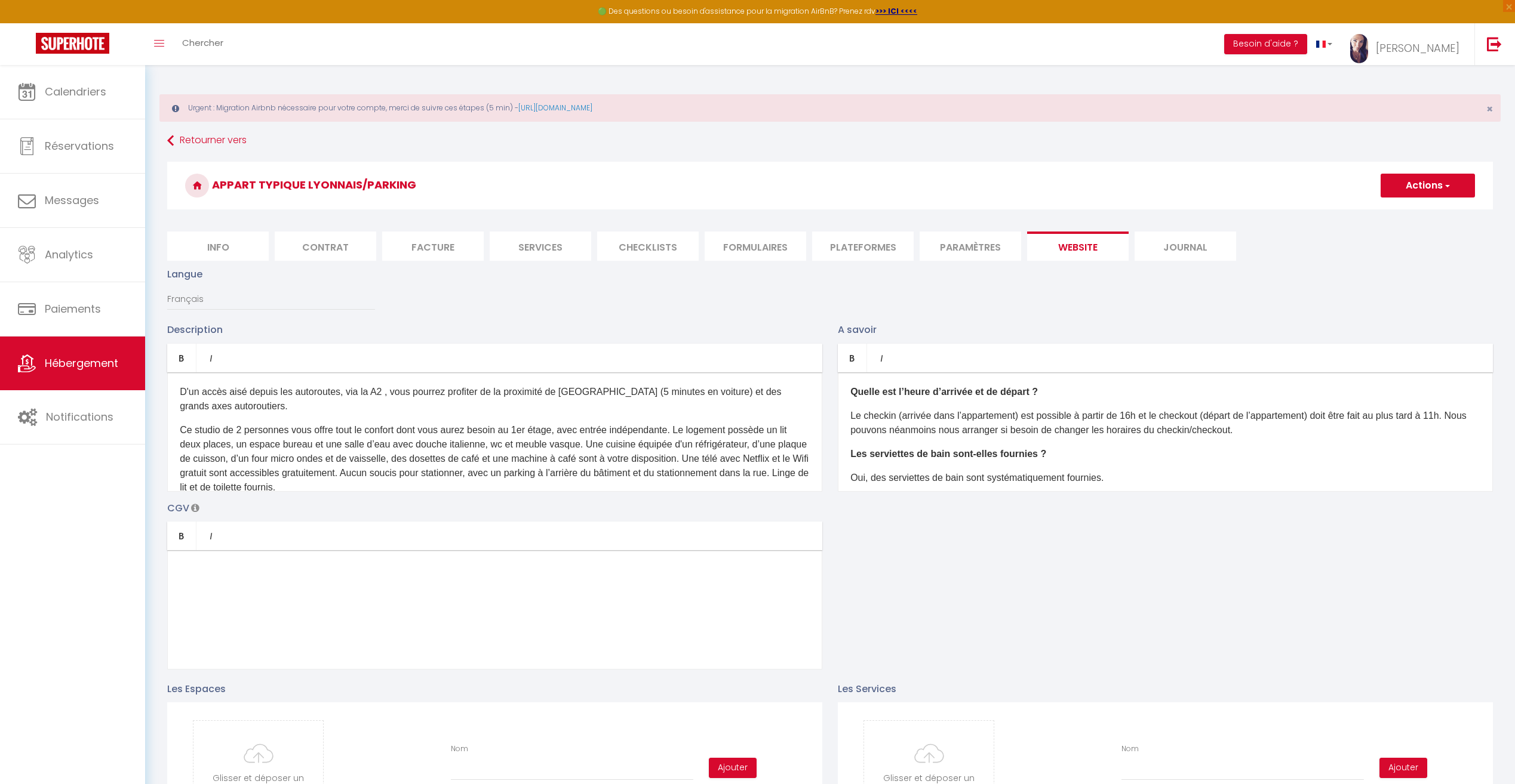
click at [981, 245] on li "Paramètres" at bounding box center [970, 246] width 102 height 29
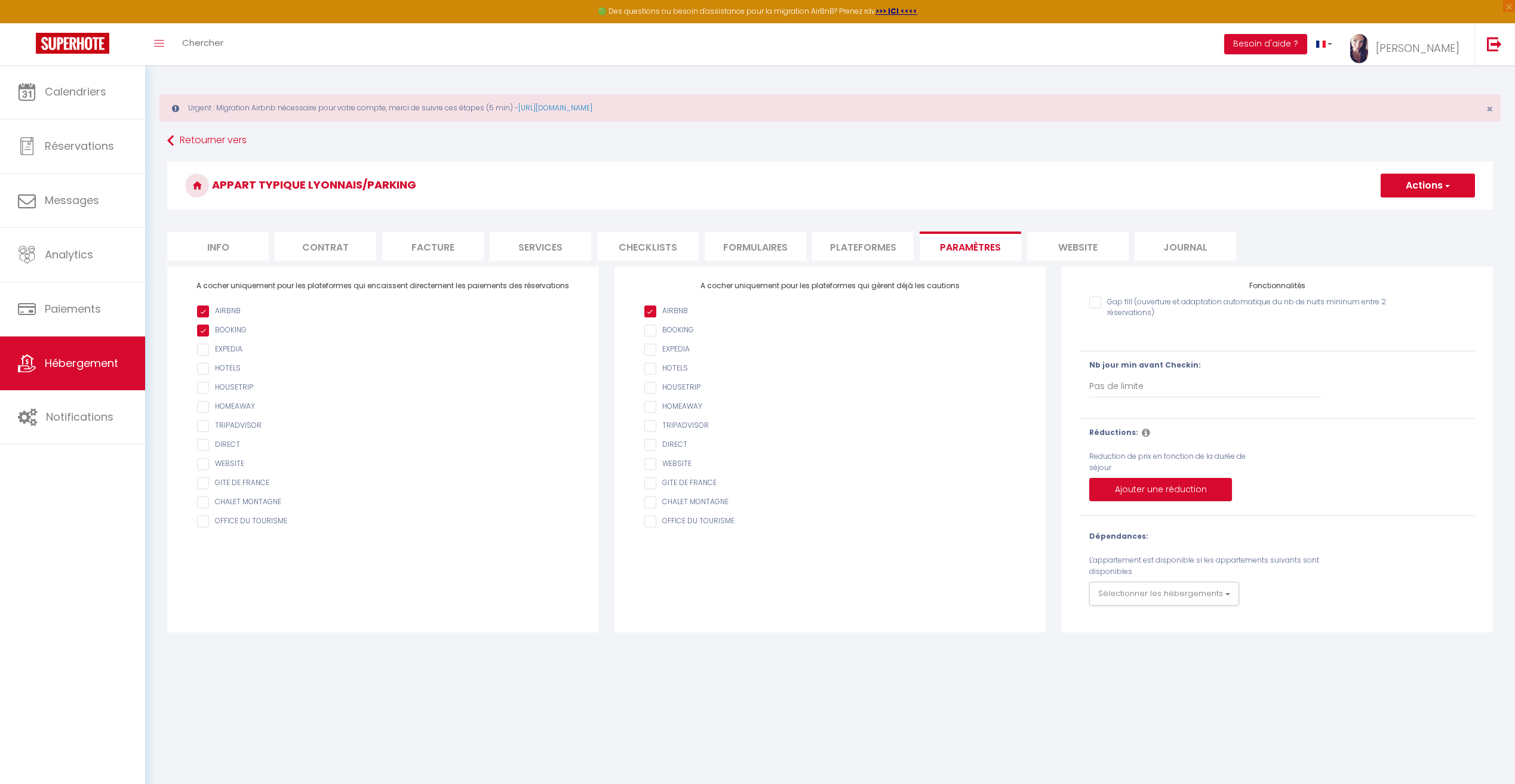
click at [1092, 245] on li "website" at bounding box center [1078, 246] width 102 height 29
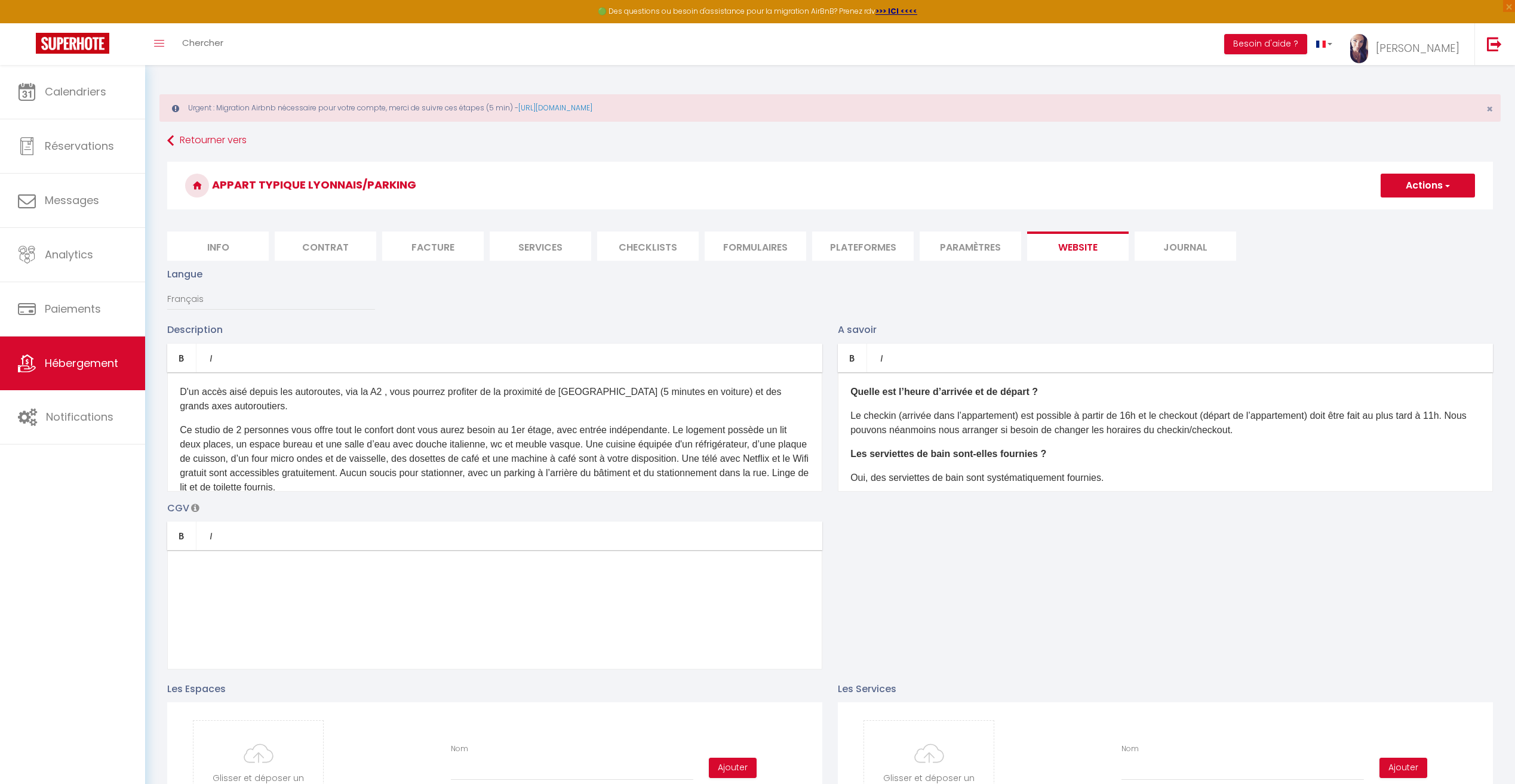
click at [1188, 247] on li "Journal" at bounding box center [1185, 246] width 102 height 29
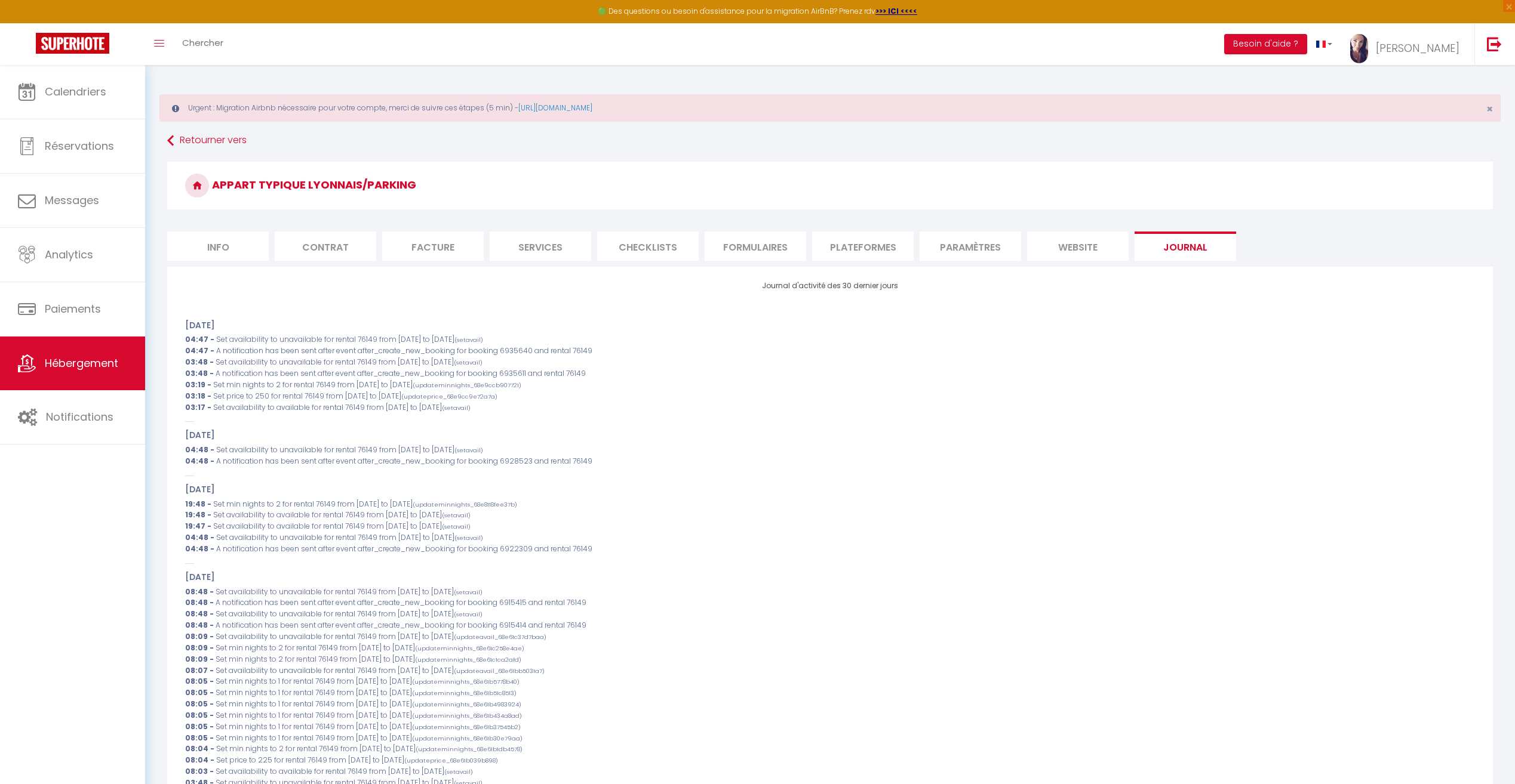
click at [217, 255] on li "Info" at bounding box center [218, 246] width 102 height 29
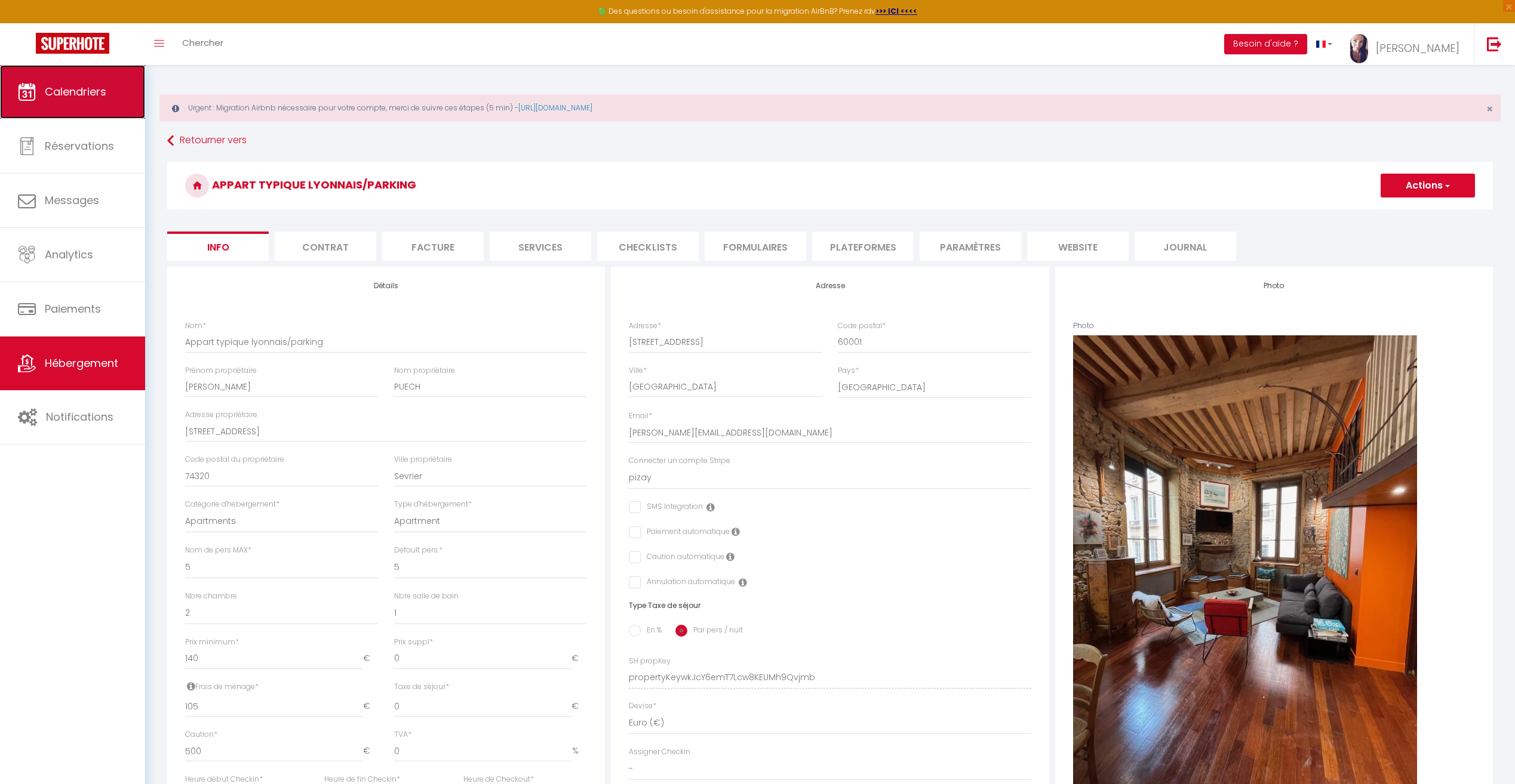
click at [66, 92] on span "Calendriers" at bounding box center [75, 91] width 62 height 15
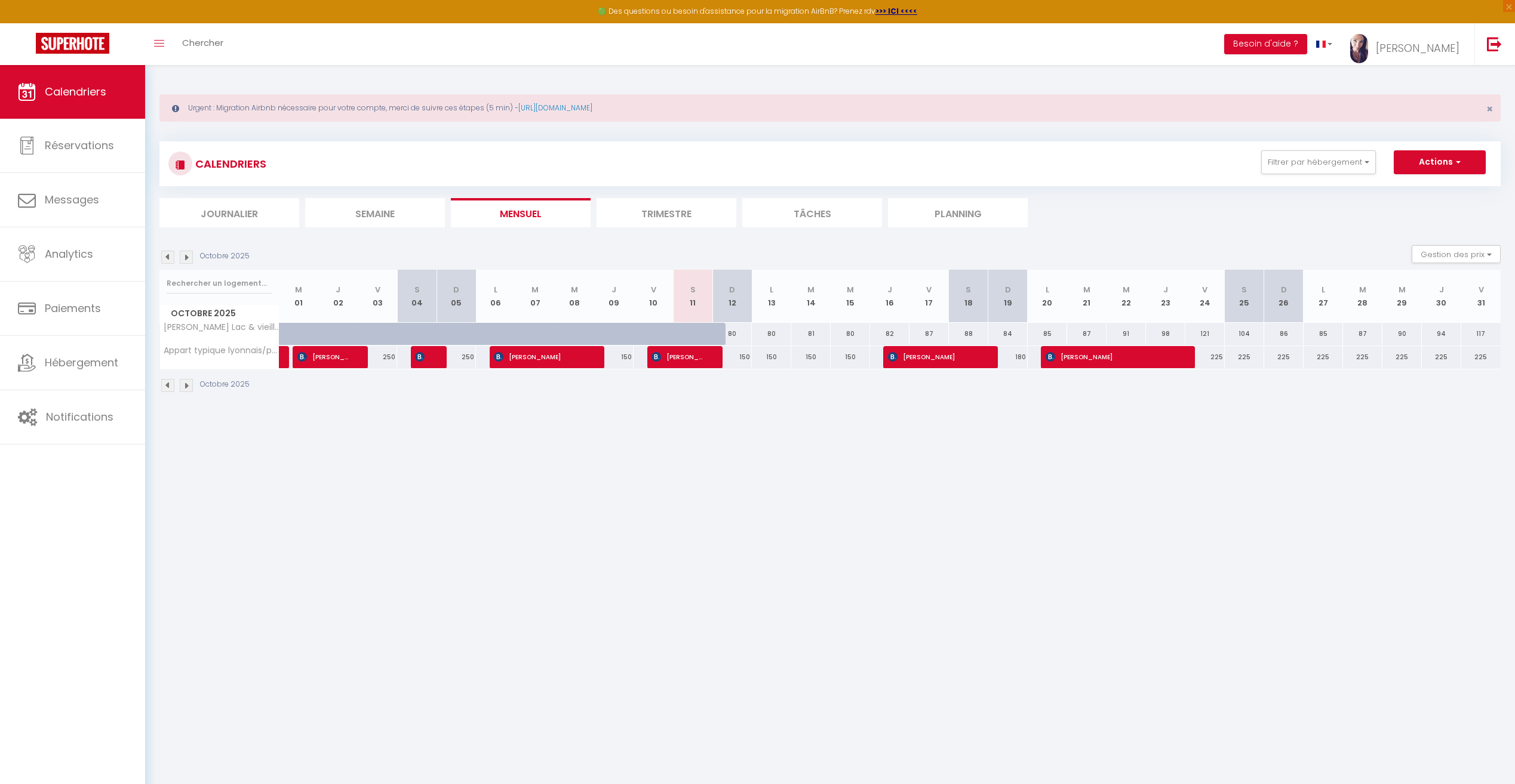
click at [816, 208] on li "Tâches" at bounding box center [812, 212] width 140 height 29
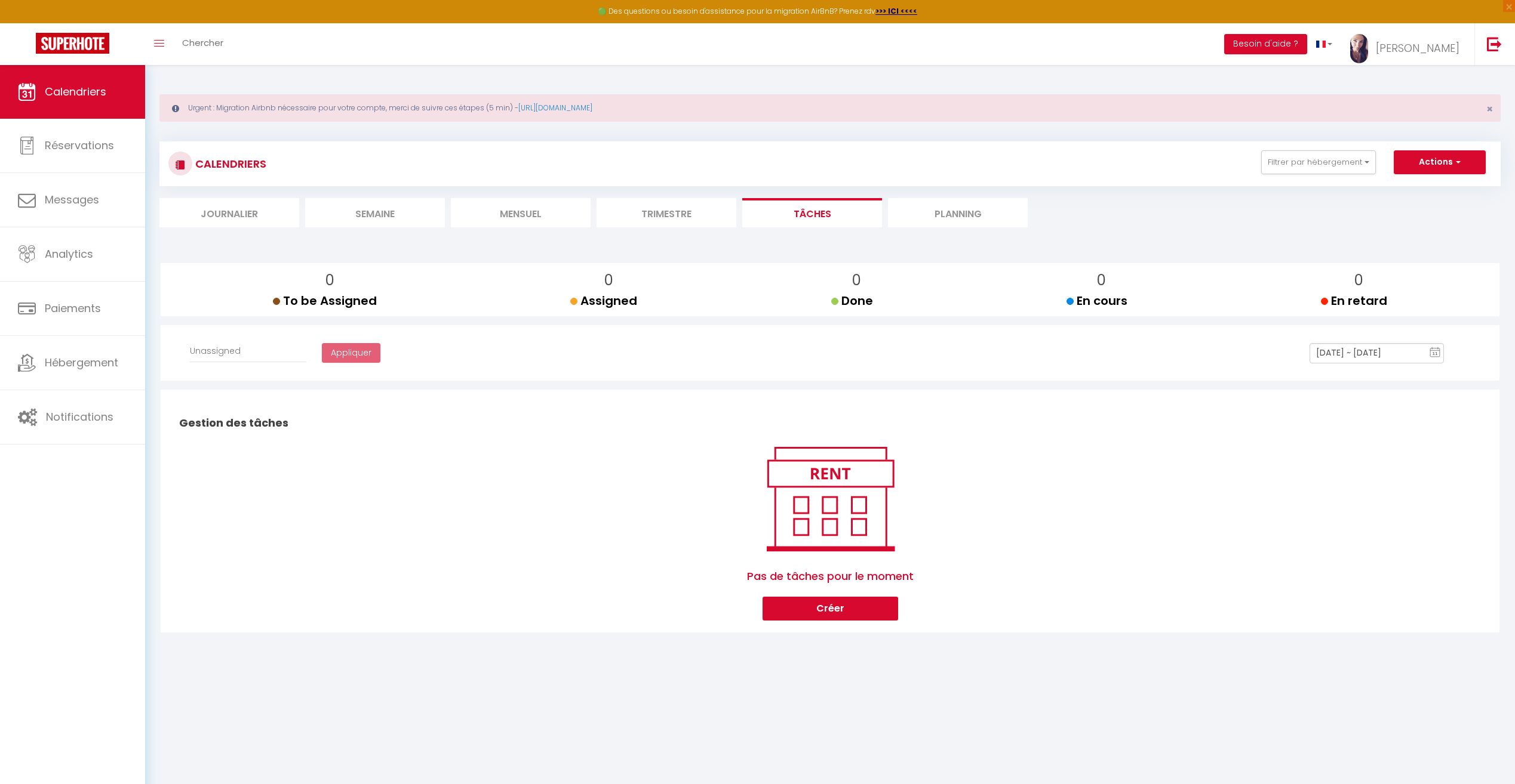
click at [972, 219] on li "Planning" at bounding box center [958, 212] width 140 height 29
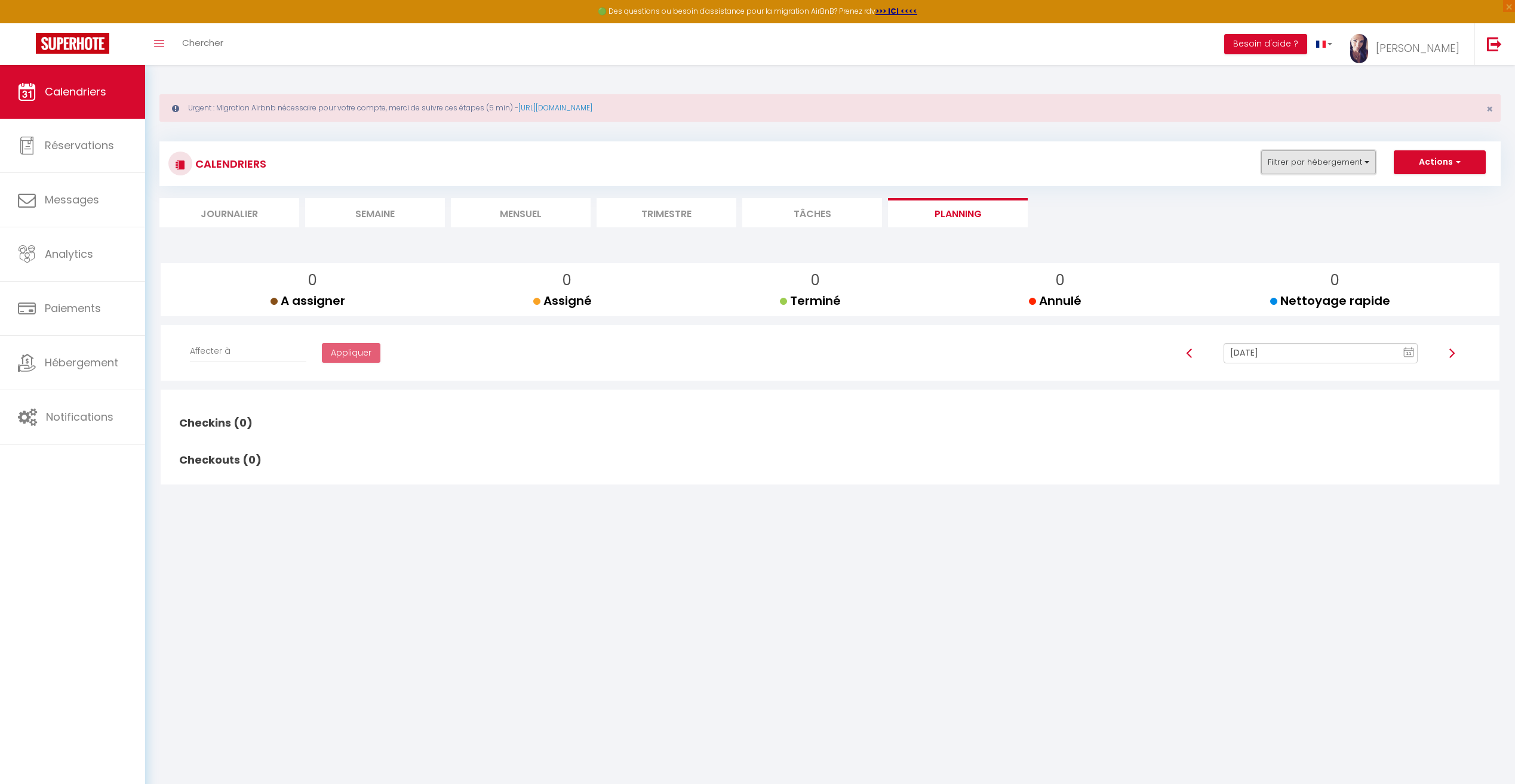
click at [1345, 171] on button "Filtrer par hébergement" at bounding box center [1318, 162] width 115 height 24
click at [1288, 273] on input "Appart typique lyonnais/parking" at bounding box center [1355, 278] width 149 height 12
click at [1455, 159] on span "button" at bounding box center [1456, 161] width 7 height 12
click at [1208, 154] on div "CALENDRIERS Filtrer par hébergement Tous PARMELAN · Proche Lac & vieille ville …" at bounding box center [831, 164] width 1324 height 27
click at [502, 214] on li "Mensuel" at bounding box center [520, 212] width 140 height 29
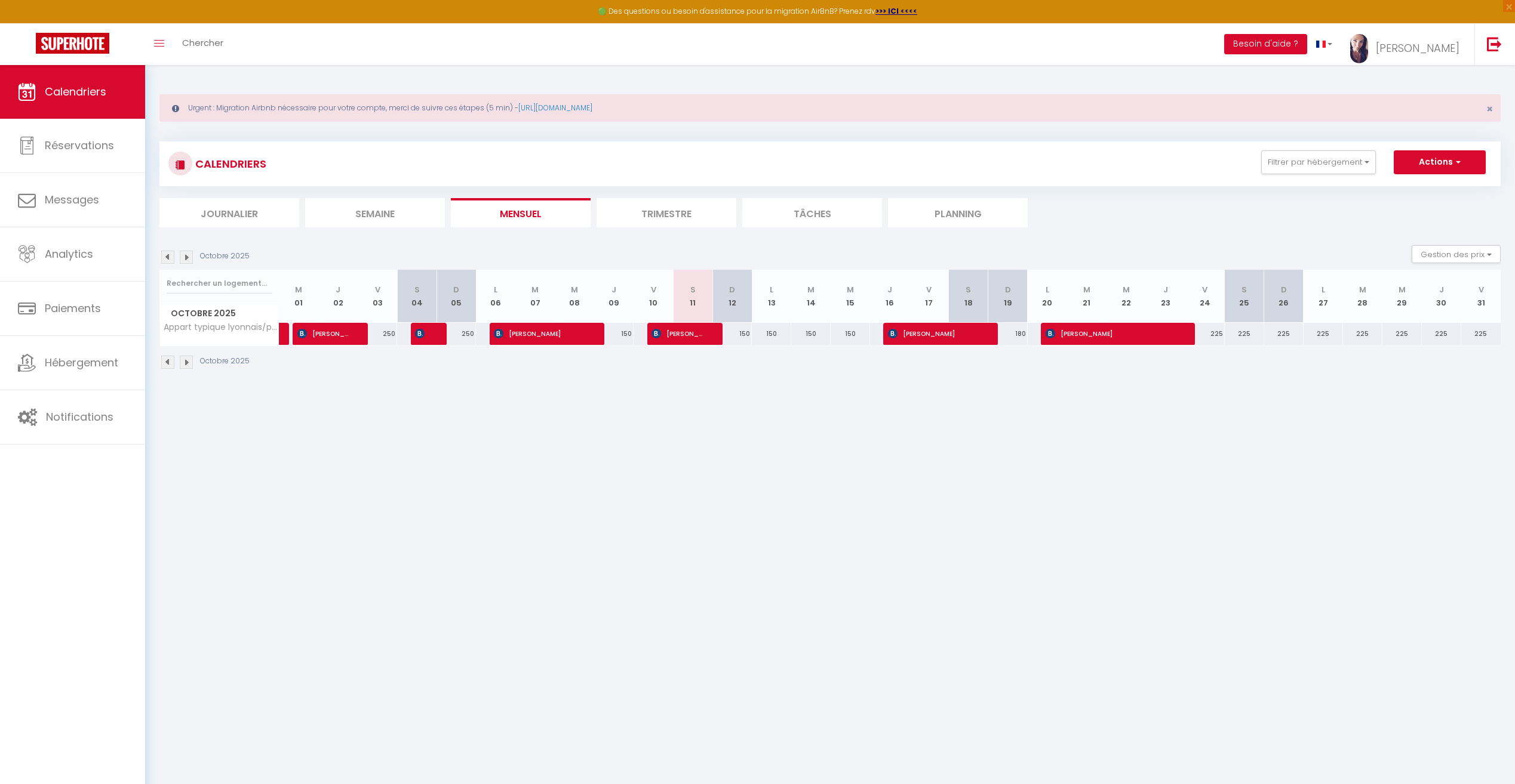
click at [668, 212] on li "Trimestre" at bounding box center [666, 212] width 140 height 29
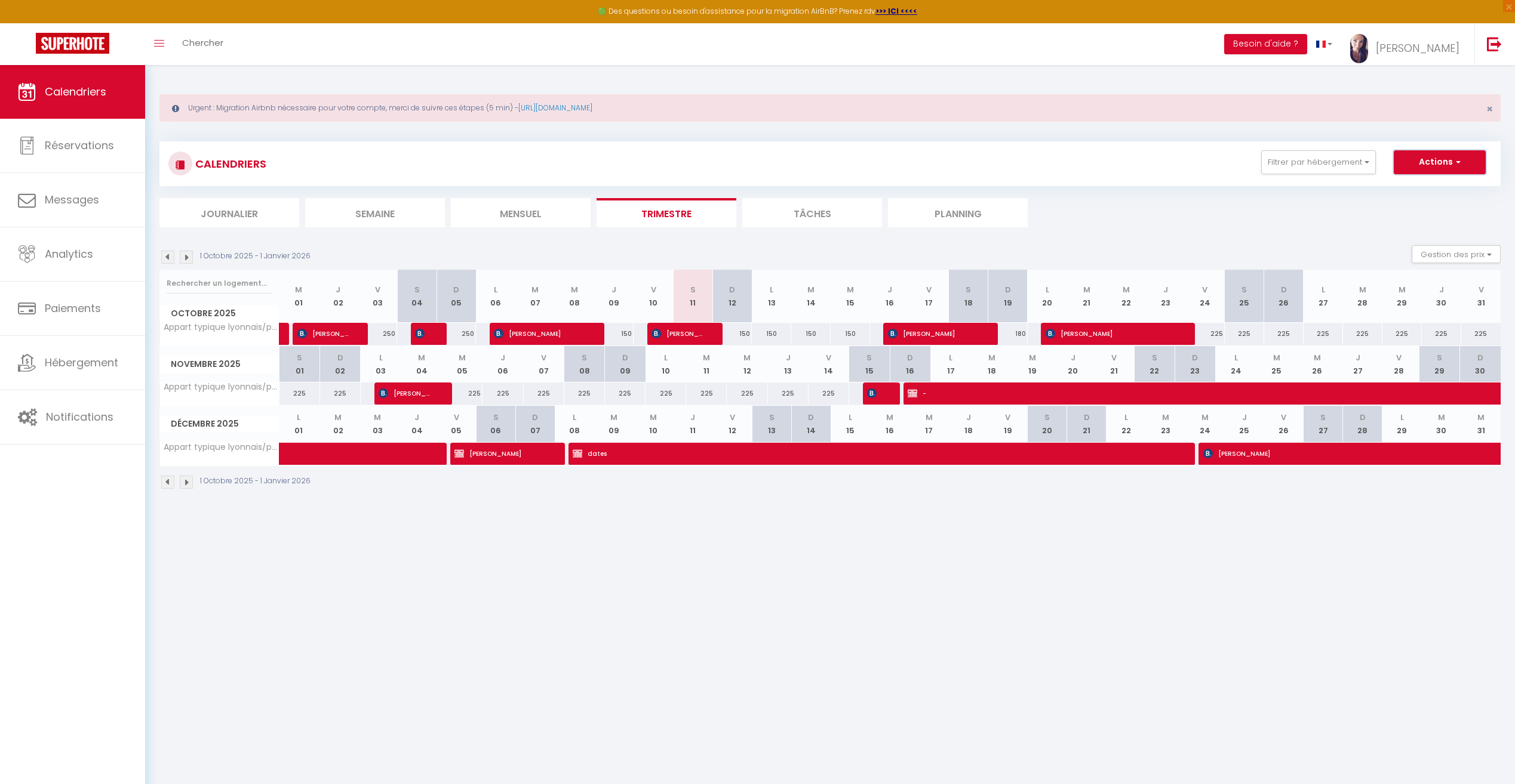
click at [1451, 172] on button "Actions" at bounding box center [1440, 162] width 92 height 24
click at [1438, 206] on link "Exporter les réservations" at bounding box center [1427, 208] width 104 height 18
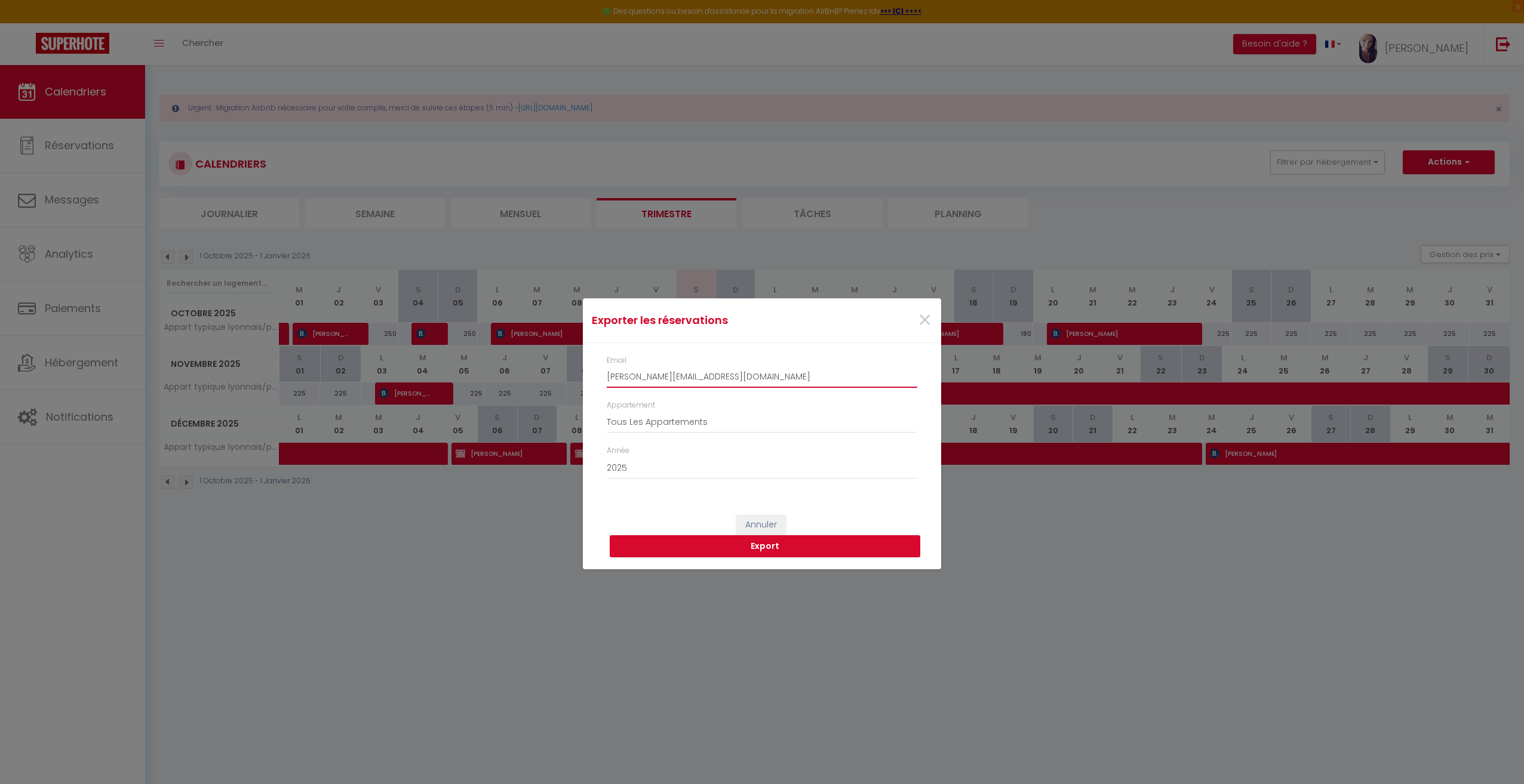
drag, startPoint x: 709, startPoint y: 380, endPoint x: 562, endPoint y: 383, distance: 147.0
click at [562, 383] on div "Exporter les réservations × Email [PERSON_NAME][EMAIL_ADDRESS][DOMAIN_NAME] App…" at bounding box center [762, 392] width 1524 height 784
click at [718, 425] on select "Tous Les Appartements PARMELAN · Proche Lac & vieille ville [MEDICAL_DATA] avec…" at bounding box center [762, 422] width 310 height 23
click at [607, 411] on select "Tous Les Appartements PARMELAN · Proche Lac & vieille ville [MEDICAL_DATA] avec…" at bounding box center [762, 422] width 310 height 23
click at [711, 543] on button "Export" at bounding box center [764, 547] width 310 height 23
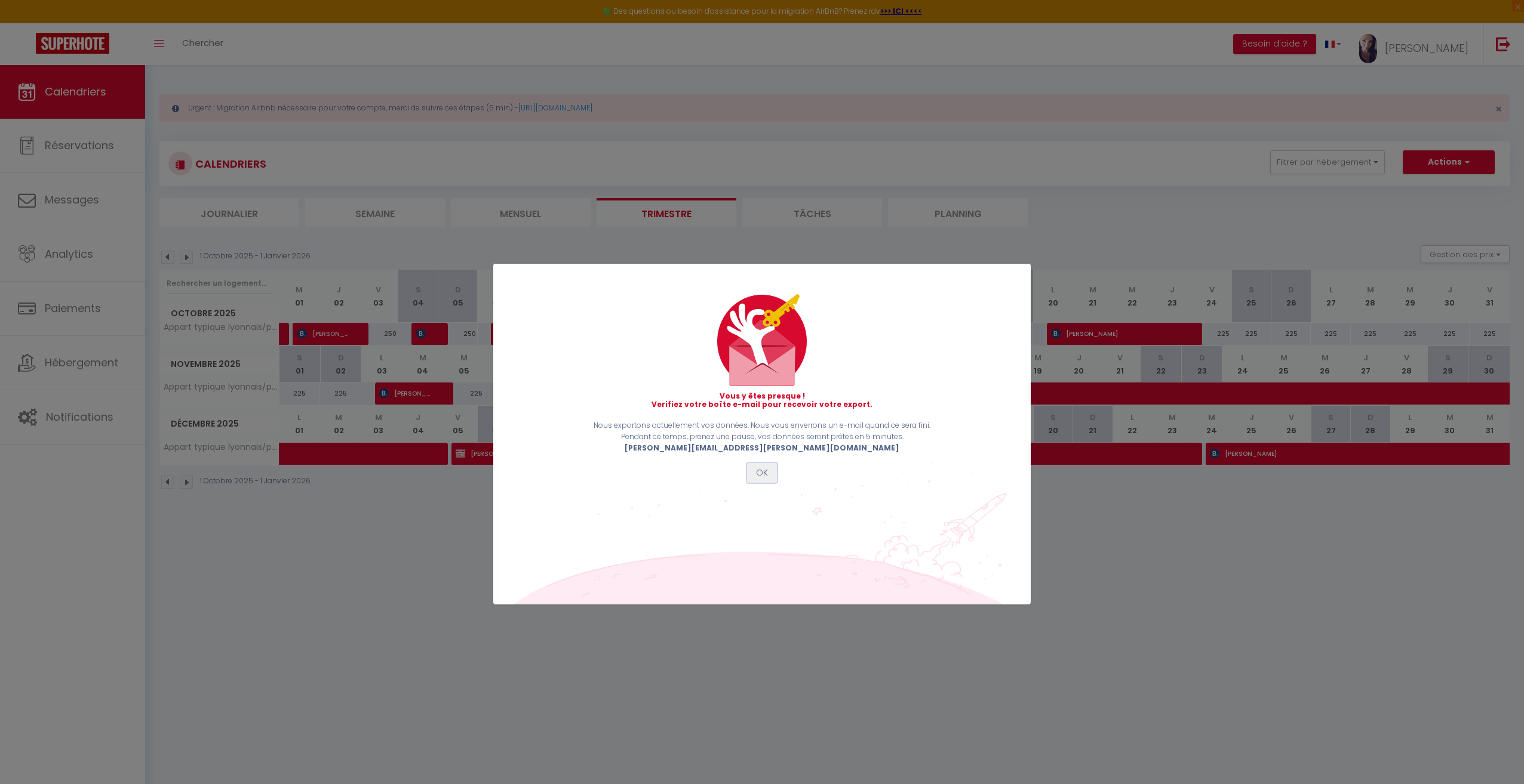
click at [768, 474] on button "OK" at bounding box center [762, 473] width 30 height 20
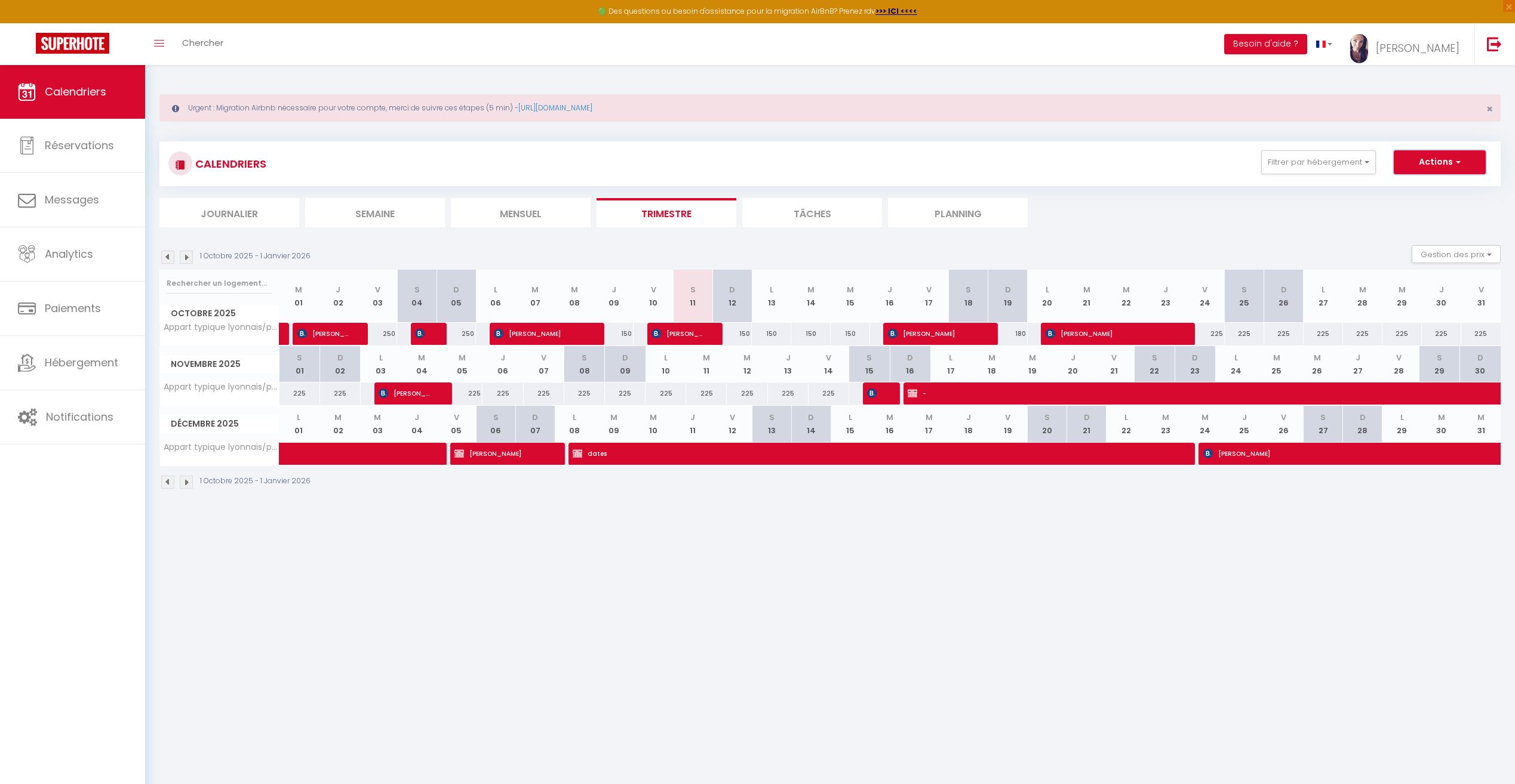
click at [1471, 162] on button "Actions" at bounding box center [1440, 162] width 92 height 24
click at [1188, 216] on ul "Journalier [GEOGRAPHIC_DATA] Mensuel Trimestre Tâches Planning" at bounding box center [830, 212] width 1342 height 29
click at [817, 214] on li "Tâches" at bounding box center [812, 212] width 140 height 29
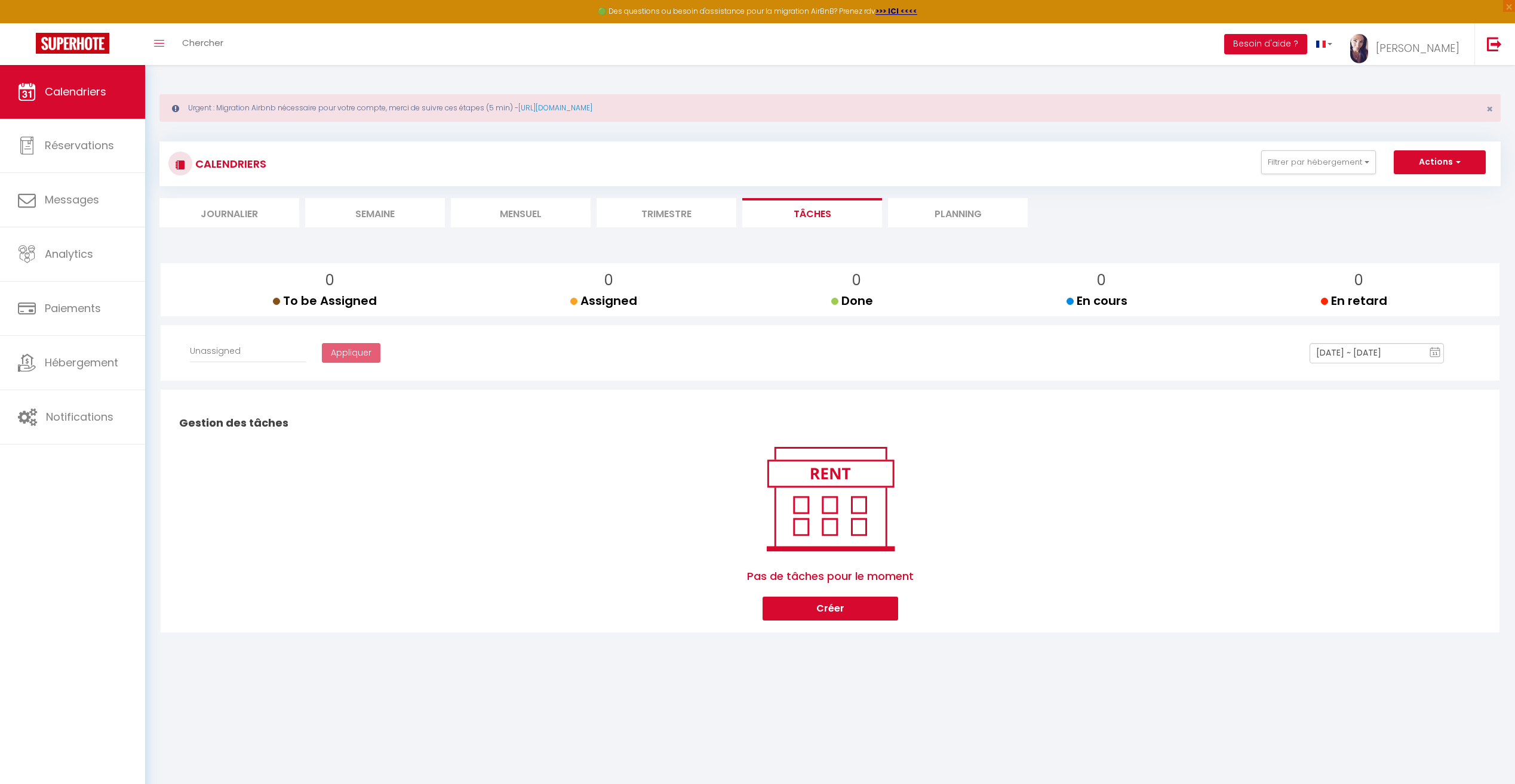
click at [945, 218] on li "Planning" at bounding box center [958, 212] width 140 height 29
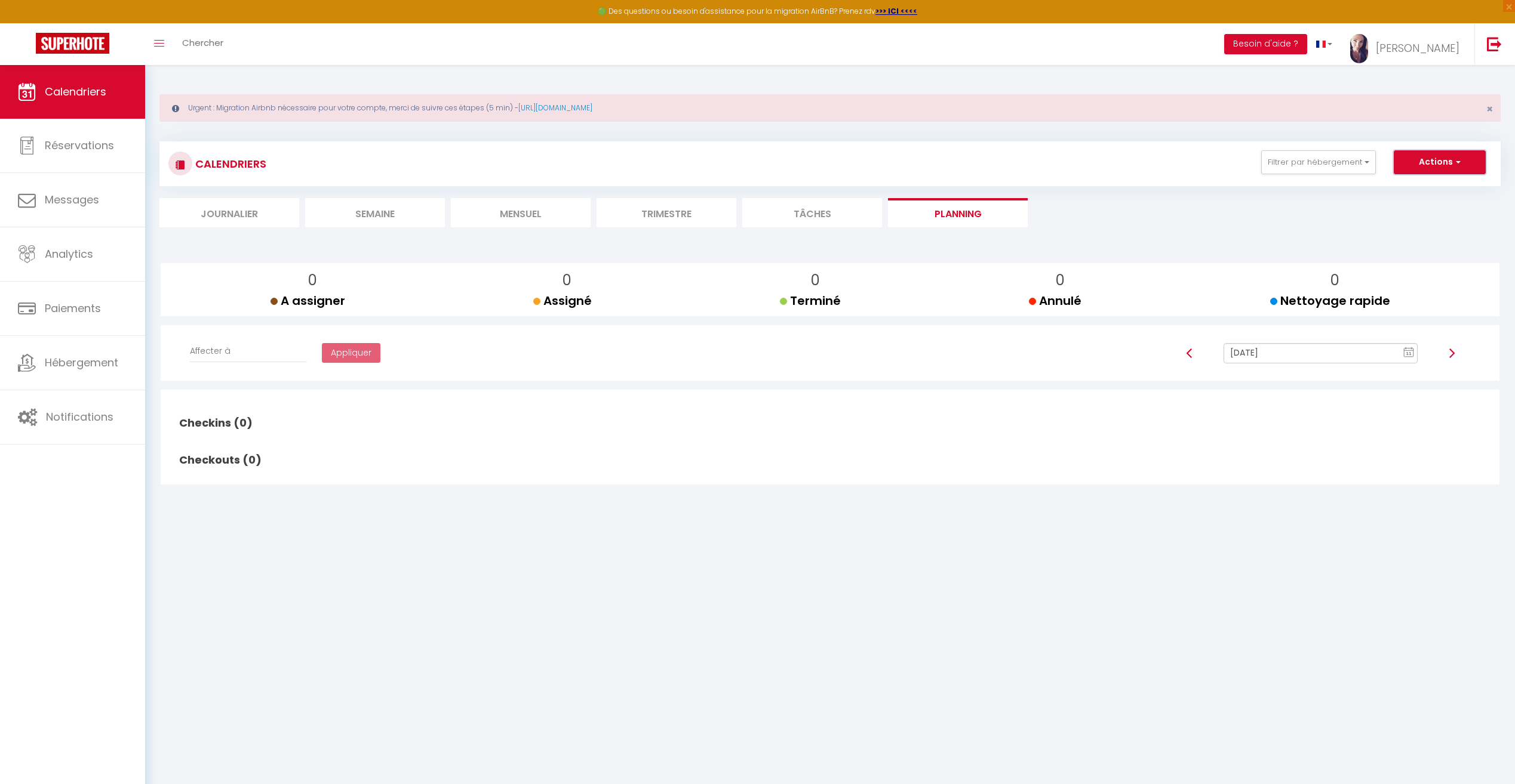
click at [1463, 160] on button "Actions" at bounding box center [1440, 162] width 92 height 24
click at [548, 209] on li "Mensuel" at bounding box center [520, 212] width 140 height 29
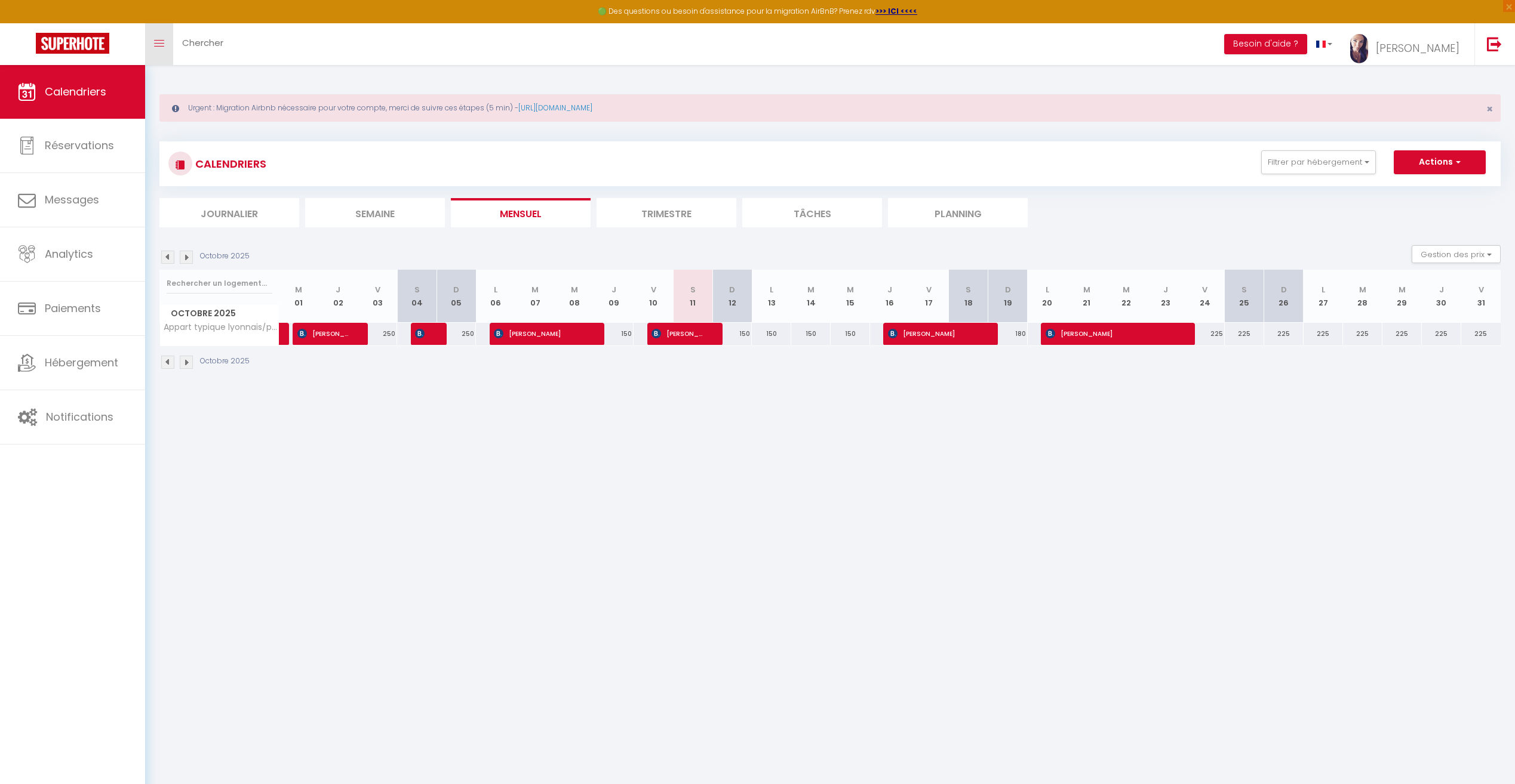
click at [158, 45] on icon "Toggle menubar" at bounding box center [159, 43] width 10 height 7
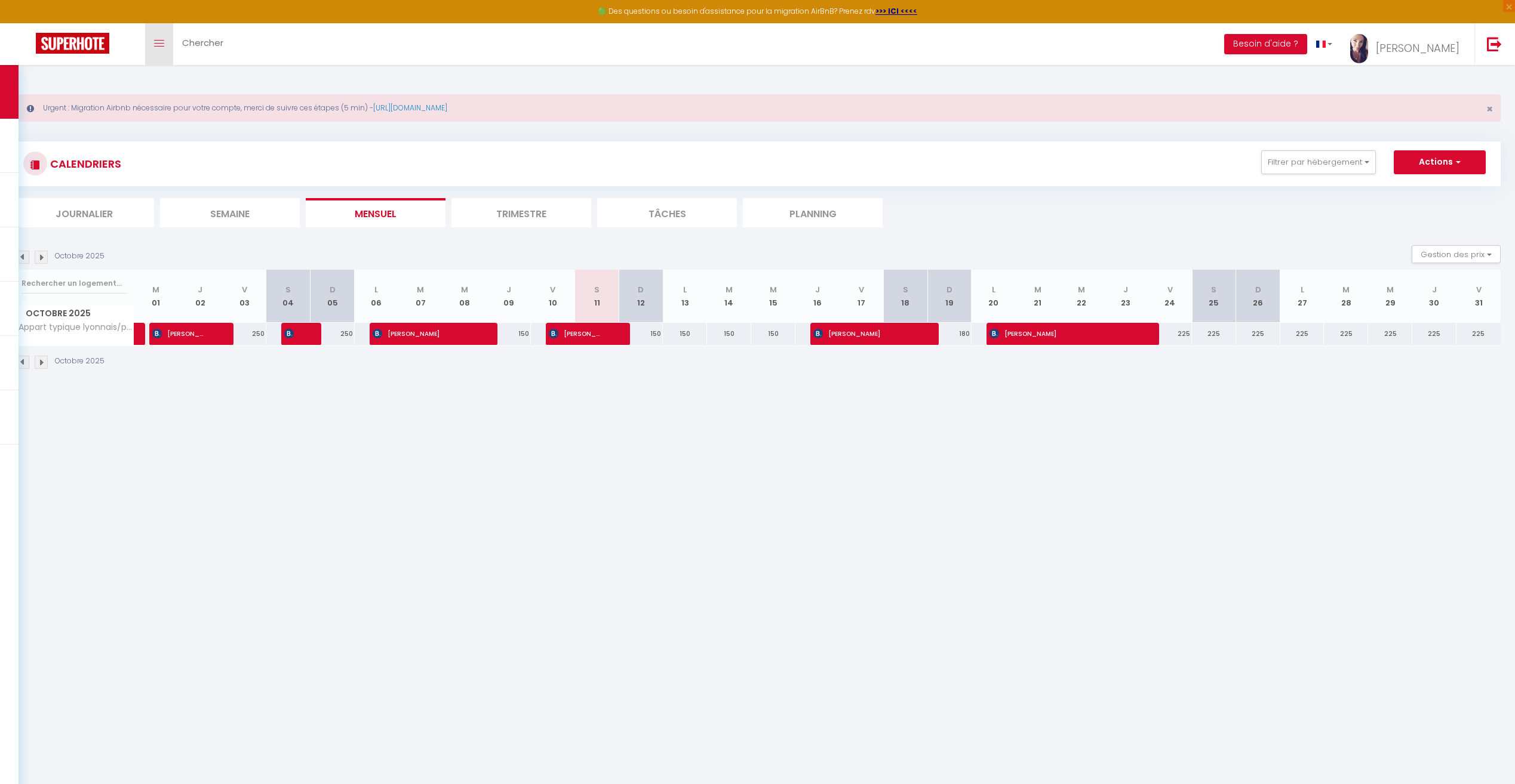
click at [158, 45] on icon "Toggle menubar" at bounding box center [159, 43] width 10 height 7
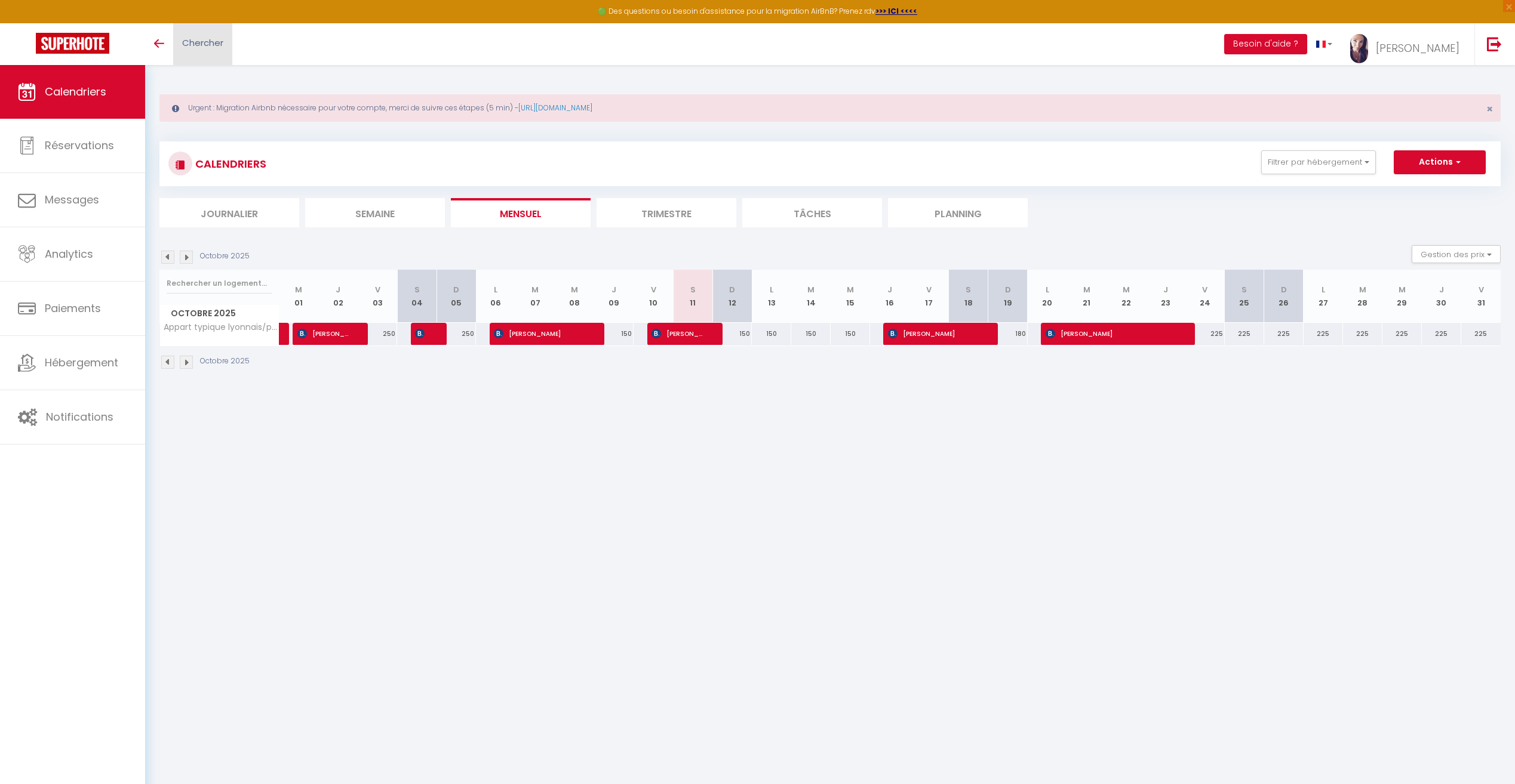
click at [207, 42] on span "Chercher" at bounding box center [202, 43] width 41 height 12
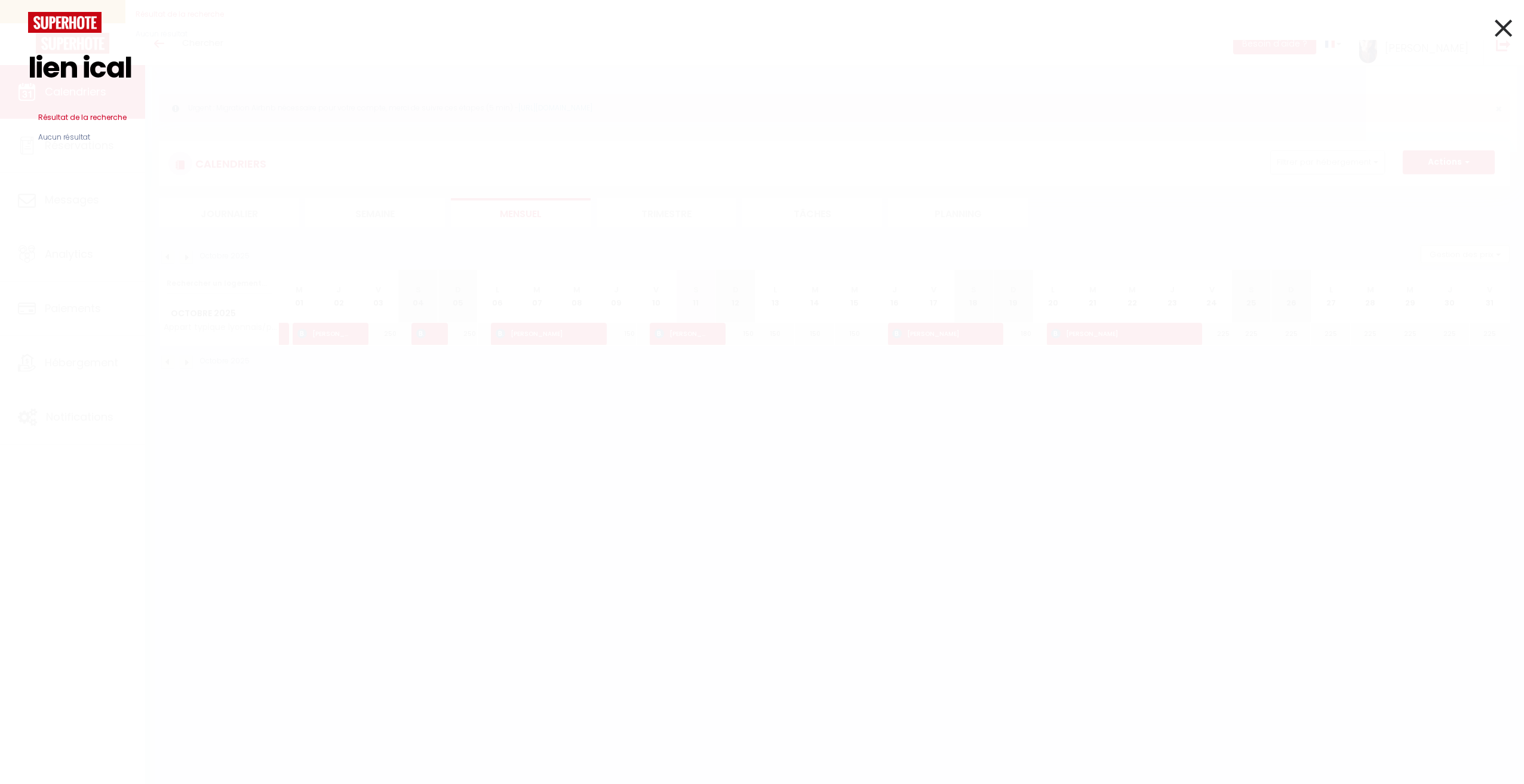
click at [1504, 28] on icon at bounding box center [1503, 28] width 17 height 30
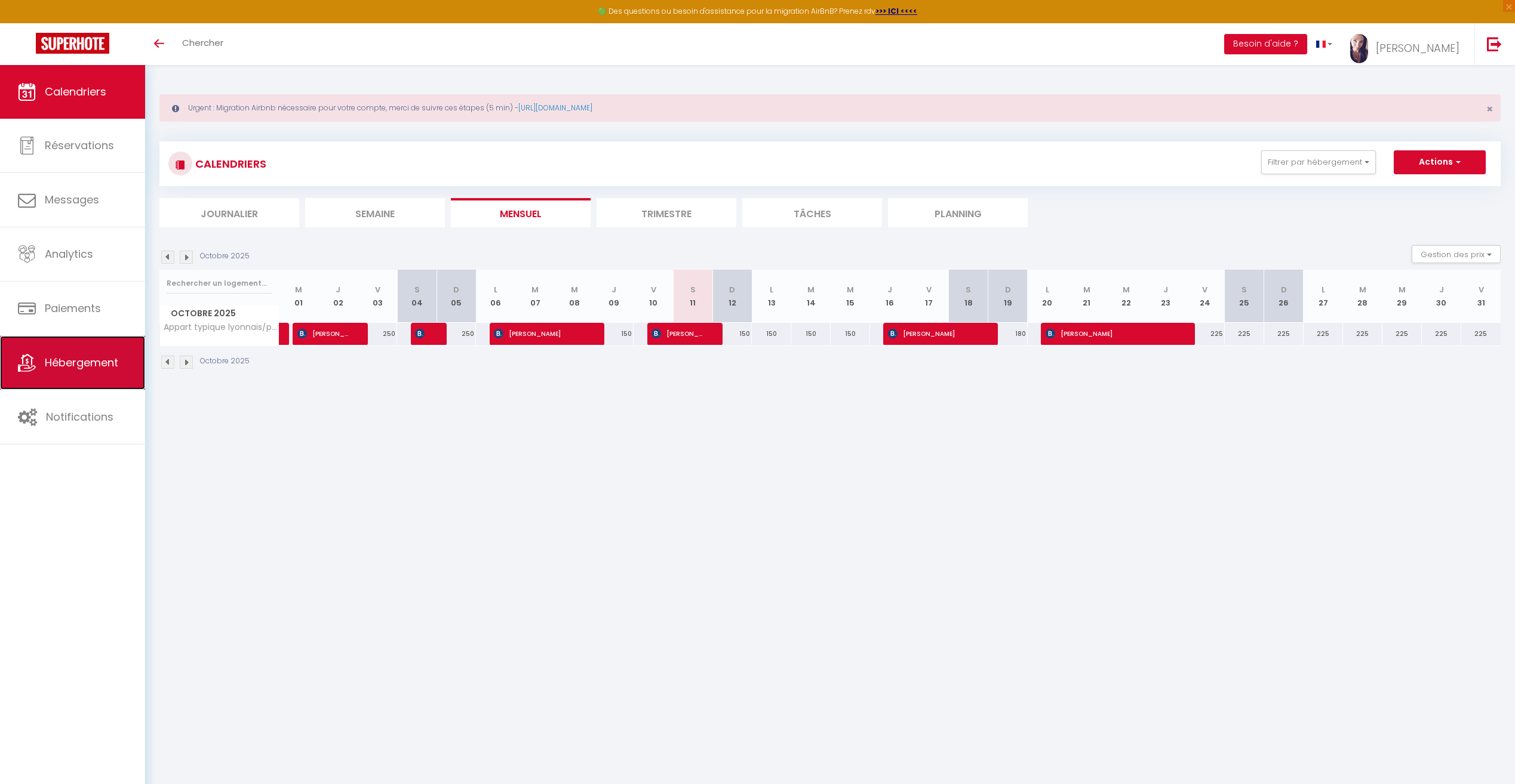
click at [91, 364] on span "Hébergement" at bounding box center [81, 362] width 73 height 15
